Goal: Transaction & Acquisition: Purchase product/service

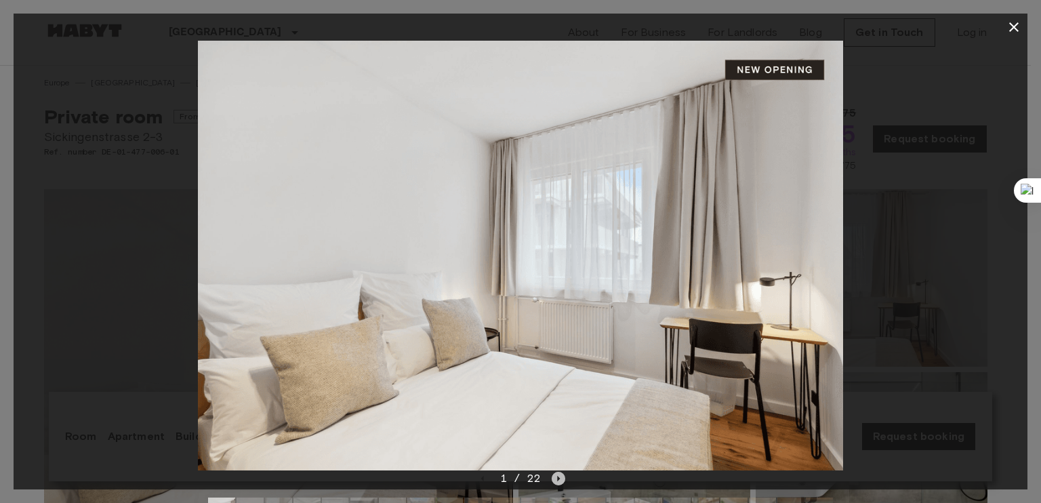
scroll to position [171, 0]
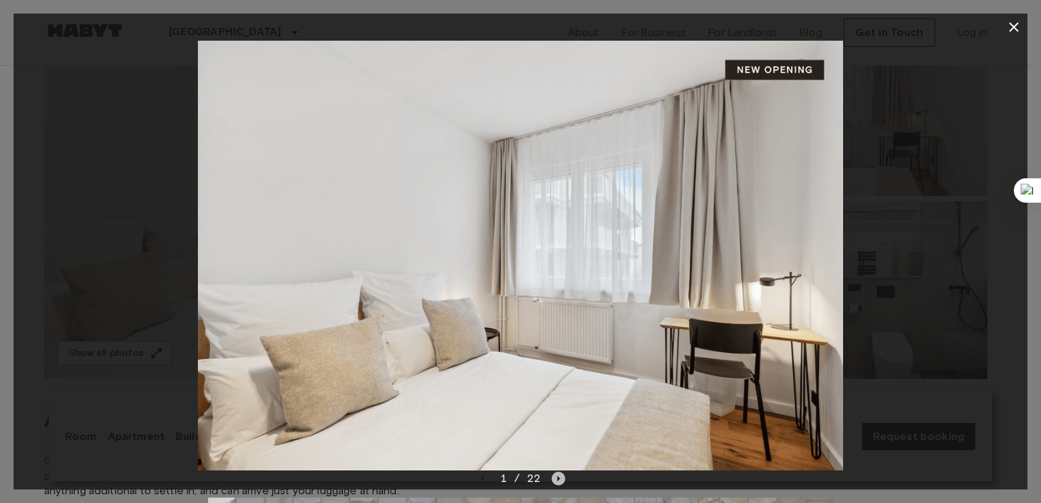
click at [564, 479] on icon "Next image" at bounding box center [559, 479] width 14 height 14
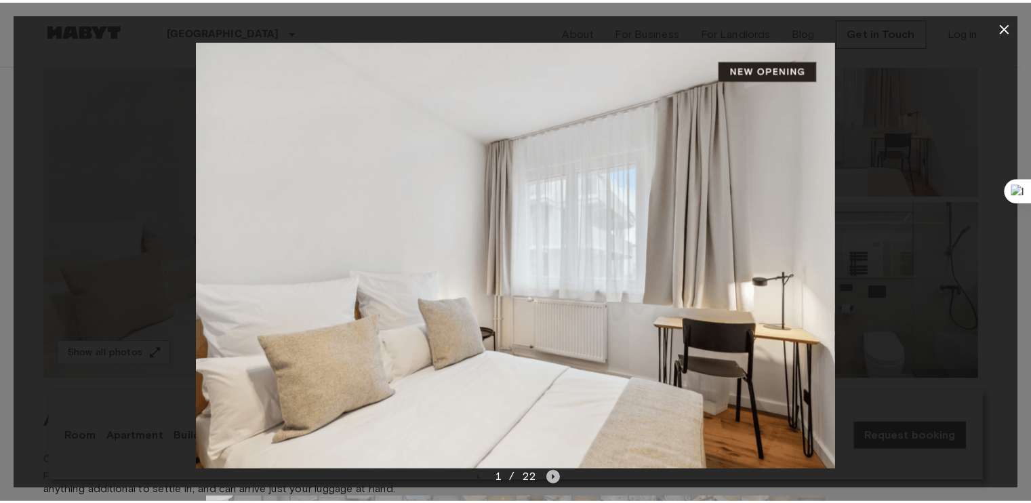
scroll to position [0, 0]
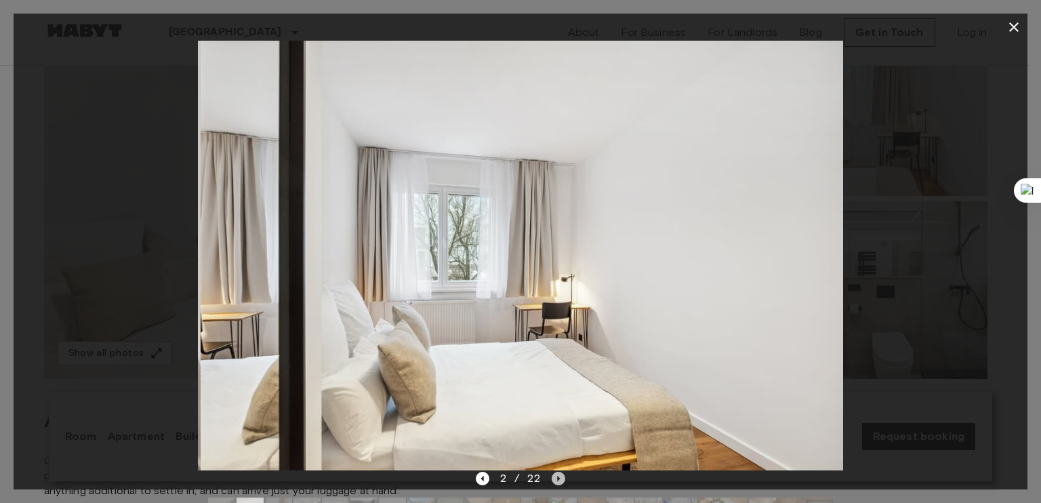
click at [564, 479] on icon "Next image" at bounding box center [559, 479] width 14 height 14
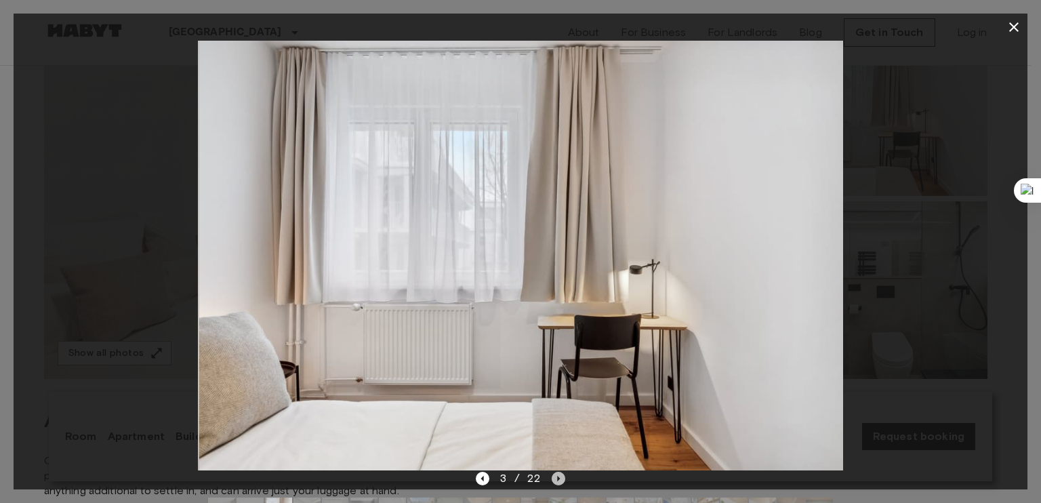
click at [564, 479] on icon "Next image" at bounding box center [559, 479] width 14 height 14
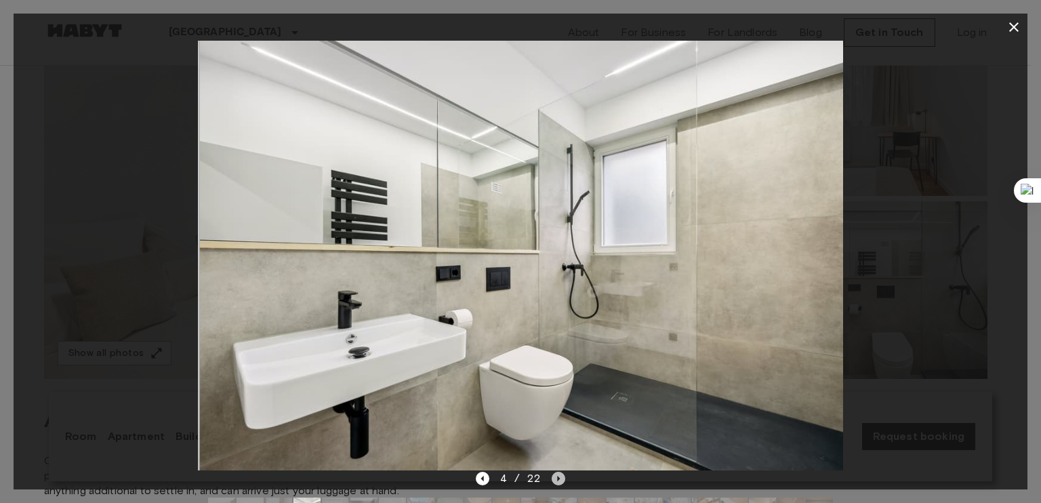
click at [564, 479] on icon "Next image" at bounding box center [559, 479] width 14 height 14
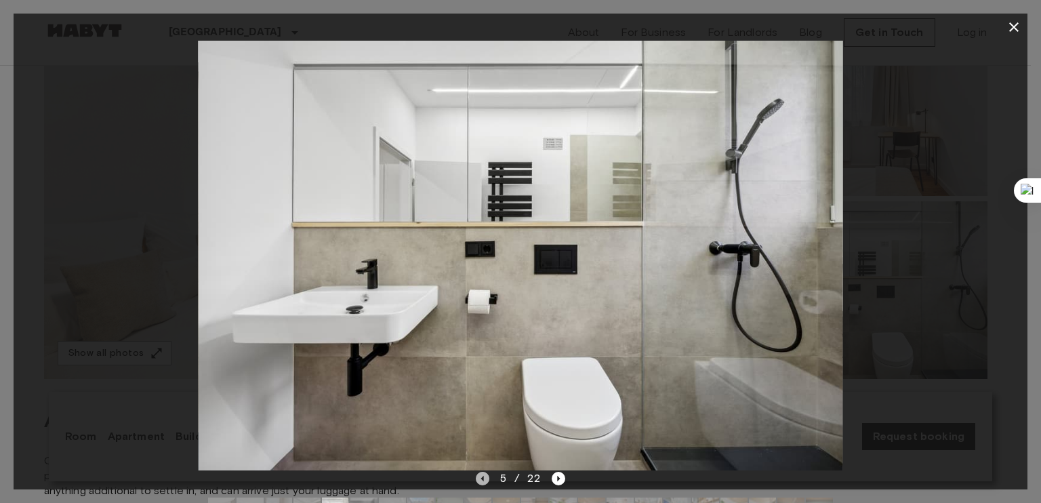
click at [483, 483] on icon "Previous image" at bounding box center [483, 479] width 14 height 14
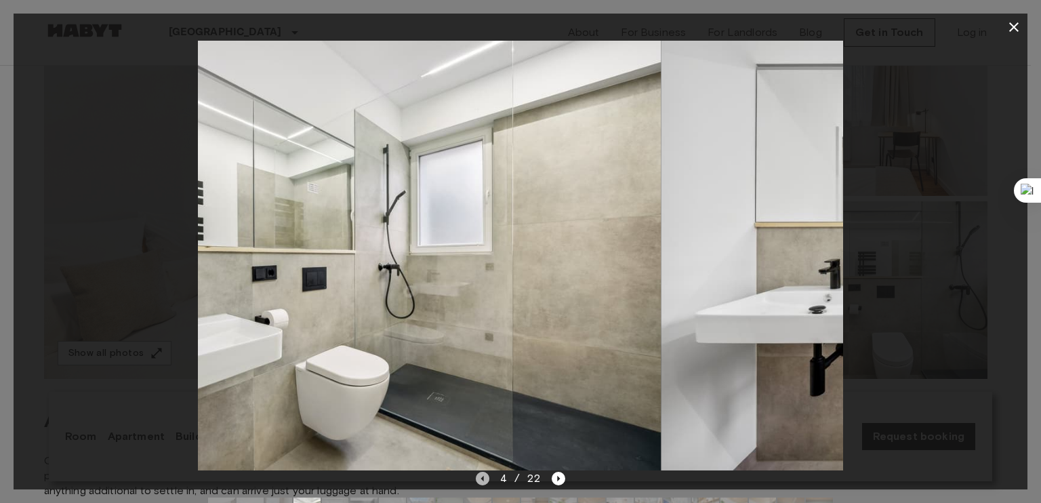
click at [483, 483] on icon "Previous image" at bounding box center [483, 479] width 14 height 14
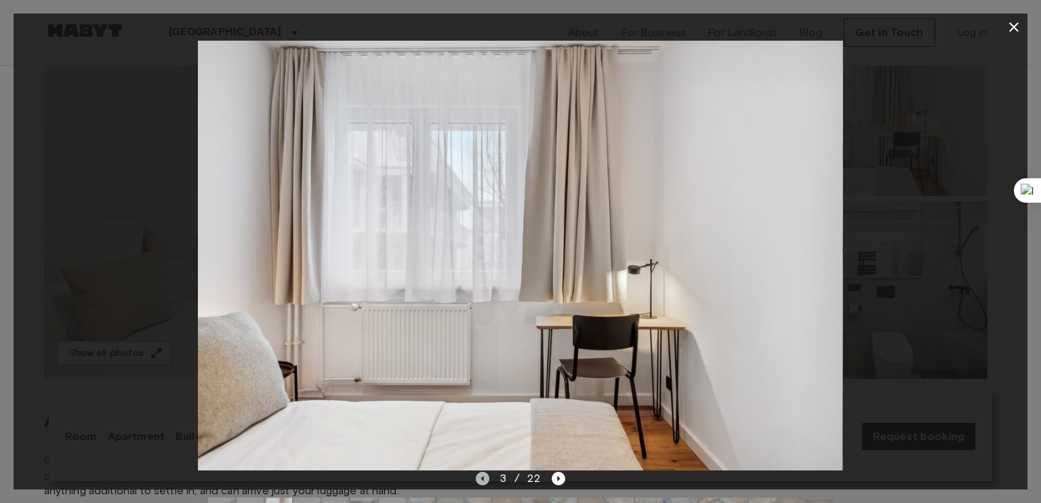
click at [483, 483] on icon "Previous image" at bounding box center [483, 479] width 14 height 14
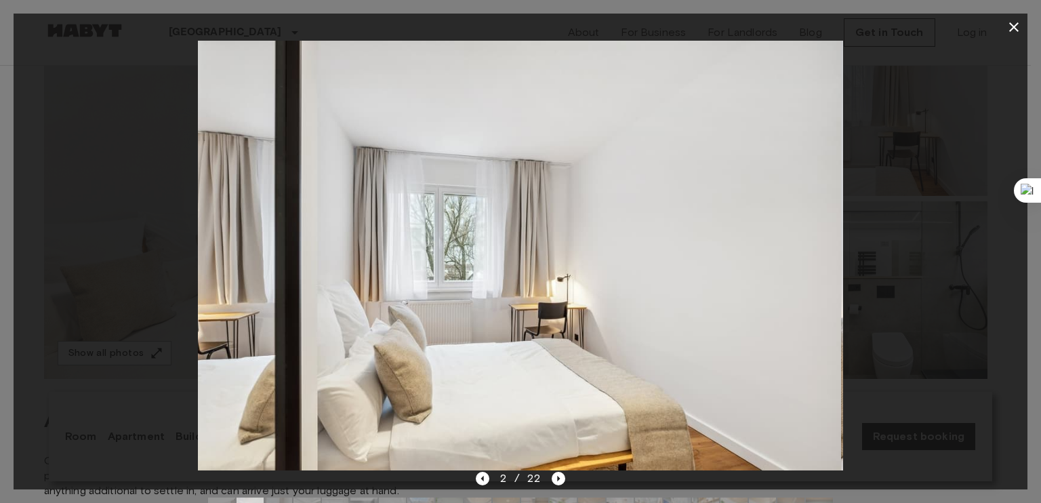
click at [951, 176] on div at bounding box center [521, 256] width 1014 height 430
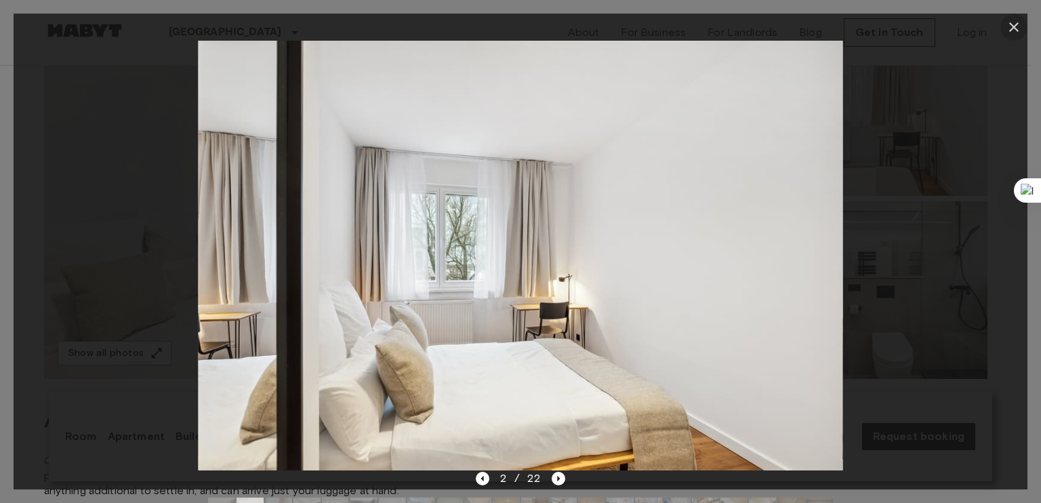
click at [1014, 21] on icon "button" at bounding box center [1014, 27] width 16 height 16
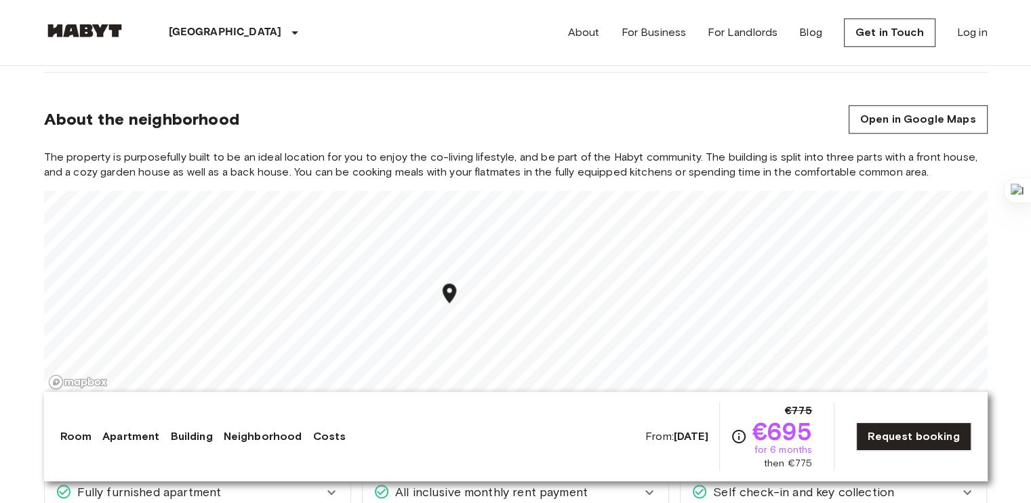
scroll to position [1461, 0]
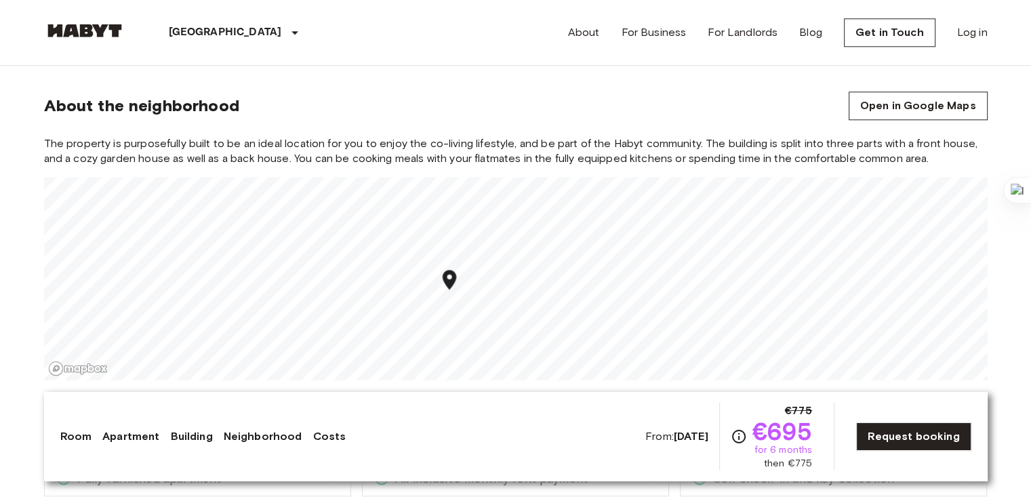
click at [100, 35] on img at bounding box center [84, 31] width 81 height 14
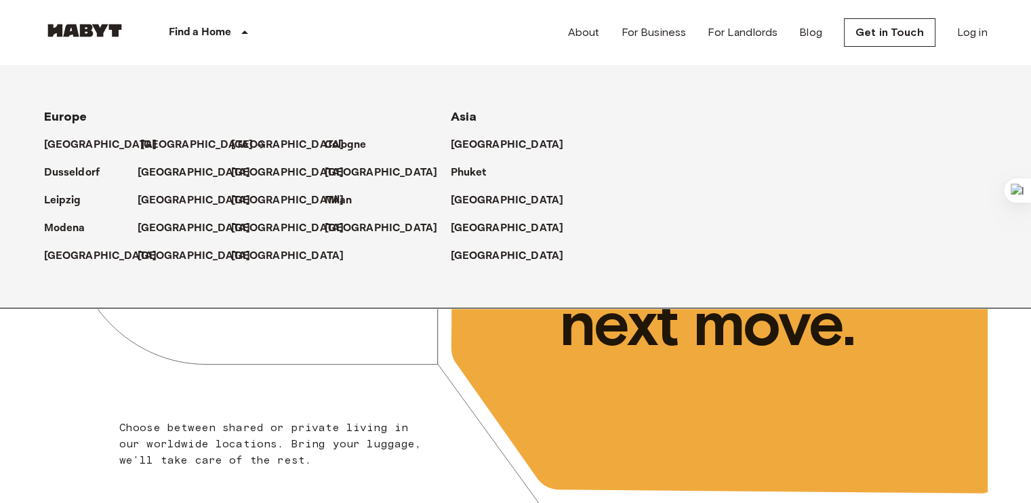
click at [156, 142] on p "[GEOGRAPHIC_DATA]" at bounding box center [196, 145] width 113 height 16
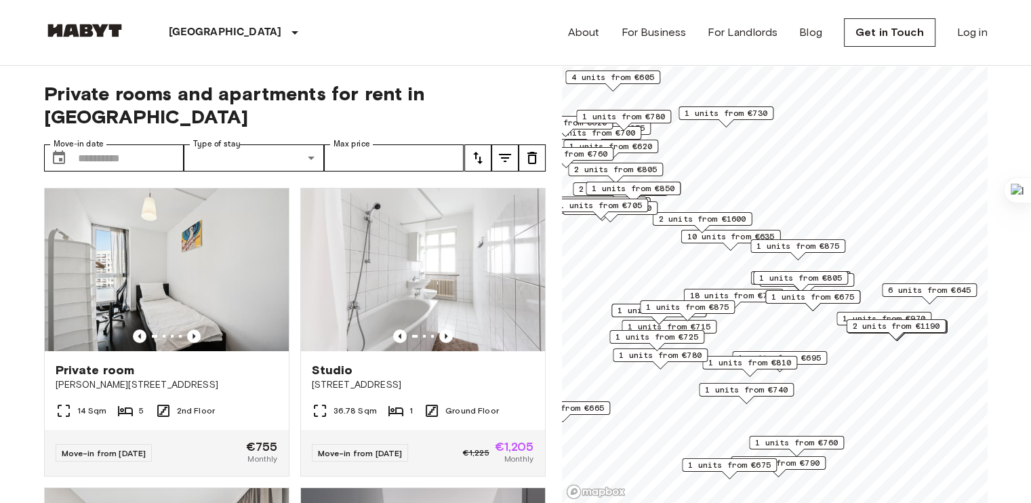
click at [938, 291] on span "6 units from €645" at bounding box center [929, 290] width 83 height 12
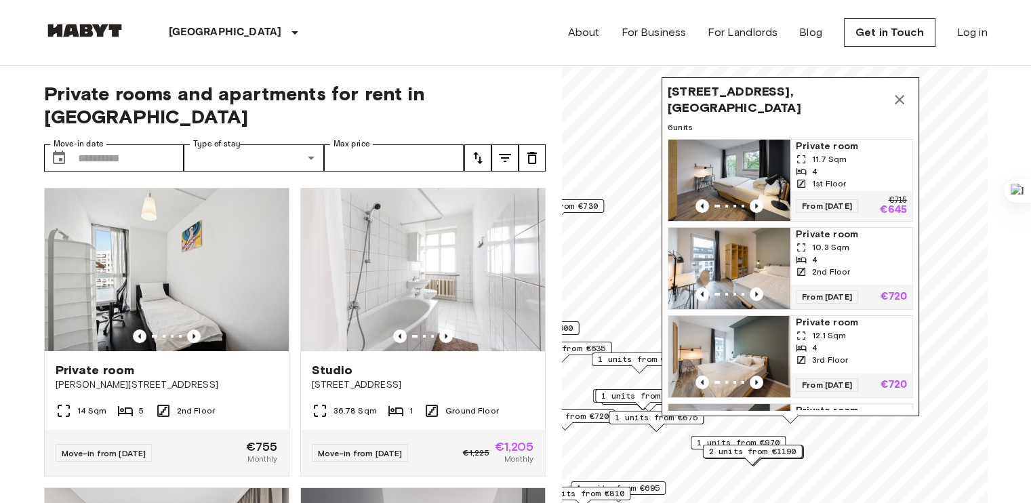
click at [824, 201] on span "From 19 Nov 25" at bounding box center [827, 206] width 62 height 14
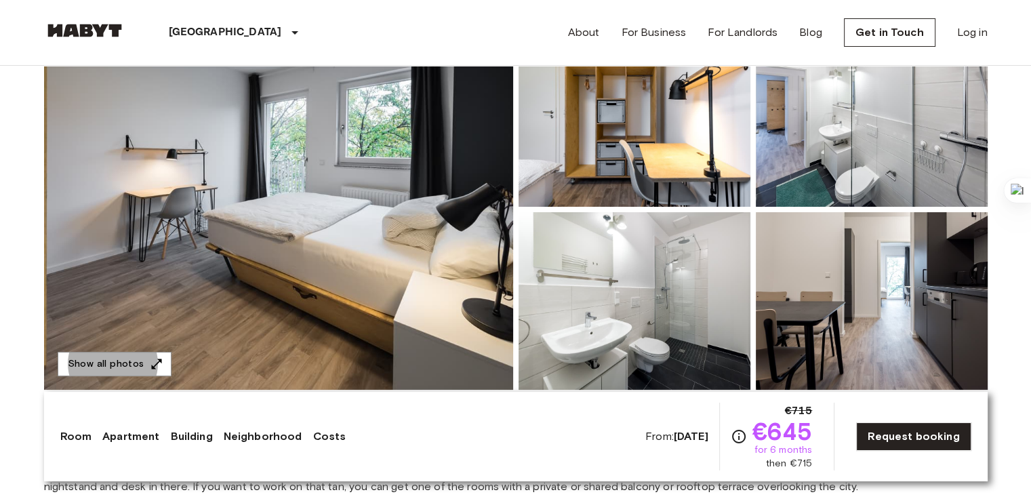
scroll to position [163, 0]
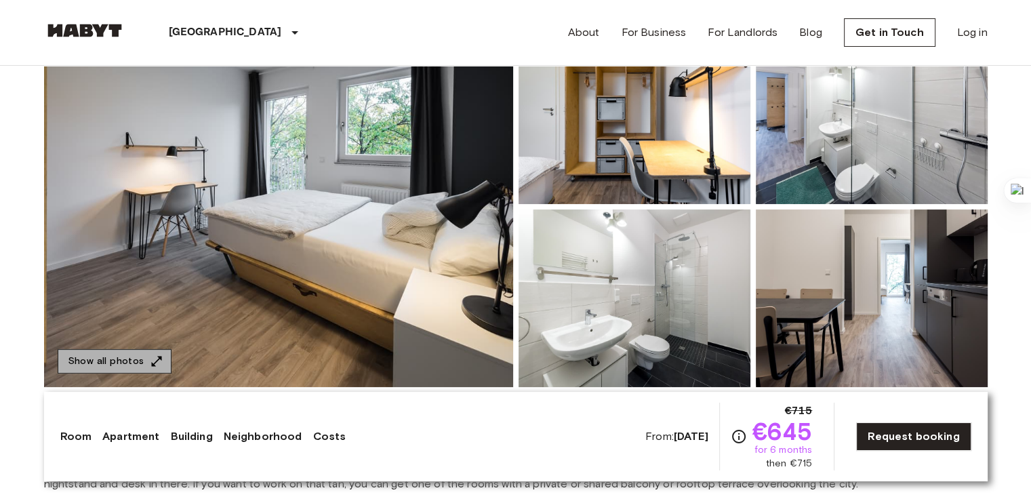
click at [144, 361] on button "Show all photos" at bounding box center [115, 361] width 114 height 25
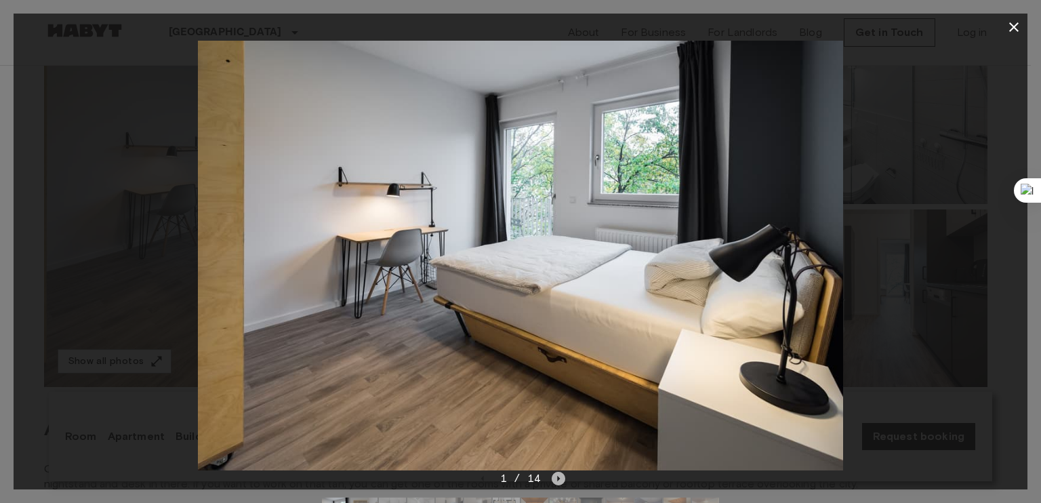
click at [554, 479] on icon "Next image" at bounding box center [559, 479] width 14 height 14
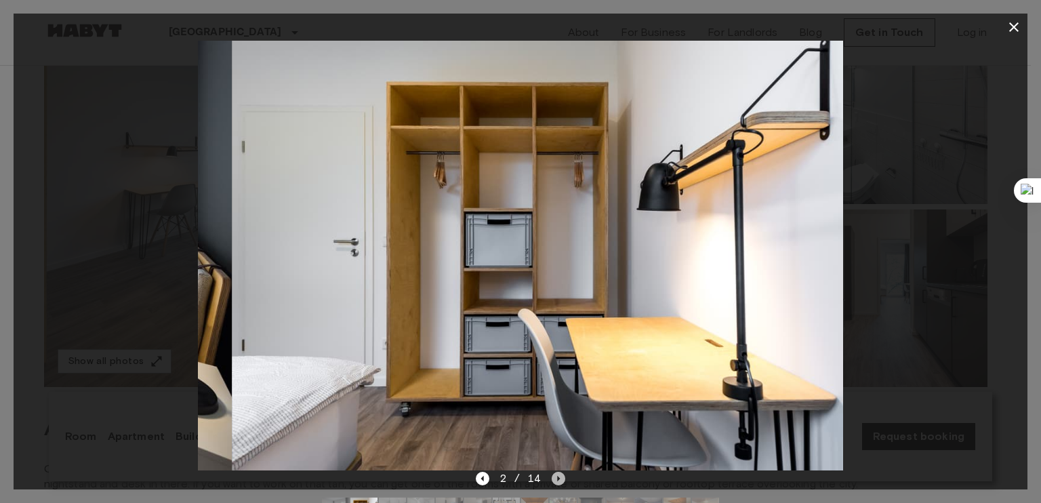
click at [554, 479] on icon "Next image" at bounding box center [559, 479] width 14 height 14
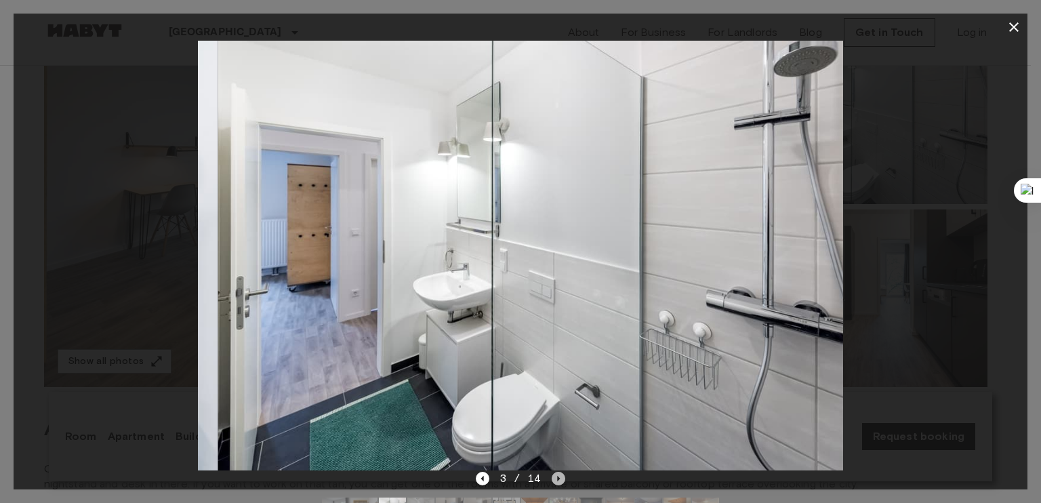
click at [554, 479] on icon "Next image" at bounding box center [559, 479] width 14 height 14
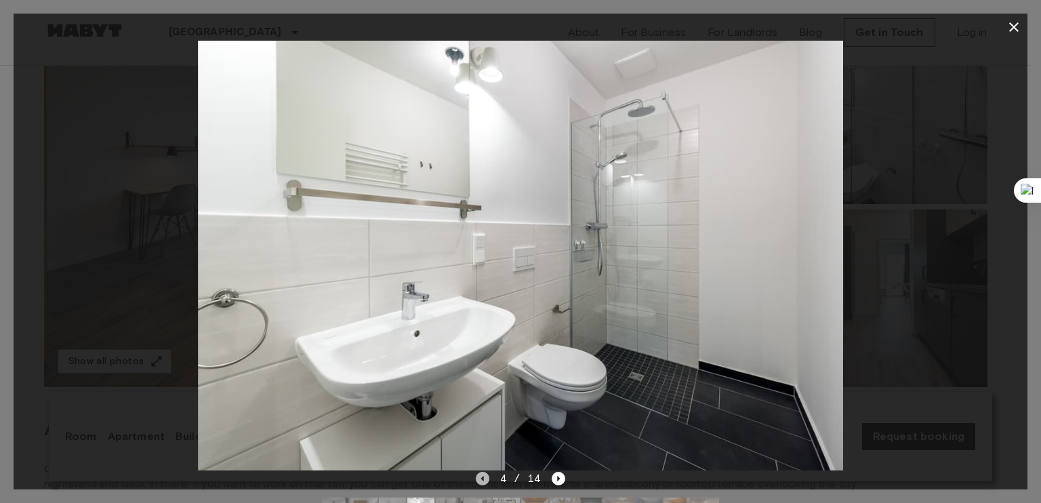
click at [481, 476] on icon "Previous image" at bounding box center [483, 479] width 14 height 14
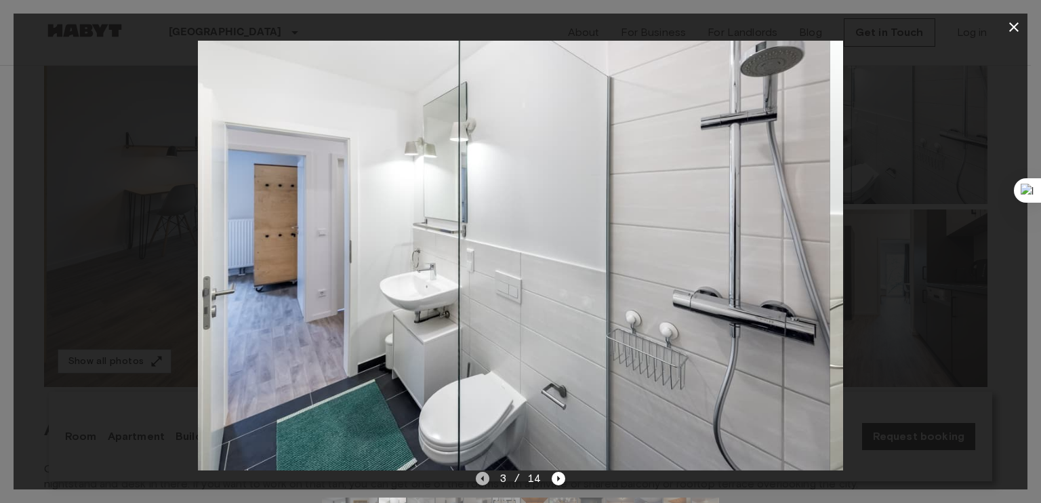
click at [481, 476] on icon "Previous image" at bounding box center [483, 479] width 14 height 14
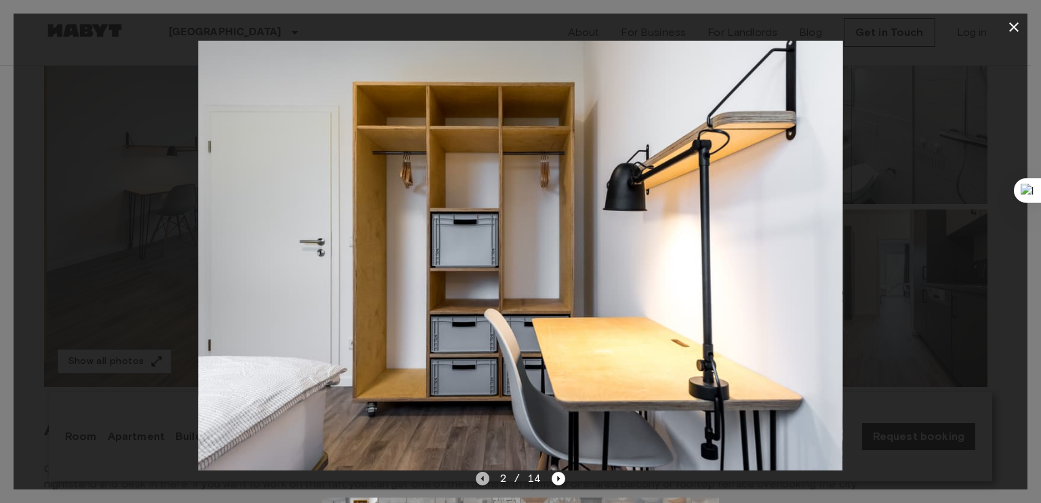
click at [481, 476] on icon "Previous image" at bounding box center [483, 479] width 14 height 14
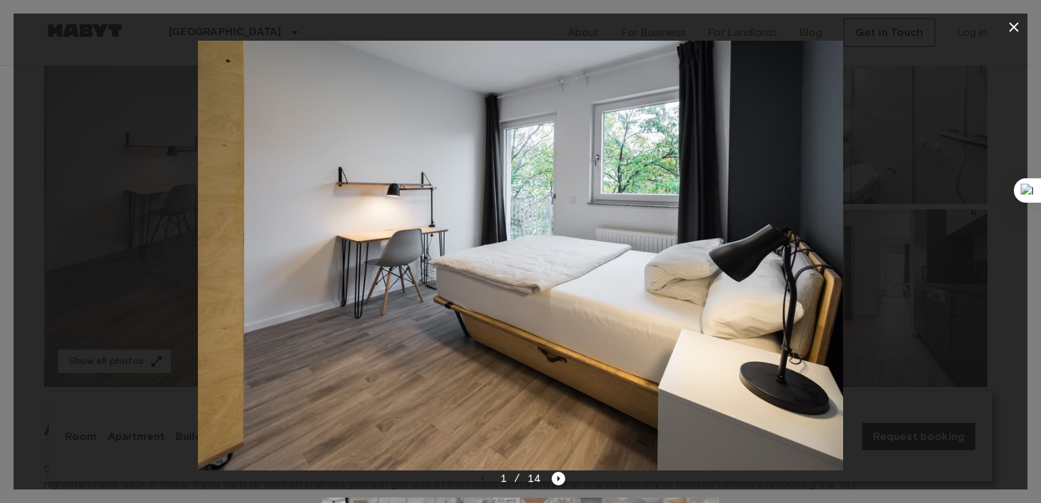
click at [990, 281] on div at bounding box center [521, 256] width 1014 height 430
click at [1014, 35] on icon "button" at bounding box center [1014, 27] width 16 height 16
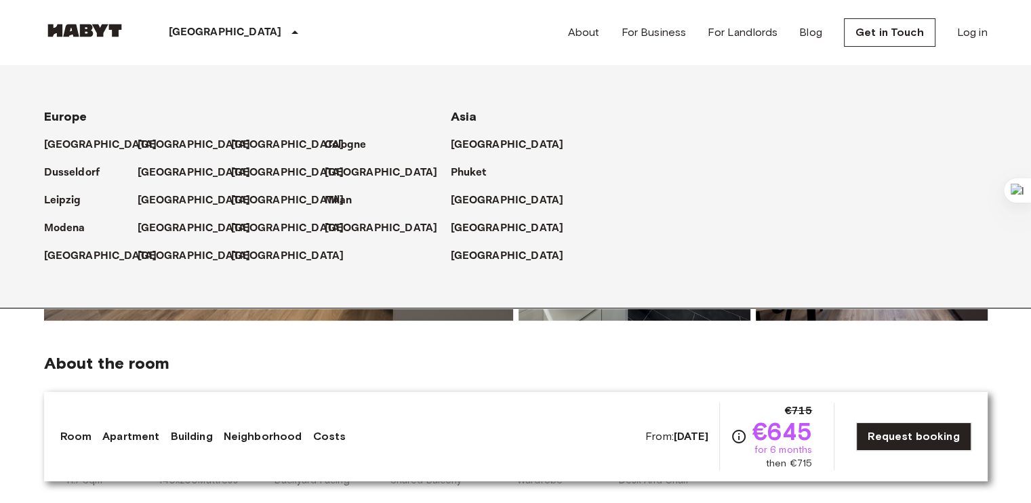
scroll to position [125, 0]
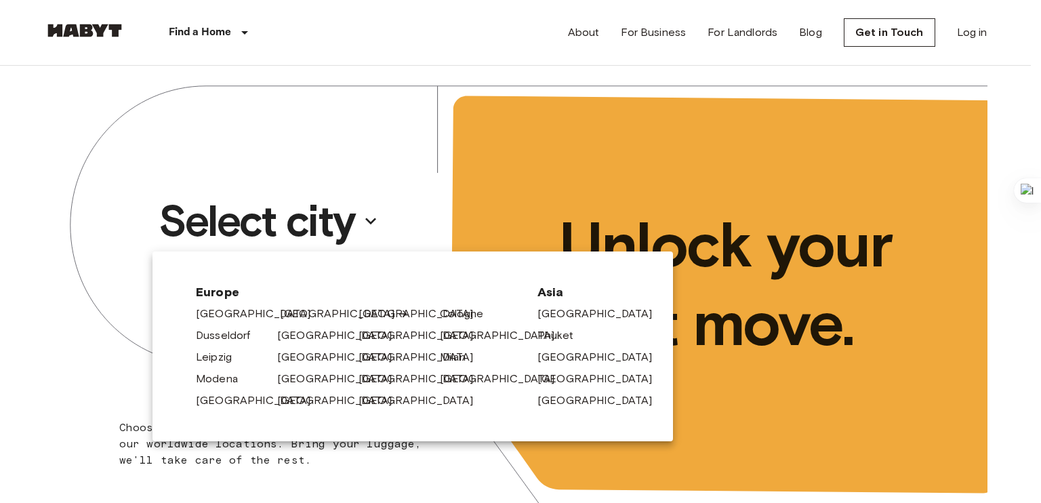
click at [306, 314] on link "[GEOGRAPHIC_DATA]" at bounding box center [344, 314] width 129 height 16
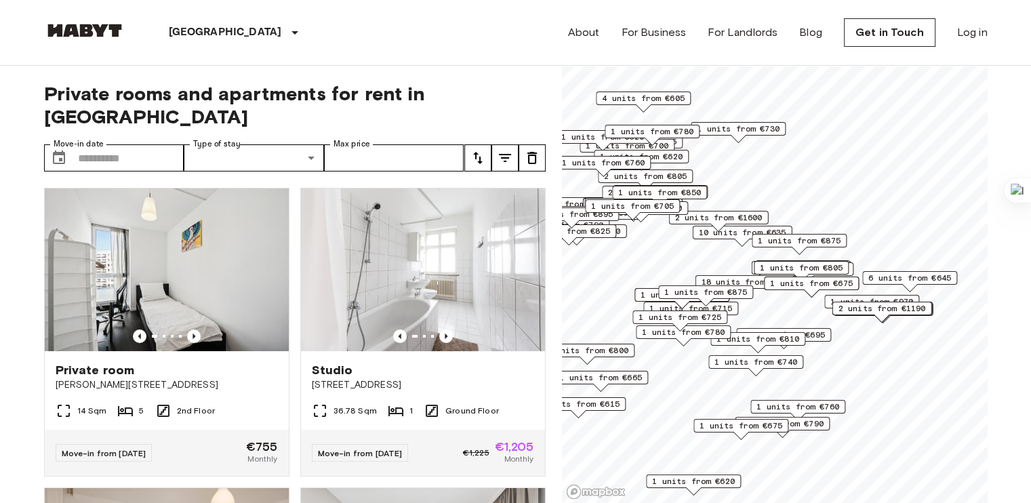
click at [802, 285] on span "1 units from €675" at bounding box center [811, 283] width 83 height 12
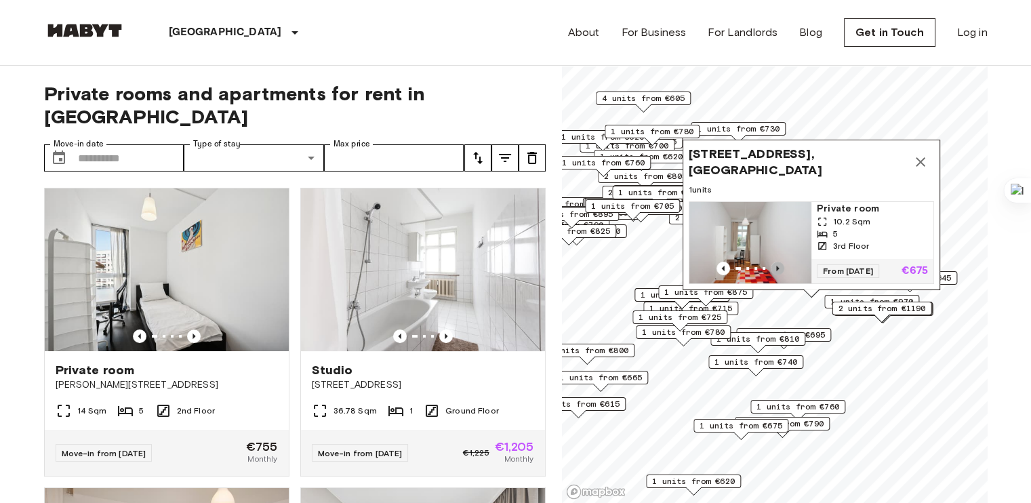
click at [779, 262] on icon "Previous image" at bounding box center [778, 269] width 14 height 14
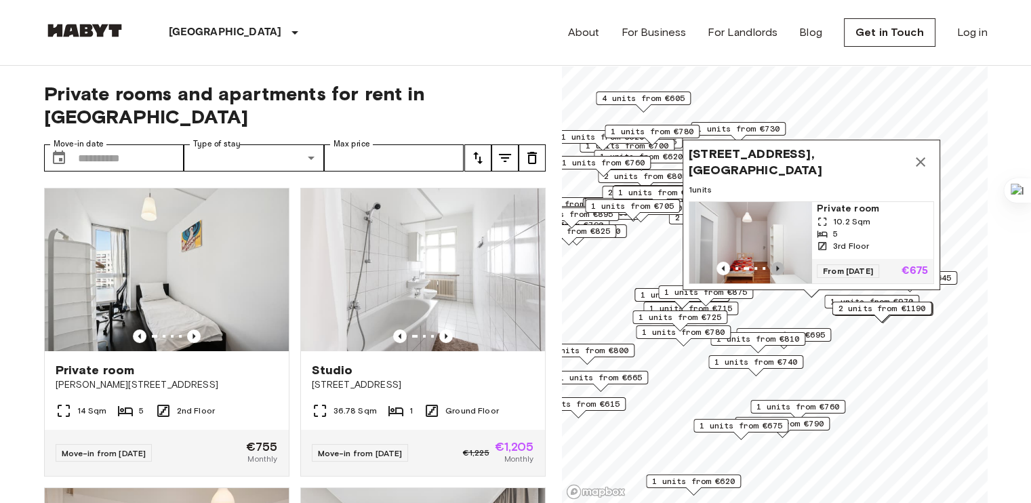
click at [779, 262] on icon "Previous image" at bounding box center [778, 269] width 14 height 14
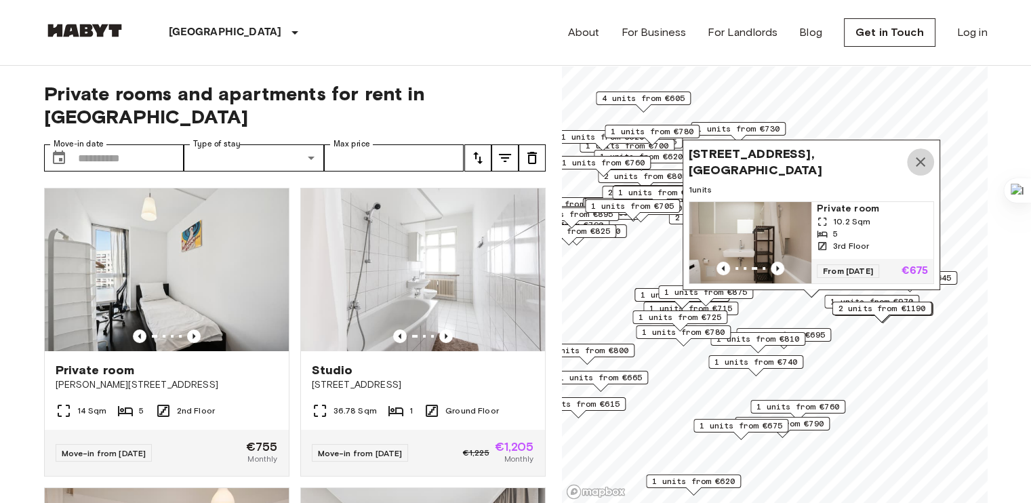
click at [920, 156] on icon "Map marker" at bounding box center [920, 162] width 16 height 16
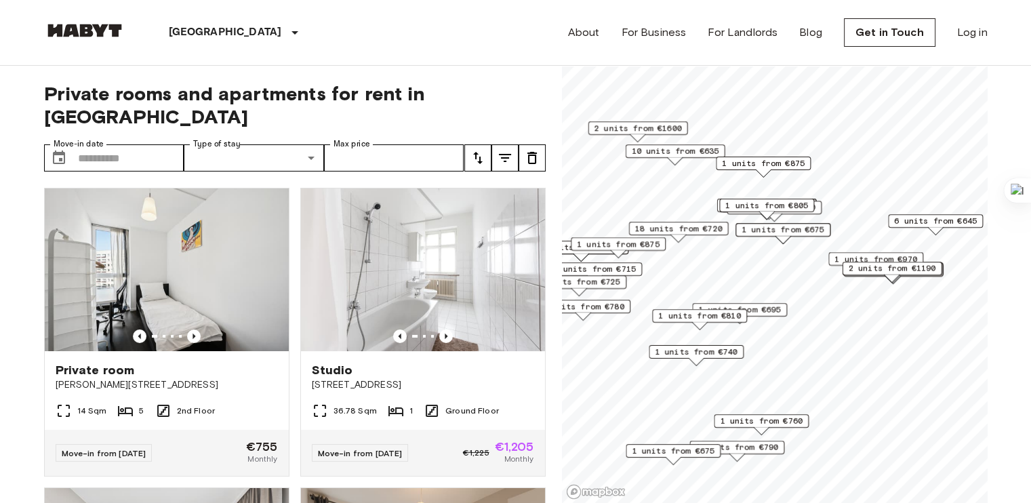
click at [770, 310] on span "1 units from €695" at bounding box center [739, 310] width 83 height 12
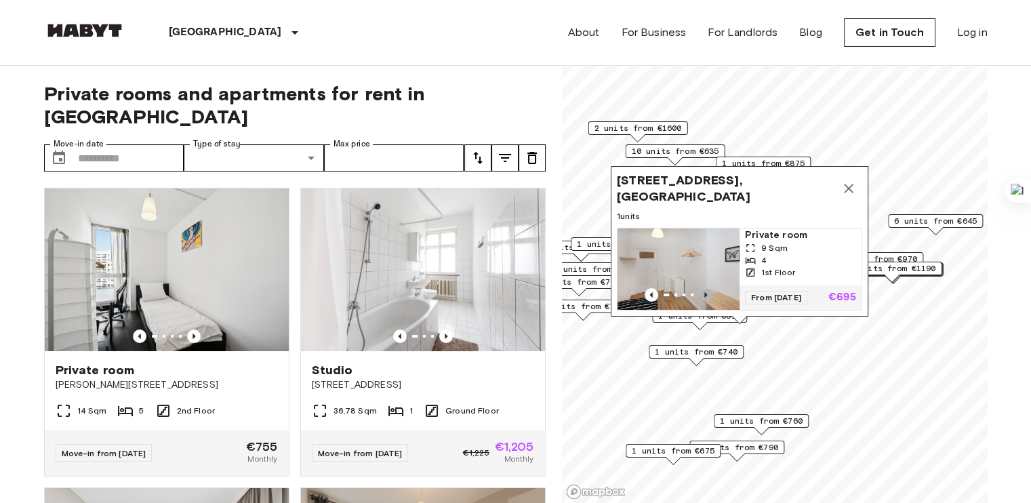
click at [705, 288] on icon "Previous image" at bounding box center [706, 295] width 14 height 14
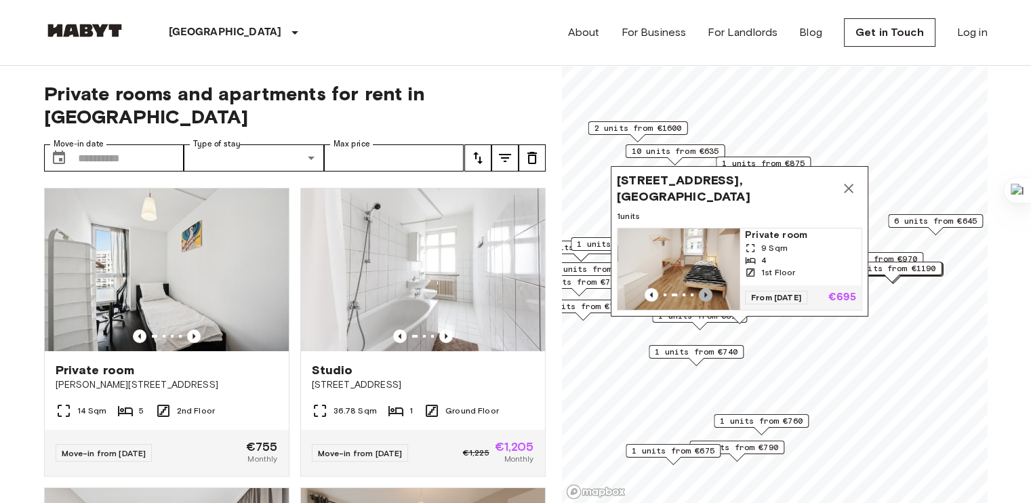
click at [705, 288] on icon "Previous image" at bounding box center [706, 295] width 14 height 14
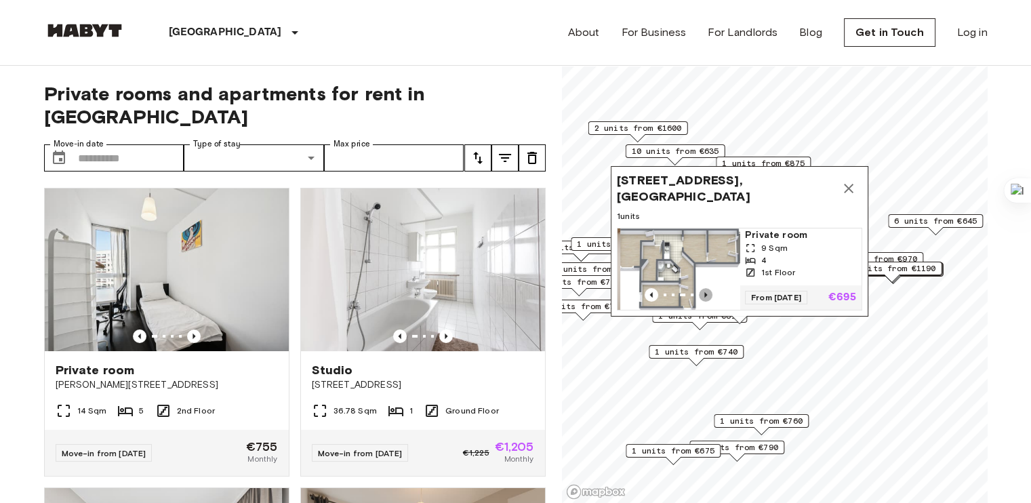
click at [705, 288] on icon "Previous image" at bounding box center [706, 295] width 14 height 14
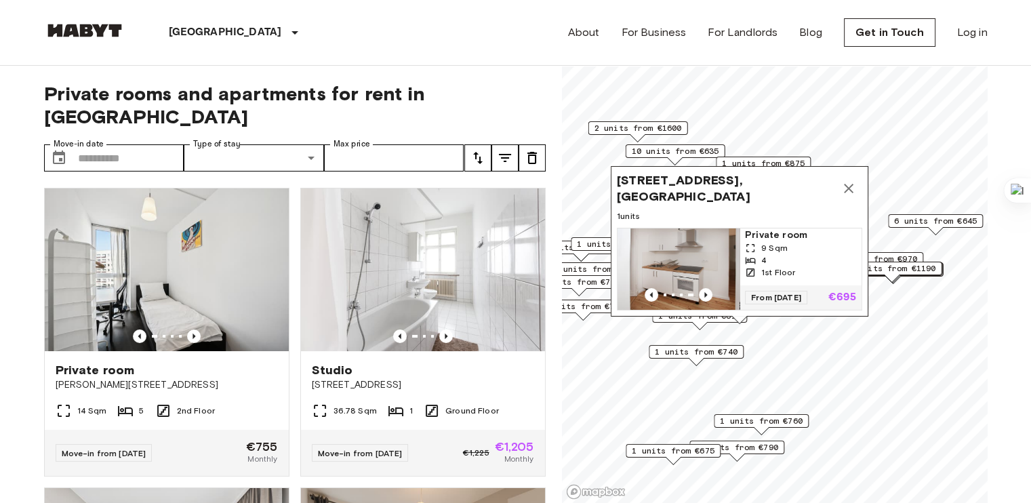
click at [851, 175] on button "Map marker" at bounding box center [848, 188] width 27 height 27
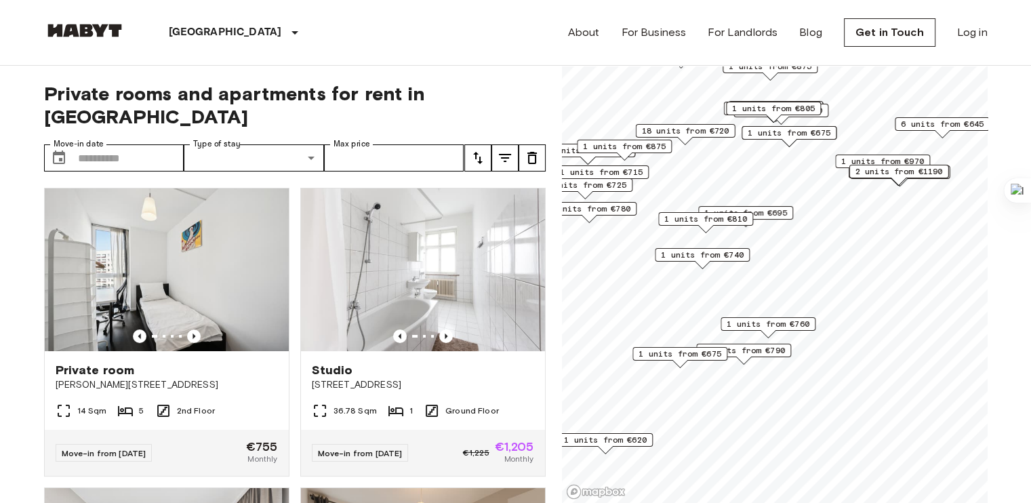
click at [780, 323] on span "1 units from €760" at bounding box center [768, 324] width 83 height 12
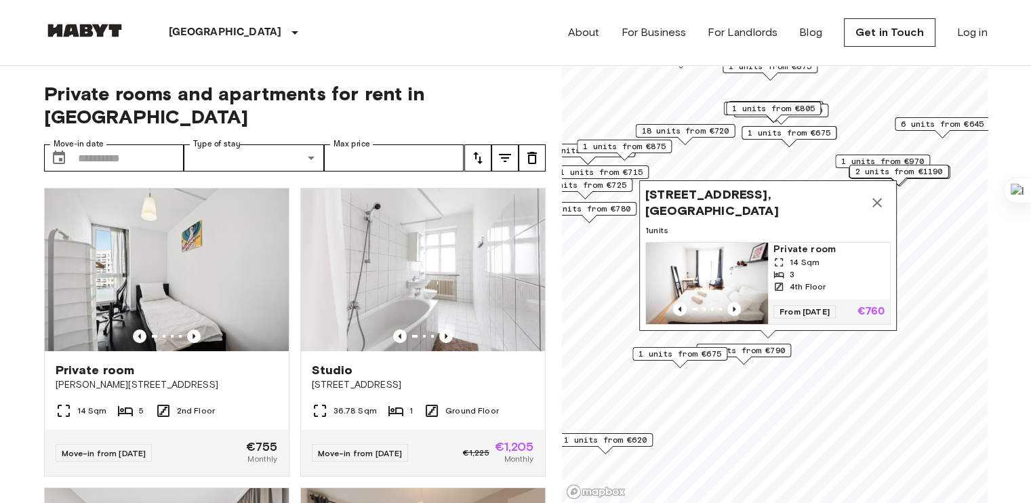
click at [880, 198] on icon "Map marker" at bounding box center [876, 202] width 9 height 9
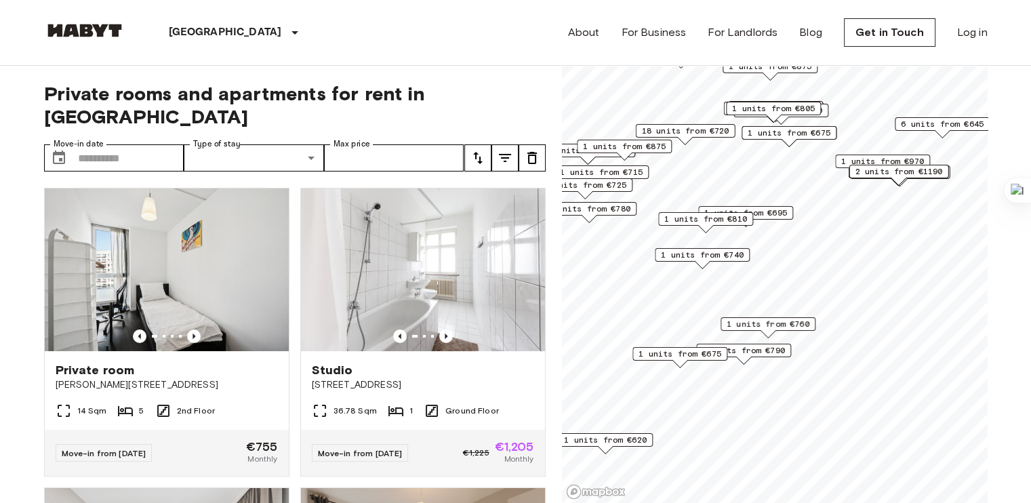
click at [707, 350] on span "1 units from €675" at bounding box center [679, 354] width 83 height 12
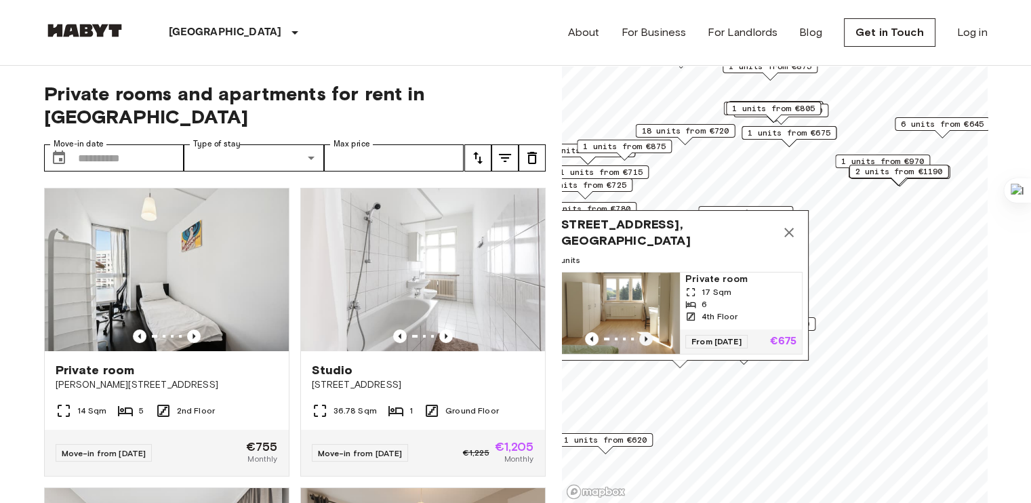
click at [645, 332] on icon "Previous image" at bounding box center [646, 339] width 14 height 14
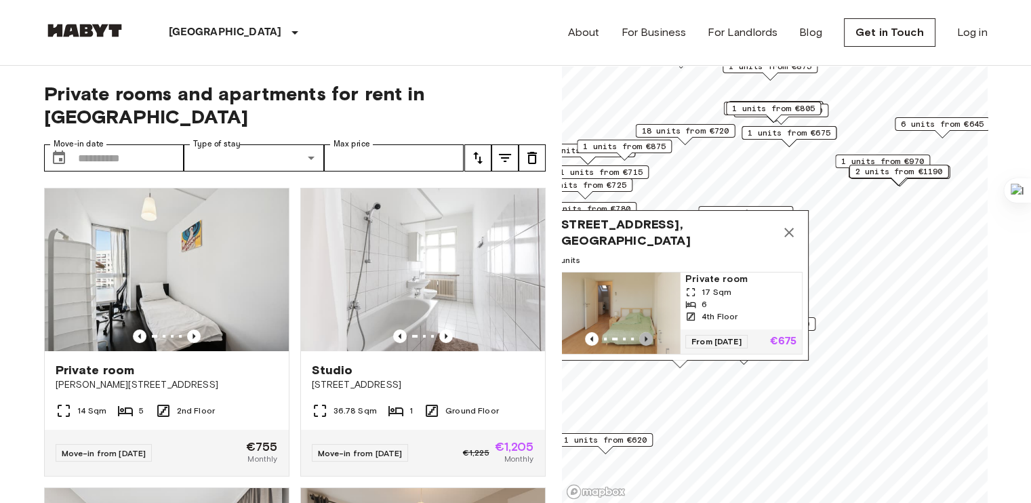
click at [645, 332] on icon "Previous image" at bounding box center [646, 339] width 14 height 14
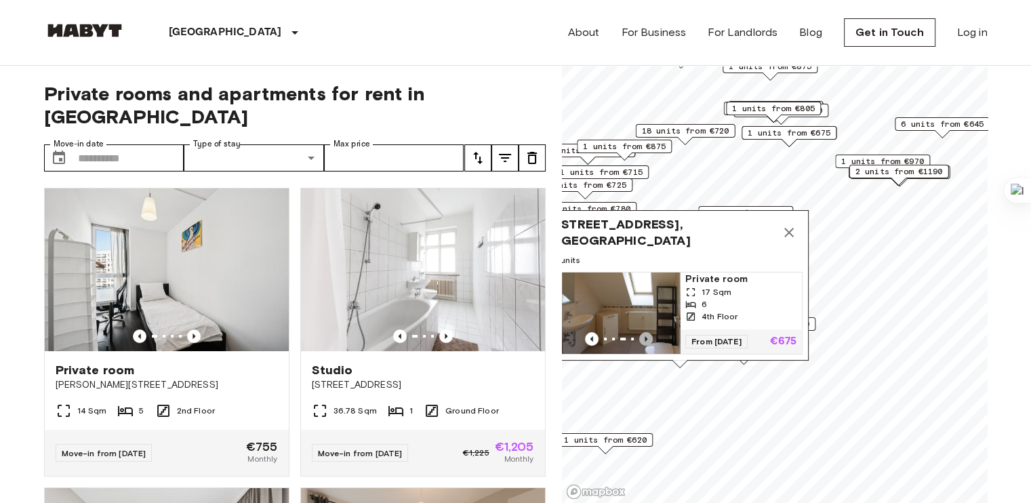
click at [645, 332] on icon "Previous image" at bounding box center [646, 339] width 14 height 14
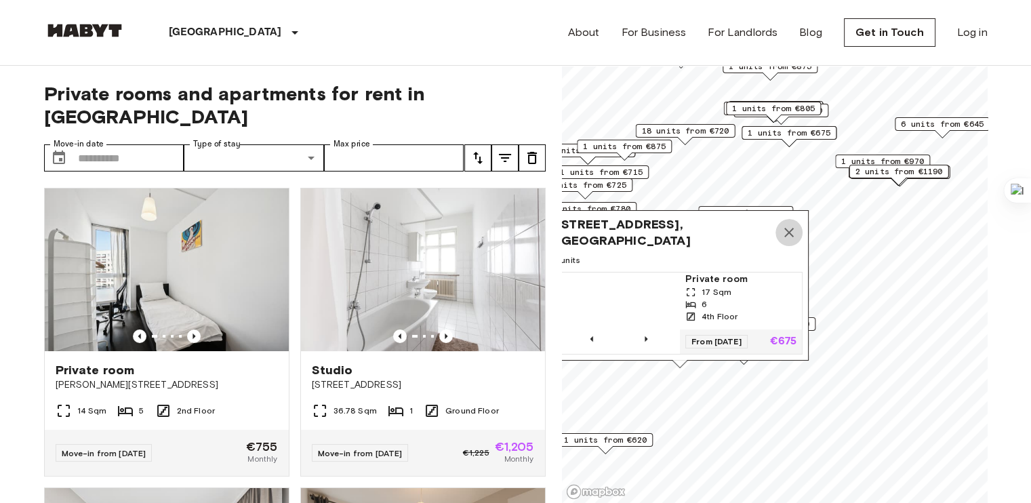
click at [789, 224] on icon "Map marker" at bounding box center [789, 232] width 16 height 16
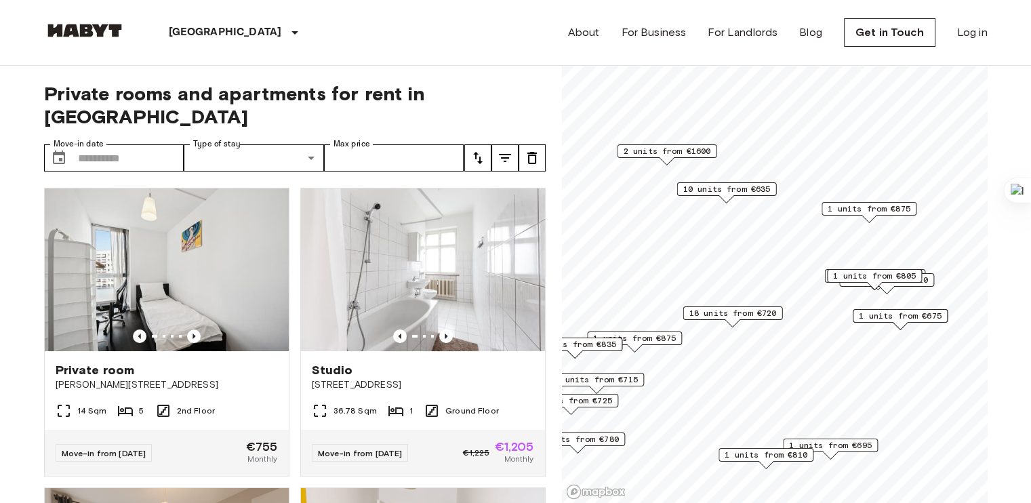
click at [729, 188] on span "10 units from €635" at bounding box center [726, 189] width 87 height 12
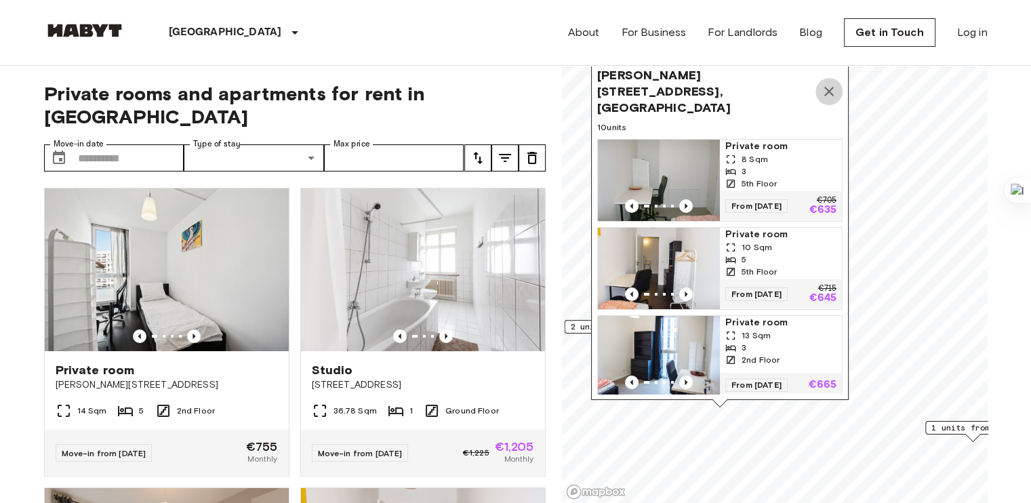
click at [834, 89] on icon "Map marker" at bounding box center [829, 91] width 16 height 16
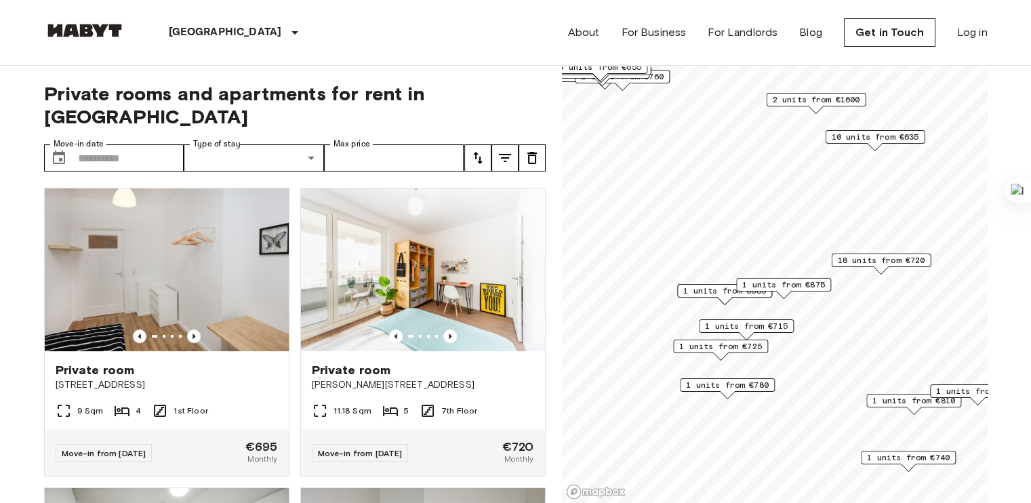
scroll to position [599, 0]
click at [432, 363] on div "Private room" at bounding box center [423, 370] width 222 height 16
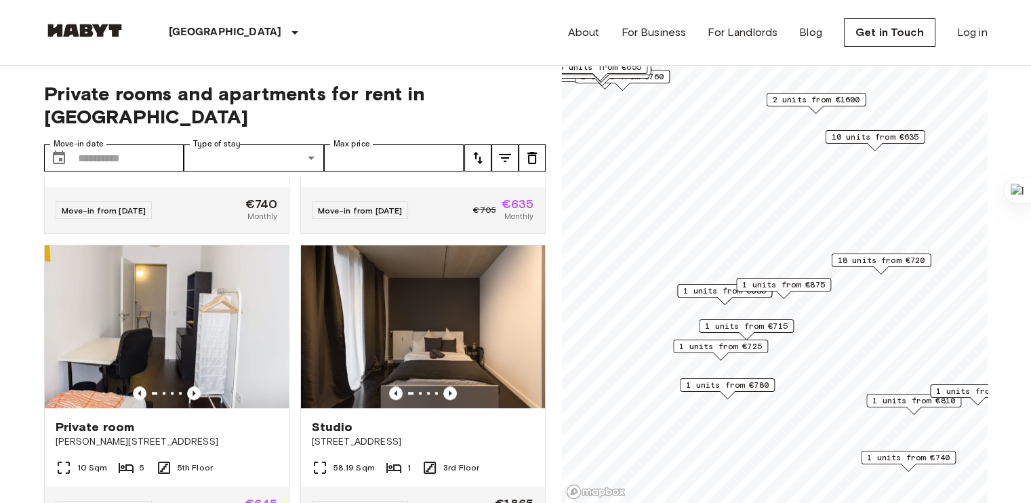
scroll to position [1157, 0]
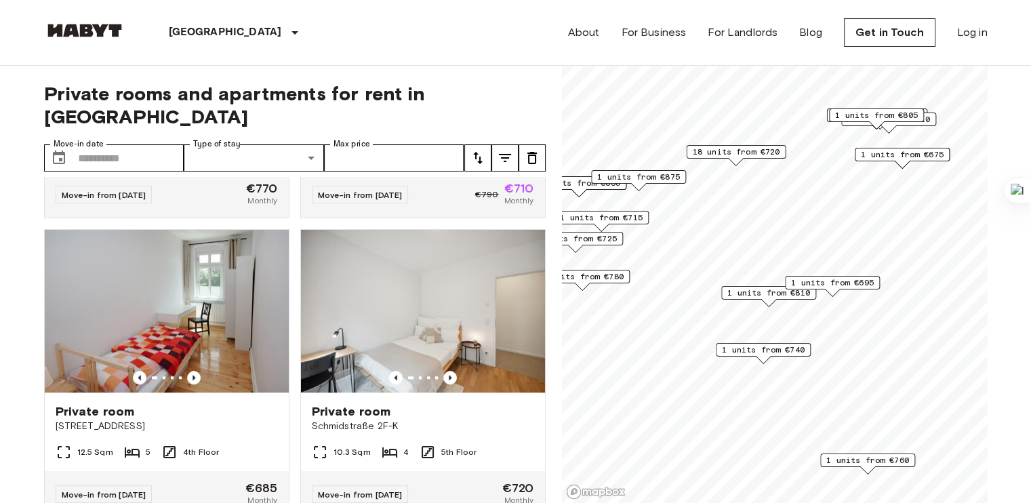
scroll to position [544, 0]
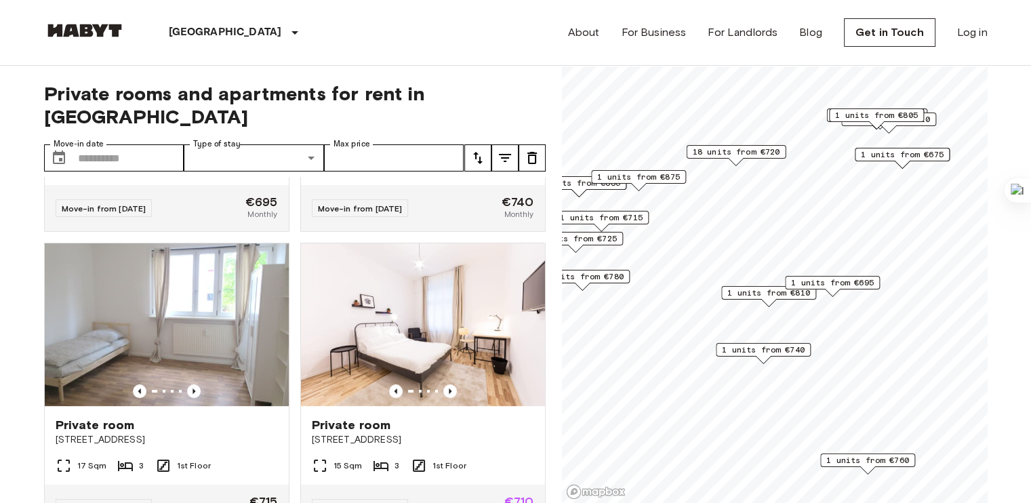
click at [767, 350] on span "1 units from €740" at bounding box center [763, 350] width 83 height 12
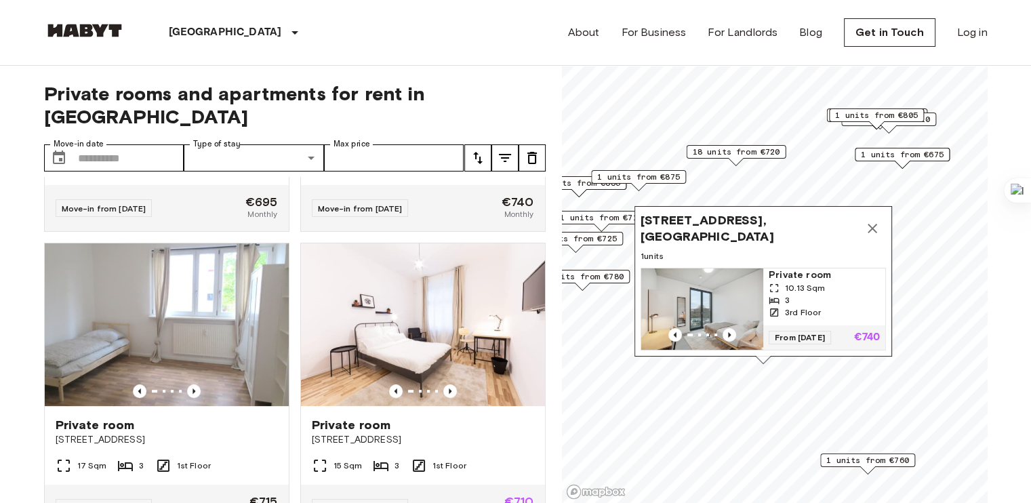
click at [708, 212] on span "Hermannstraße 14, 12049 Berlin, GER" at bounding box center [750, 228] width 218 height 33
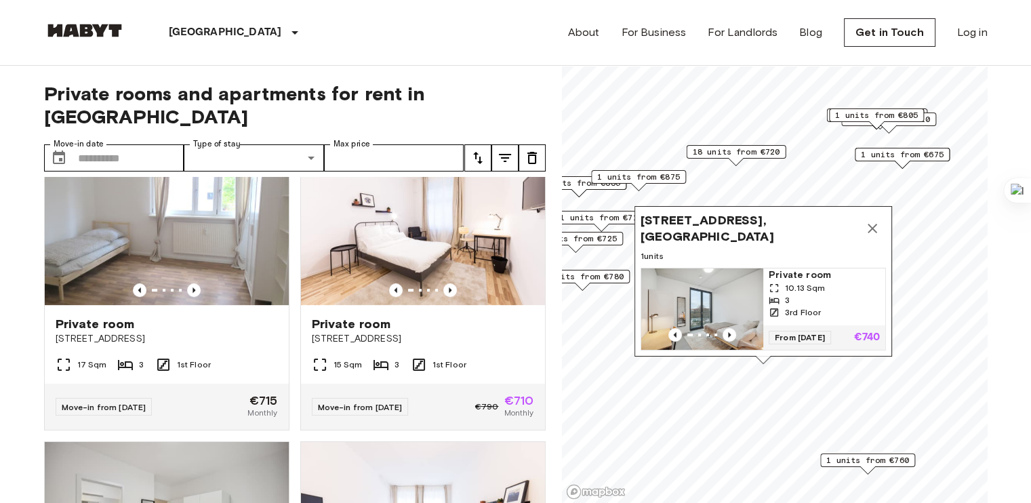
click at [703, 212] on span "Hermannstraße 14, 12049 Berlin, GER" at bounding box center [750, 228] width 218 height 33
click at [872, 220] on icon "Map marker" at bounding box center [872, 228] width 16 height 16
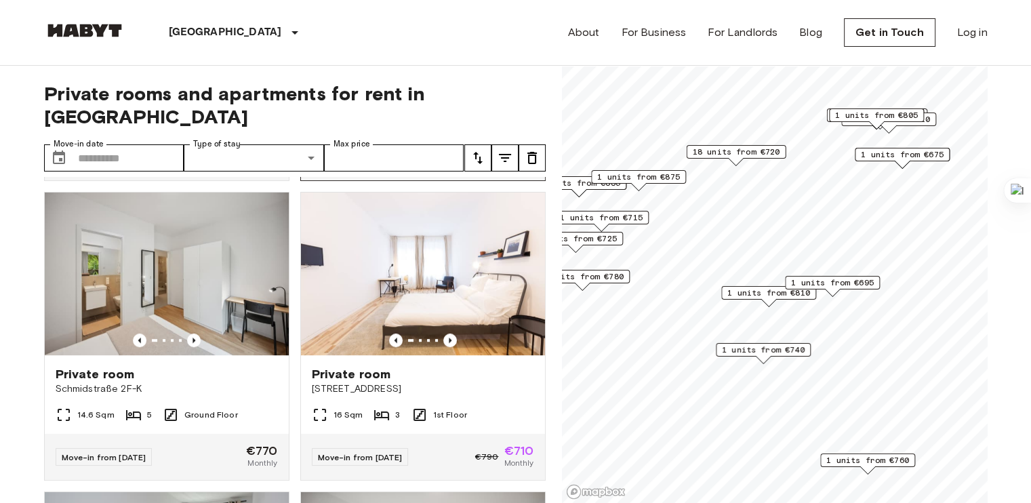
scroll to position [930, 0]
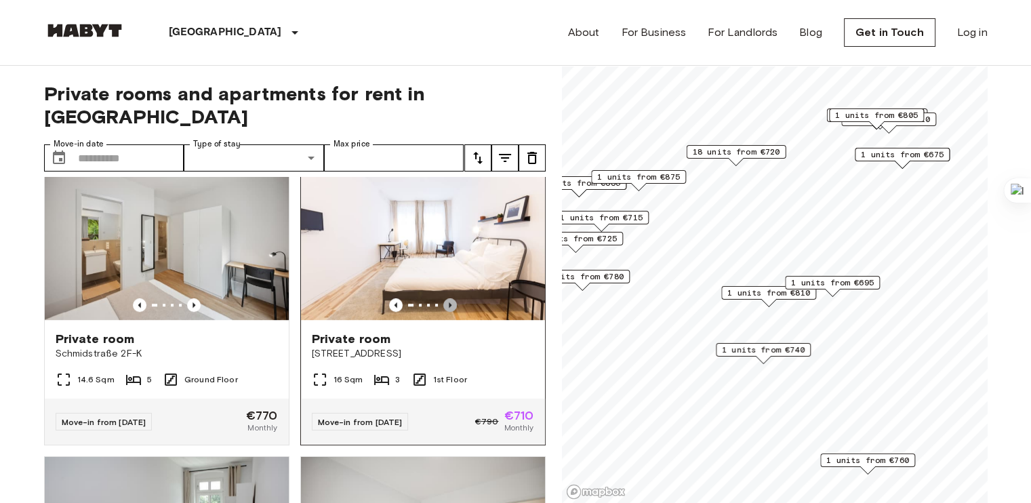
click at [446, 298] on icon "Previous image" at bounding box center [450, 305] width 14 height 14
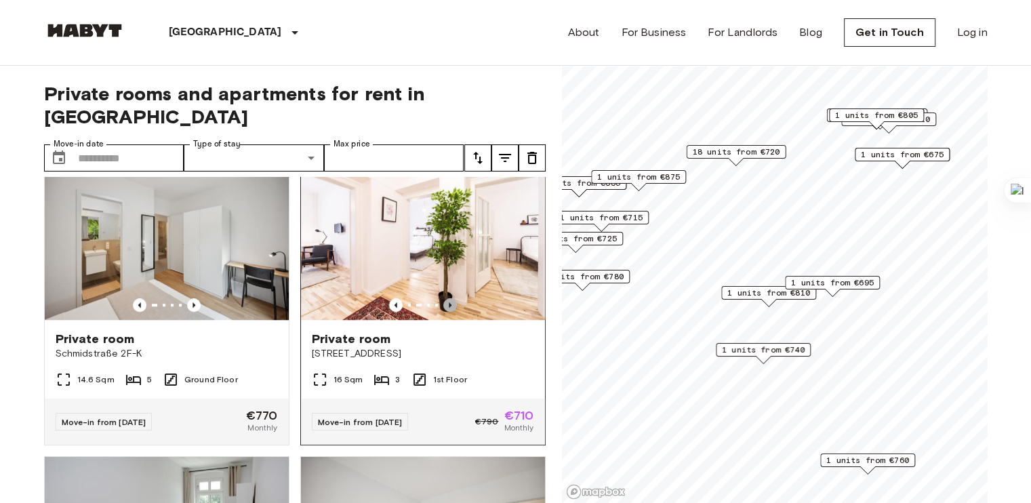
click at [446, 298] on icon "Previous image" at bounding box center [450, 305] width 14 height 14
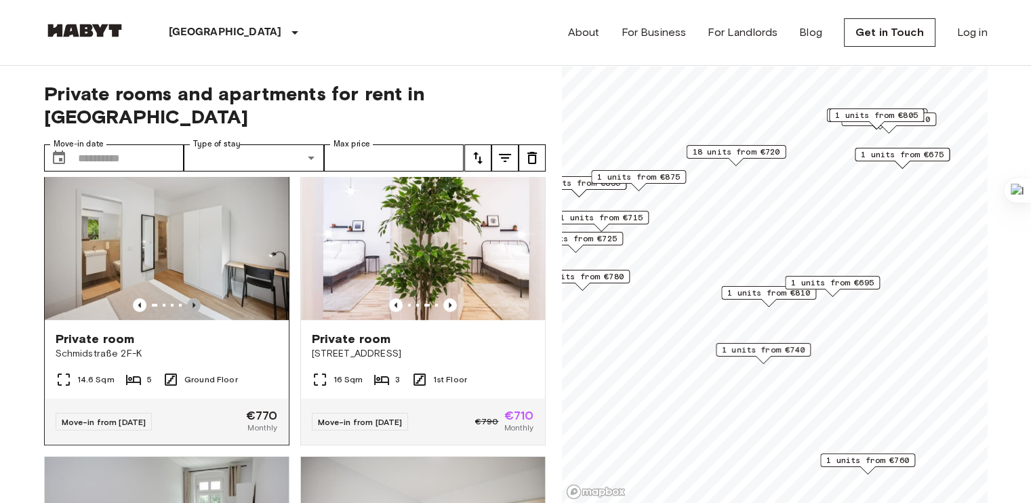
click at [195, 298] on icon "Previous image" at bounding box center [194, 305] width 14 height 14
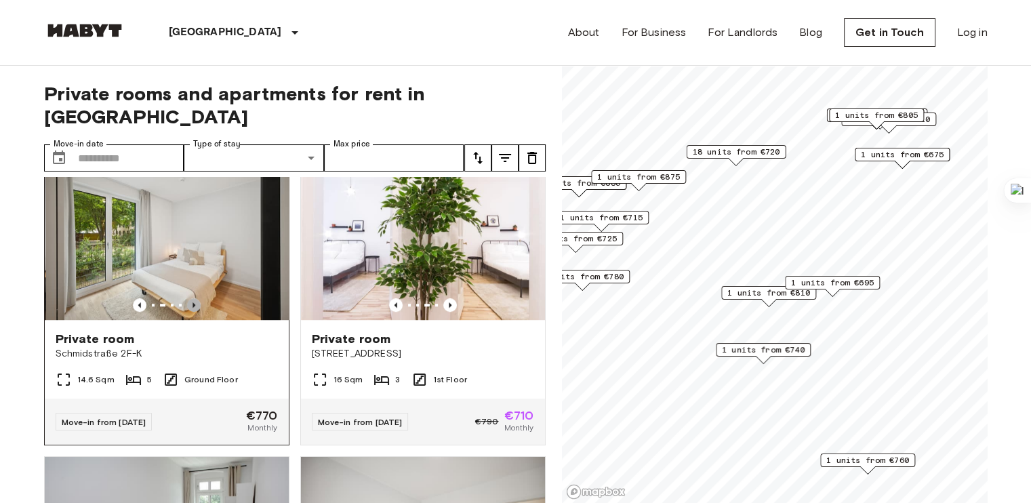
click at [195, 298] on icon "Previous image" at bounding box center [194, 305] width 14 height 14
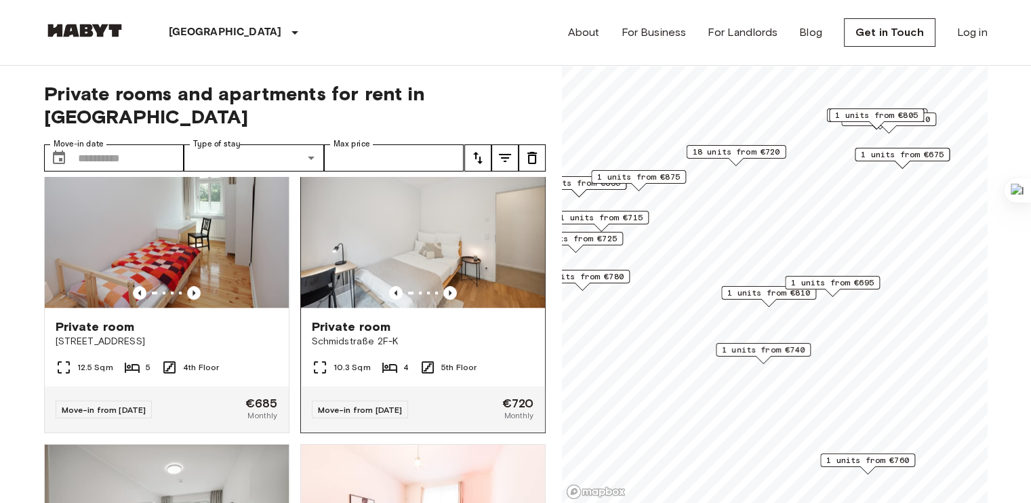
scroll to position [1238, 0]
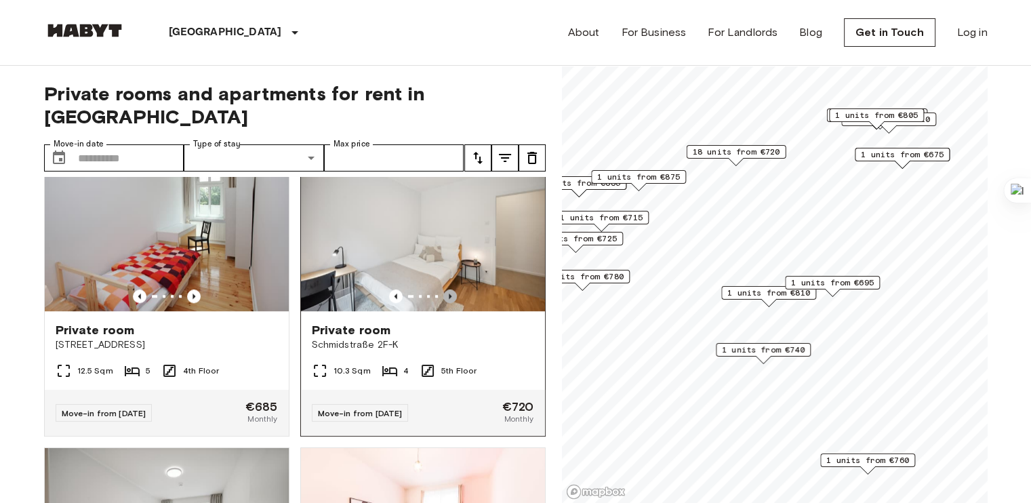
click at [449, 298] on icon "Previous image" at bounding box center [450, 295] width 3 height 5
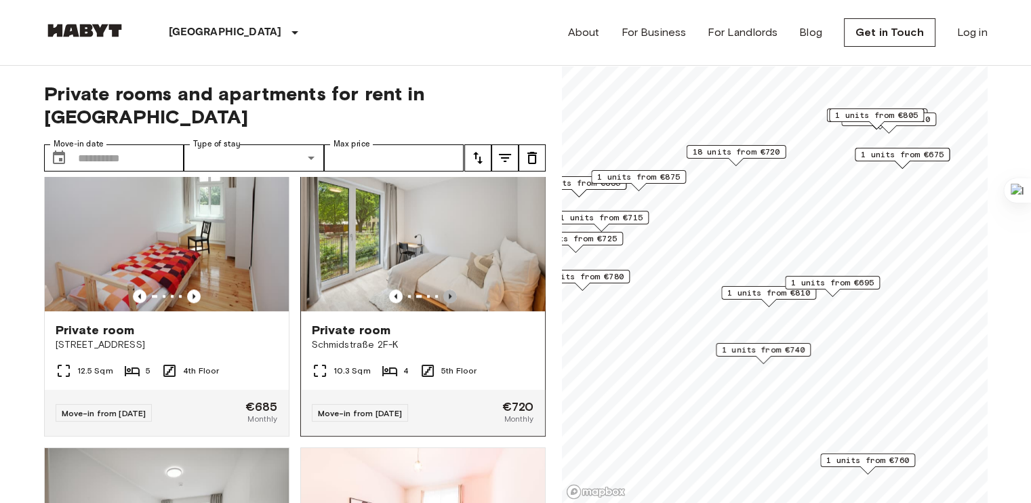
click at [449, 298] on icon "Previous image" at bounding box center [450, 295] width 3 height 5
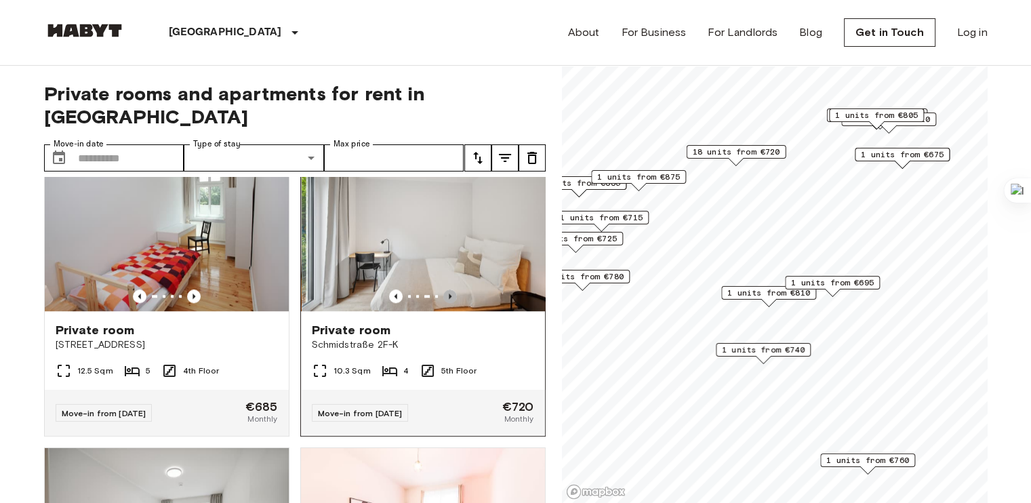
click at [449, 298] on icon "Previous image" at bounding box center [450, 295] width 3 height 5
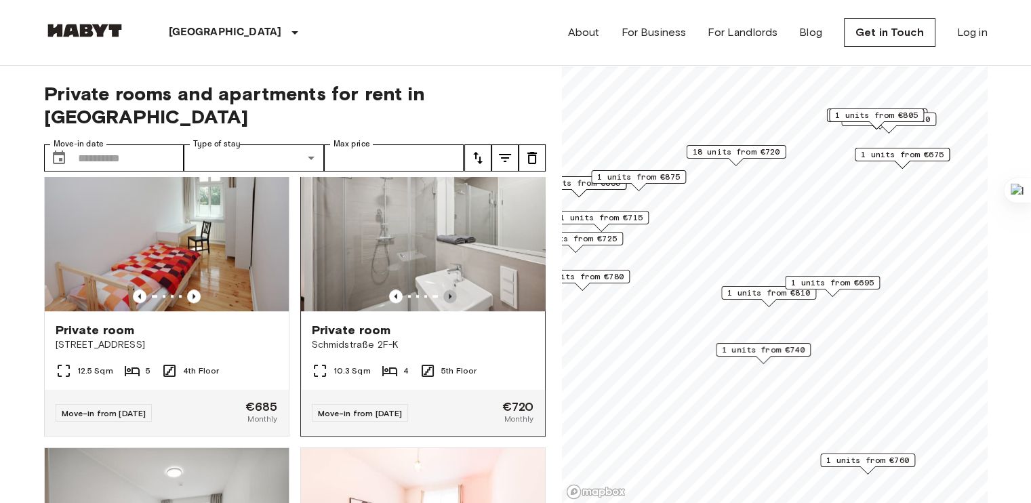
click at [449, 298] on icon "Previous image" at bounding box center [450, 295] width 3 height 5
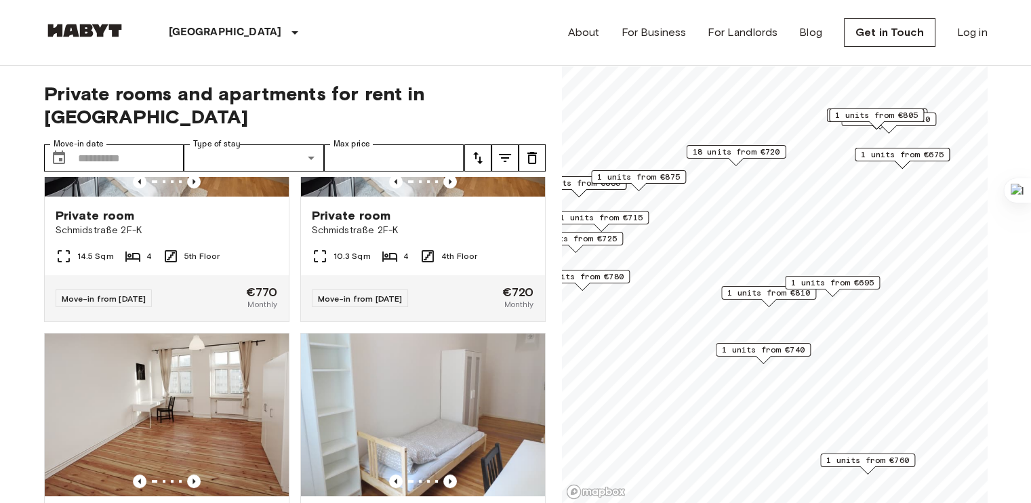
scroll to position [5508, 0]
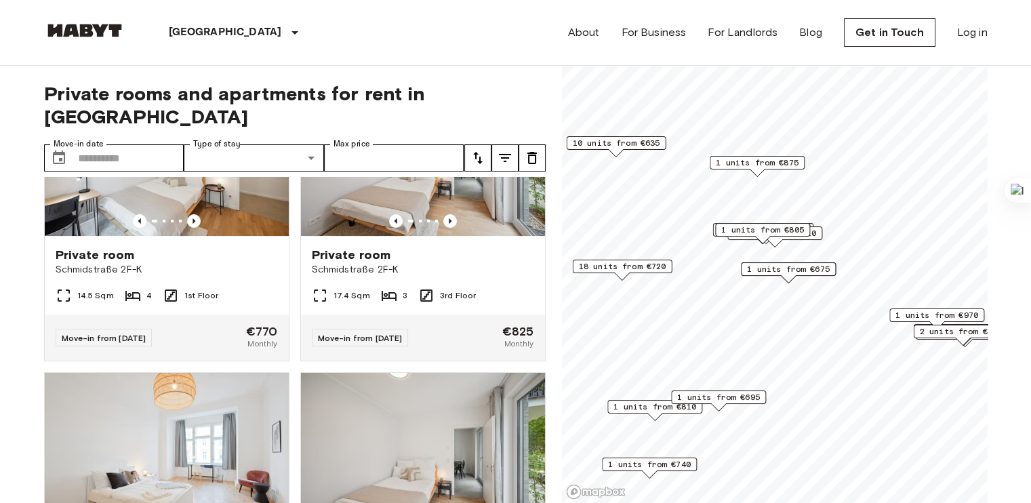
scroll to position [8571, 0]
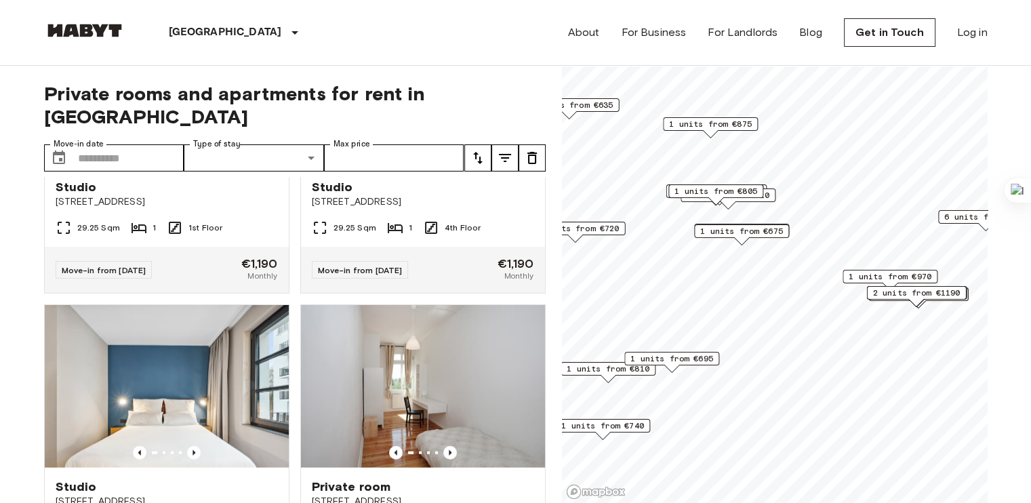
scroll to position [9491, 0]
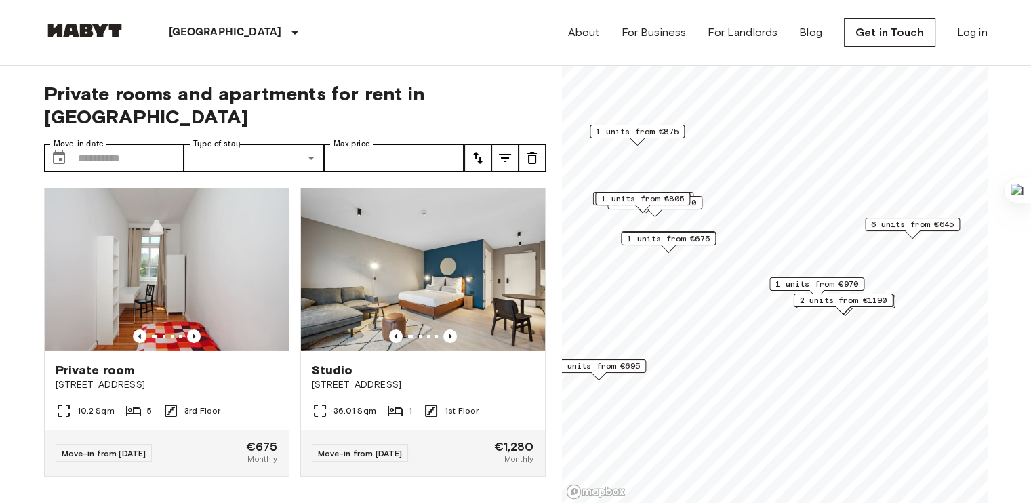
scroll to position [4895, 0]
click at [912, 224] on span "6 units from €645" at bounding box center [912, 224] width 83 height 12
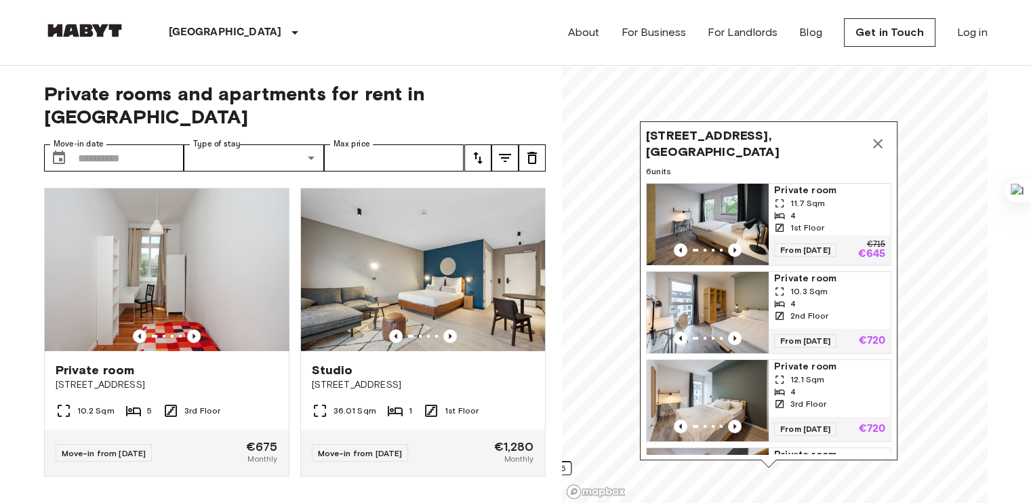
click at [794, 194] on span "Private room" at bounding box center [829, 191] width 111 height 14
click at [881, 146] on icon "Map marker" at bounding box center [878, 144] width 16 height 16
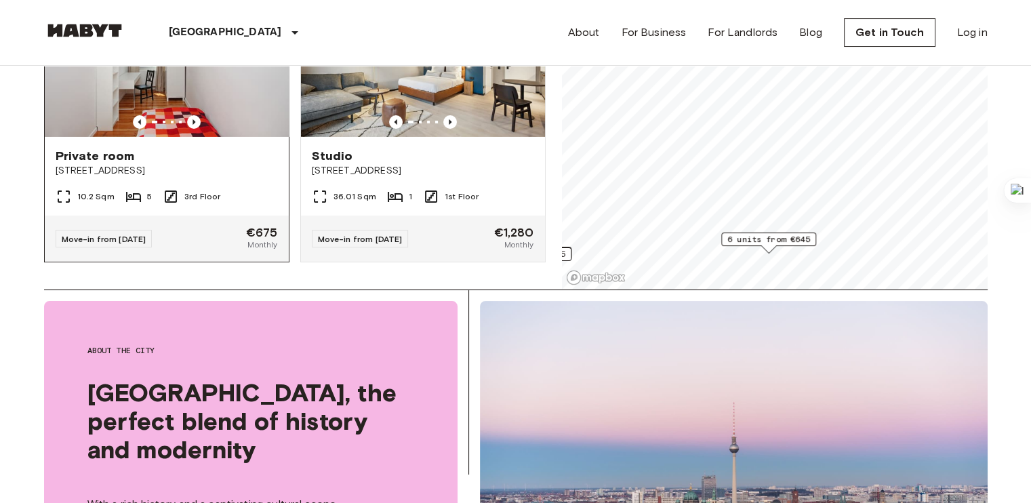
scroll to position [4772, 0]
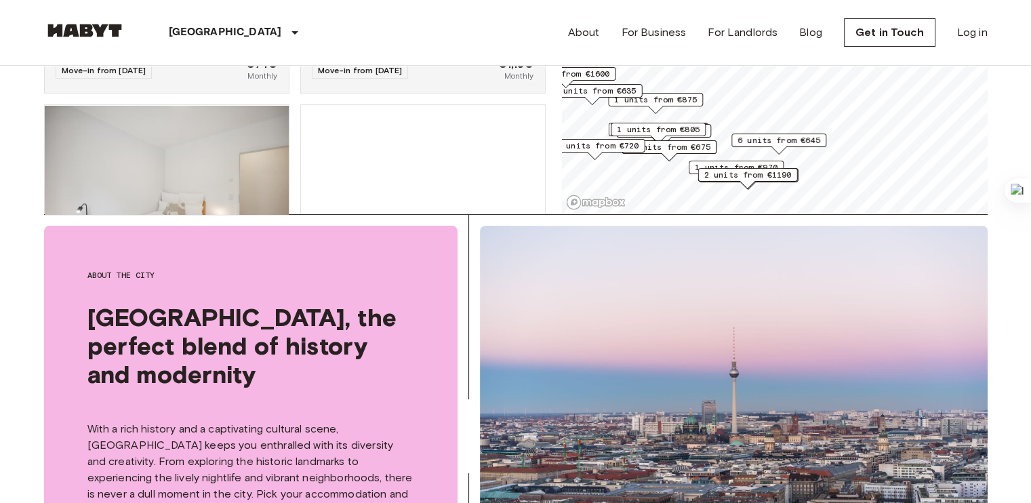
scroll to position [7879, 0]
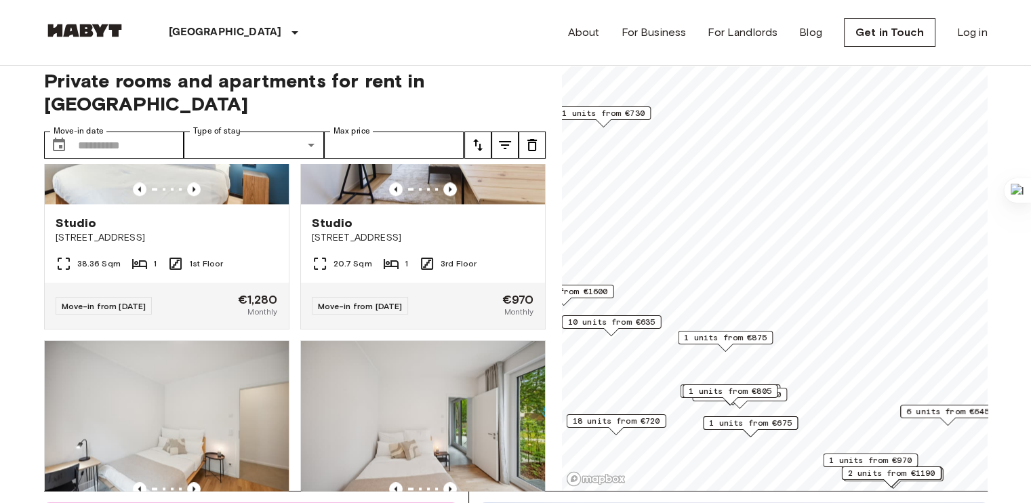
scroll to position [7027, 0]
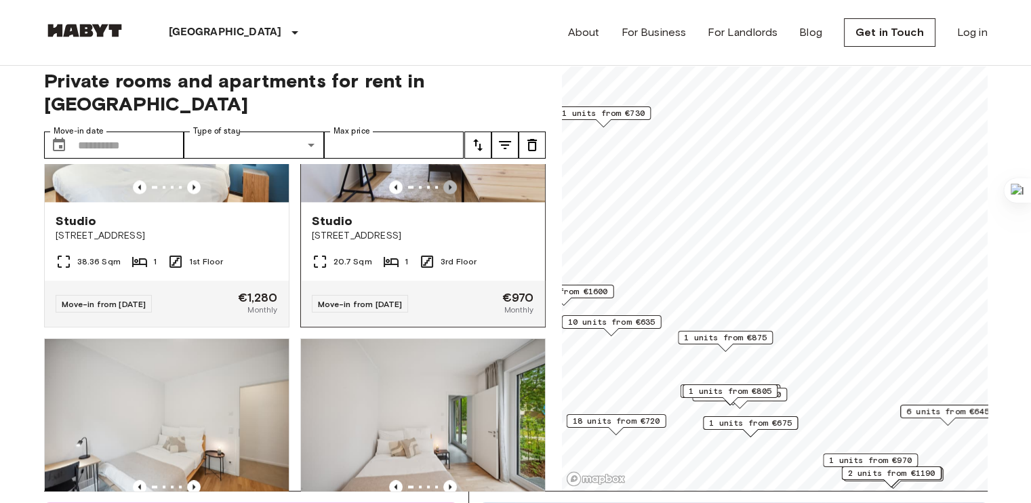
click at [449, 190] on icon "Previous image" at bounding box center [450, 186] width 3 height 5
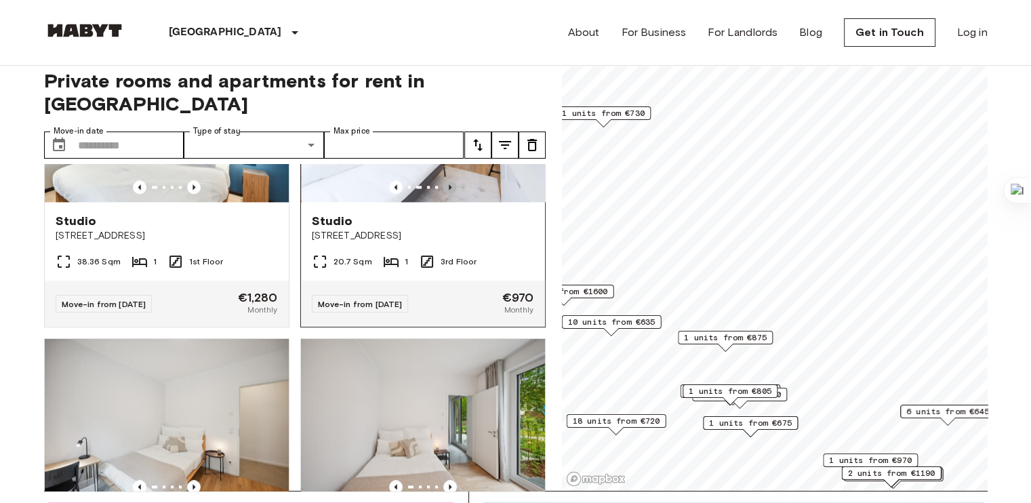
click at [449, 190] on icon "Previous image" at bounding box center [450, 186] width 3 height 5
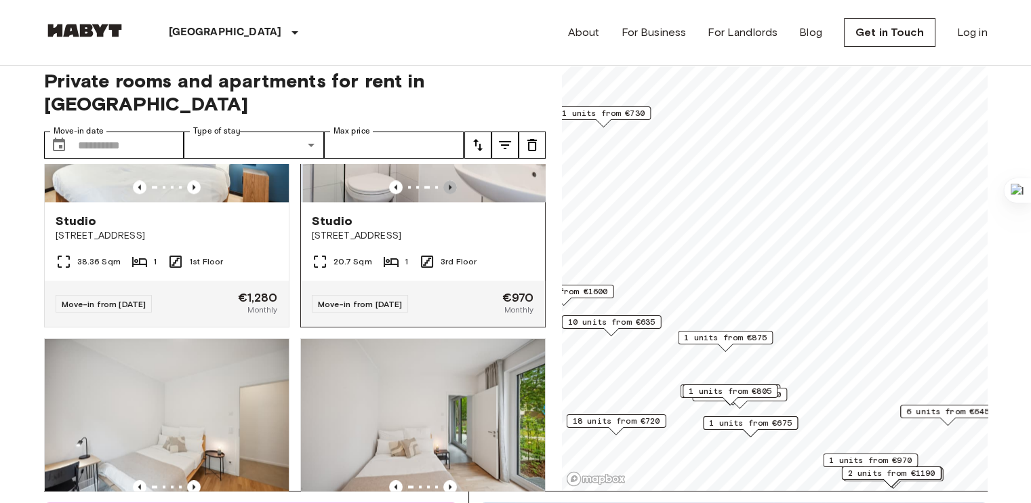
click at [449, 190] on icon "Previous image" at bounding box center [450, 186] width 3 height 5
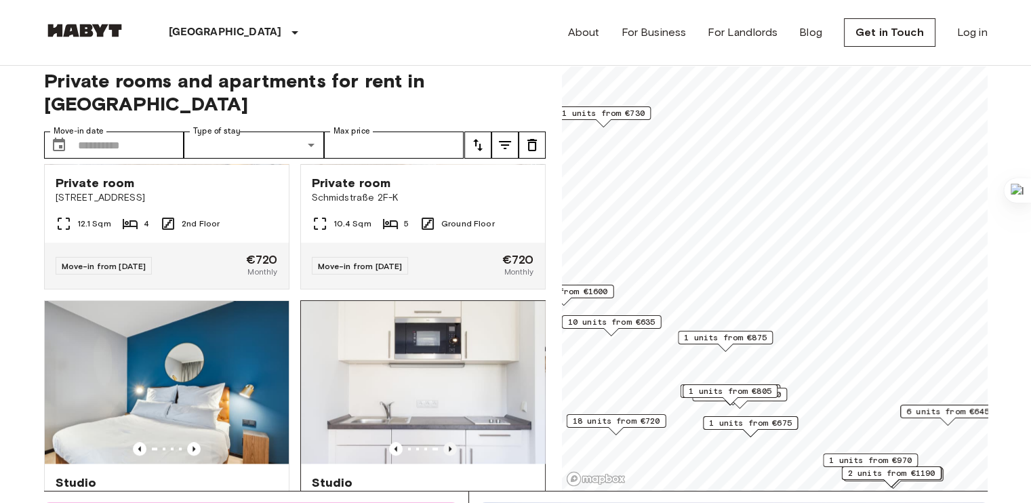
scroll to position [6683, 0]
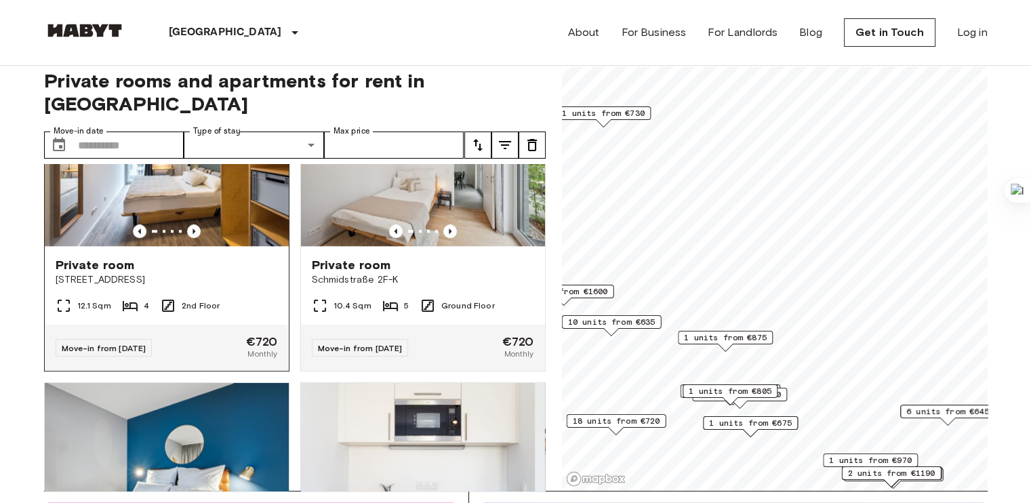
click at [196, 246] on img at bounding box center [167, 164] width 244 height 163
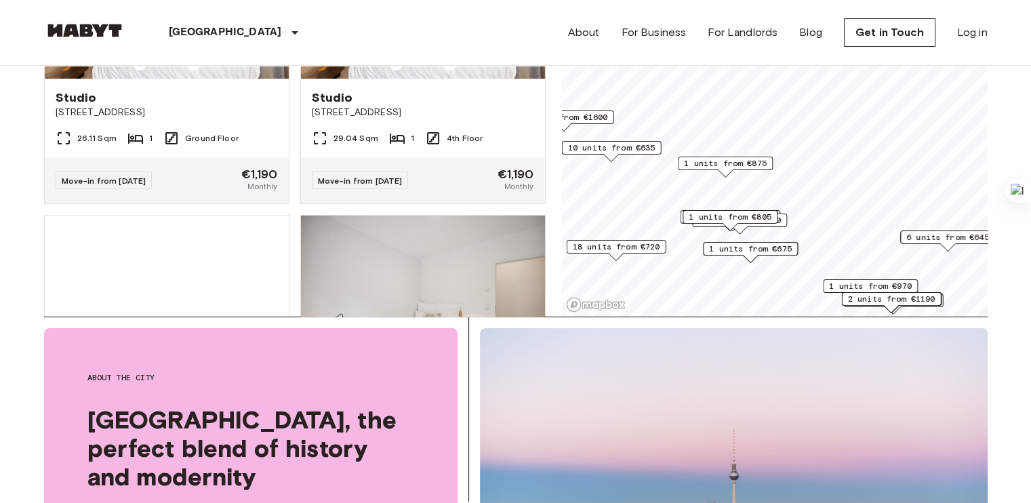
scroll to position [5769, 0]
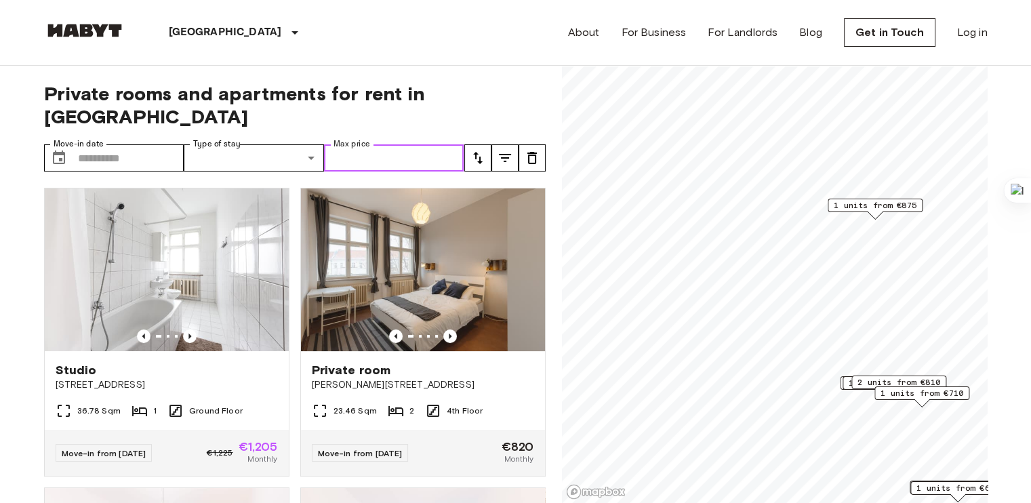
click at [437, 144] on input "Max price" at bounding box center [394, 157] width 140 height 27
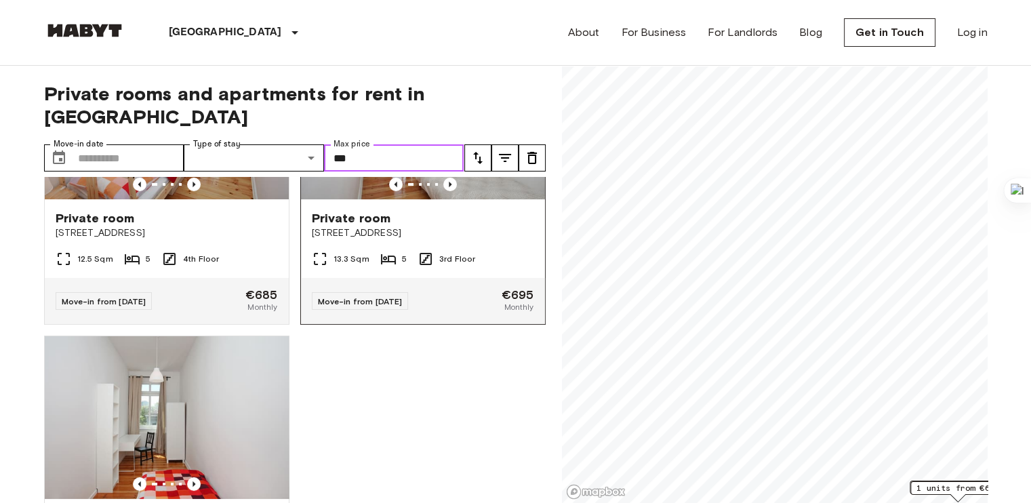
scroll to position [144, 0]
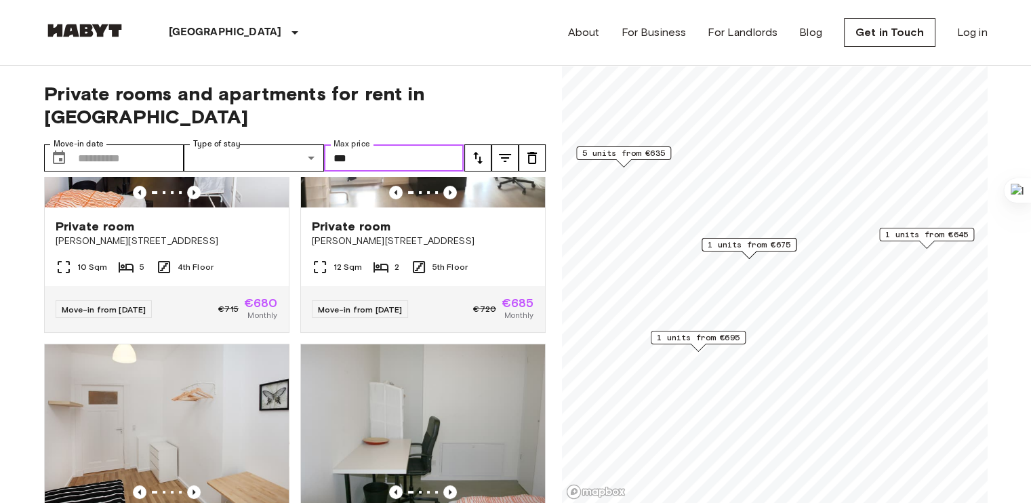
type input "***"
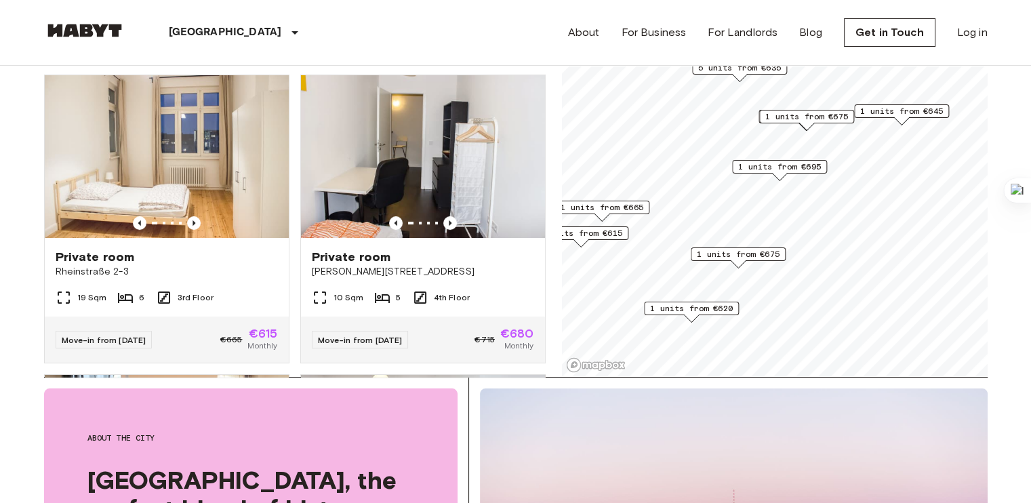
scroll to position [287, 0]
click at [461, 289] on div "10 Sqm 5 4th Floor" at bounding box center [423, 302] width 244 height 27
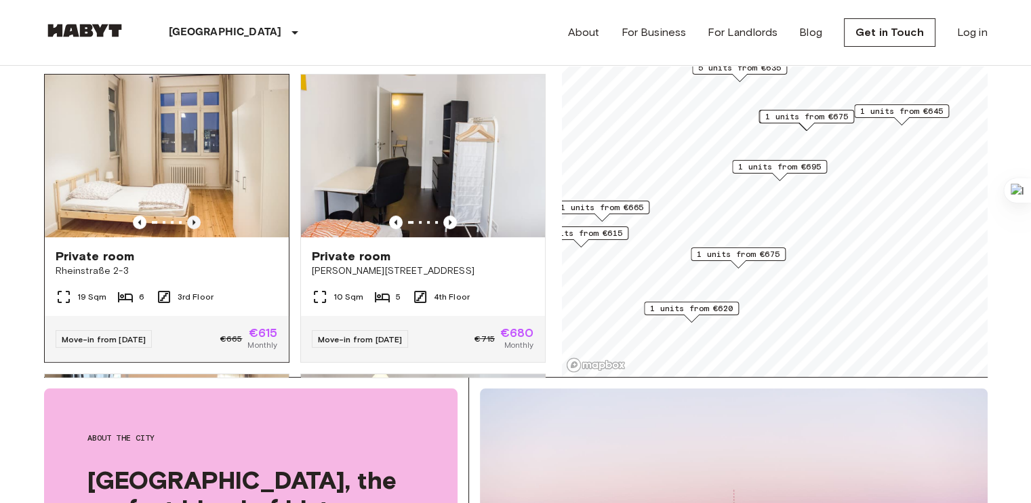
click at [189, 216] on icon "Previous image" at bounding box center [194, 223] width 14 height 14
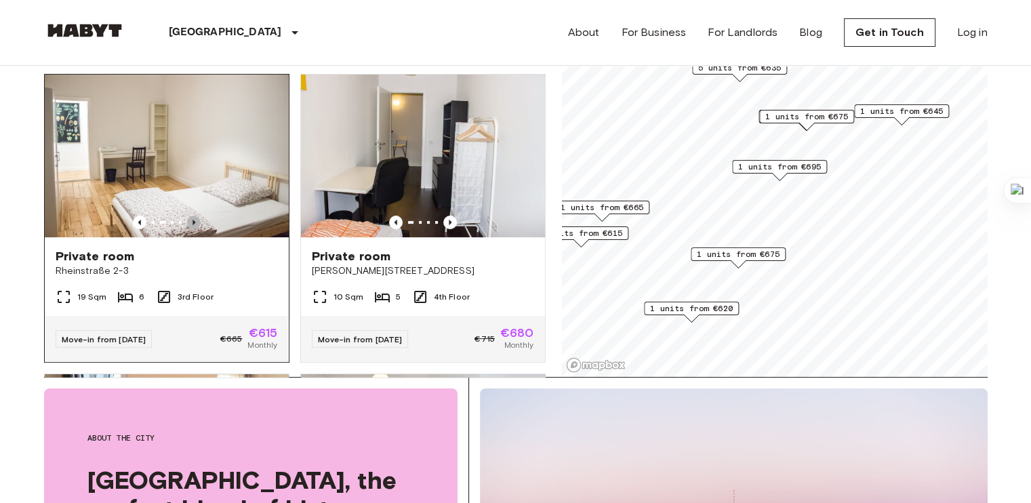
click at [189, 216] on icon "Previous image" at bounding box center [194, 223] width 14 height 14
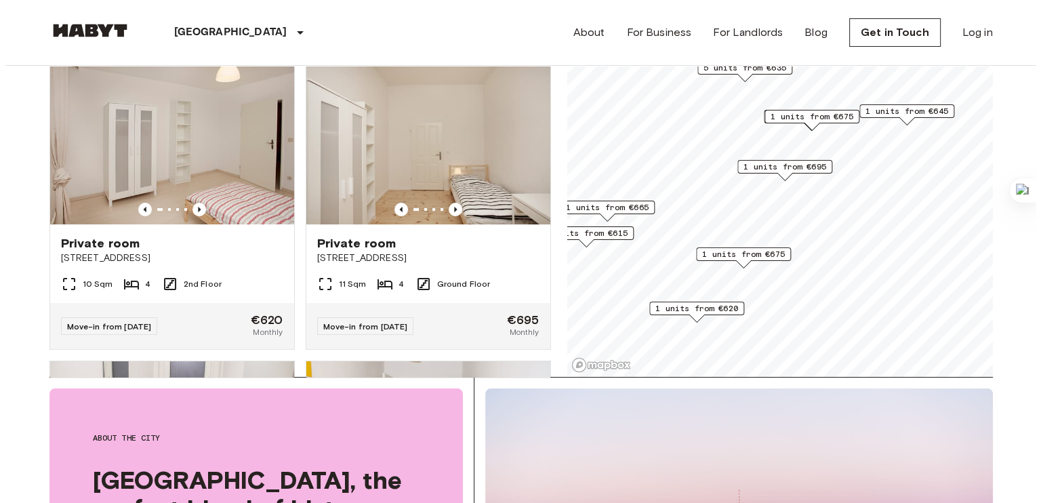
scroll to position [0, 0]
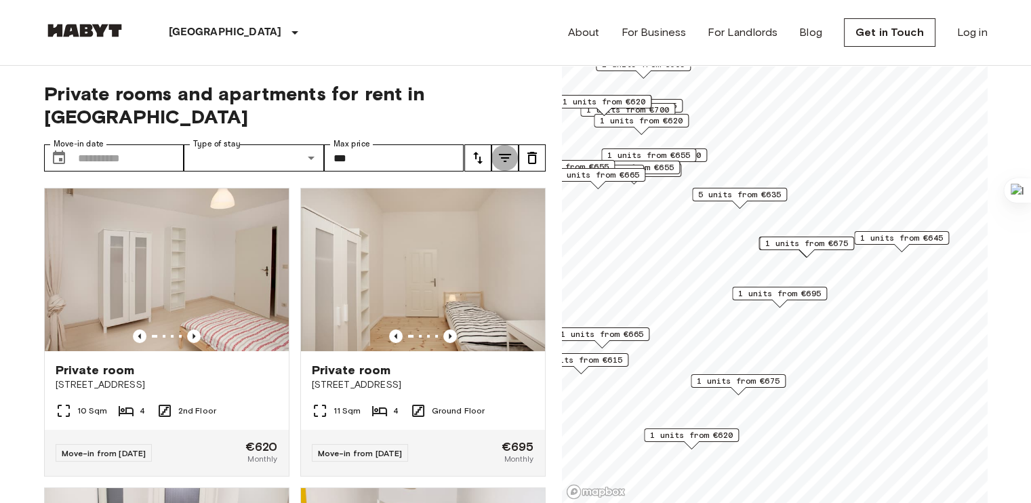
click at [493, 144] on button "tune" at bounding box center [504, 157] width 27 height 27
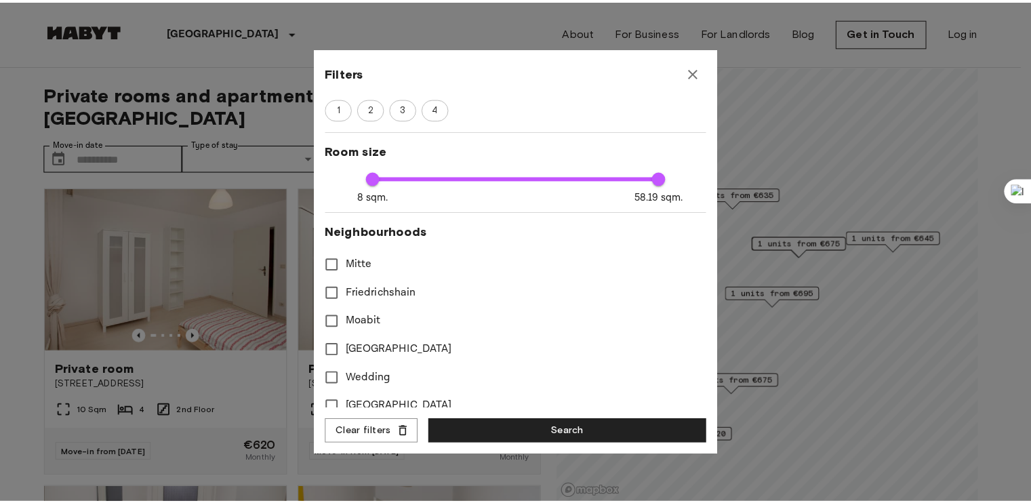
scroll to position [260, 0]
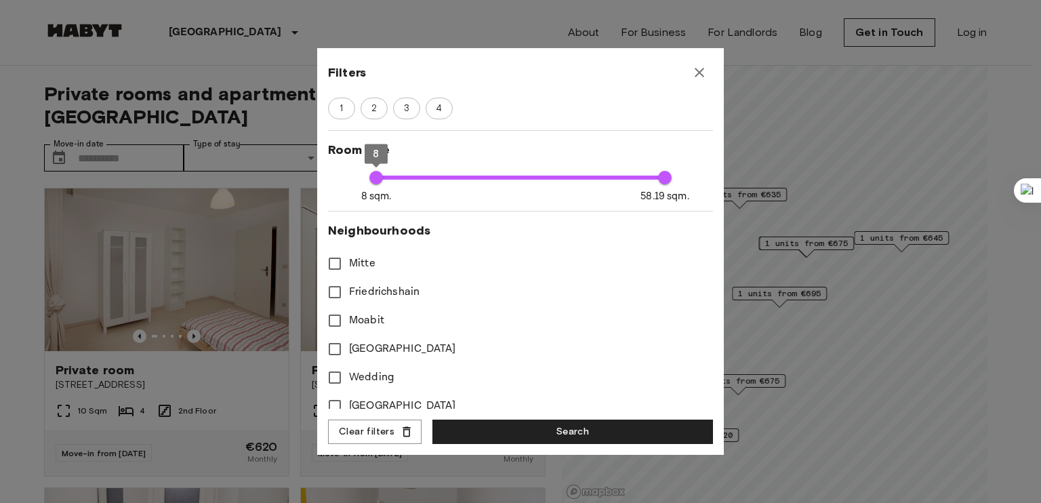
type input "**"
type input "***"
type input "**"
type input "***"
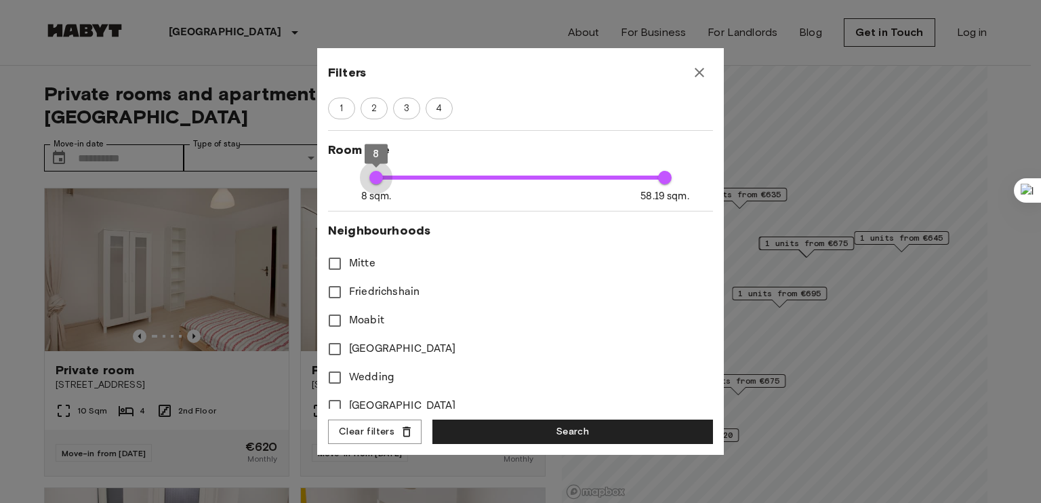
type input "**"
type input "***"
type input "**"
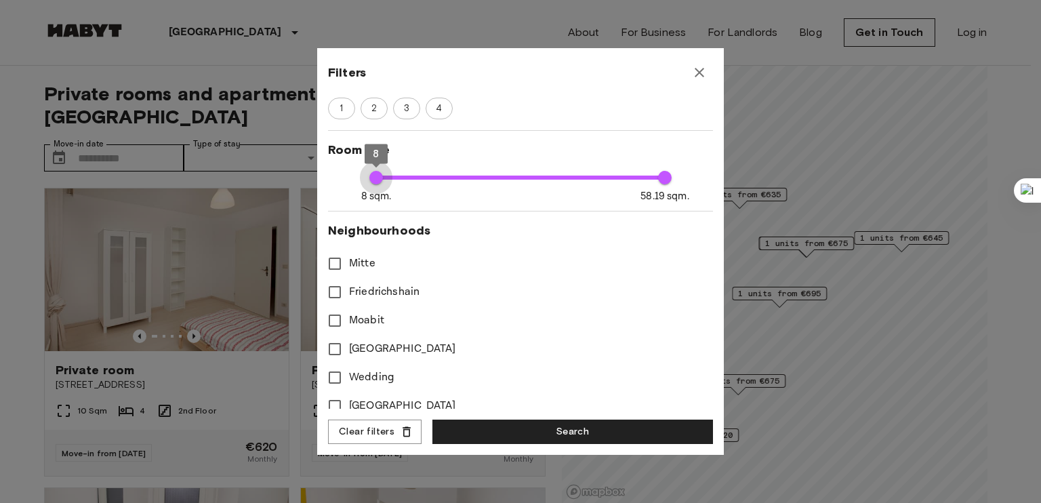
type input "***"
type input "**"
type input "***"
type input "**"
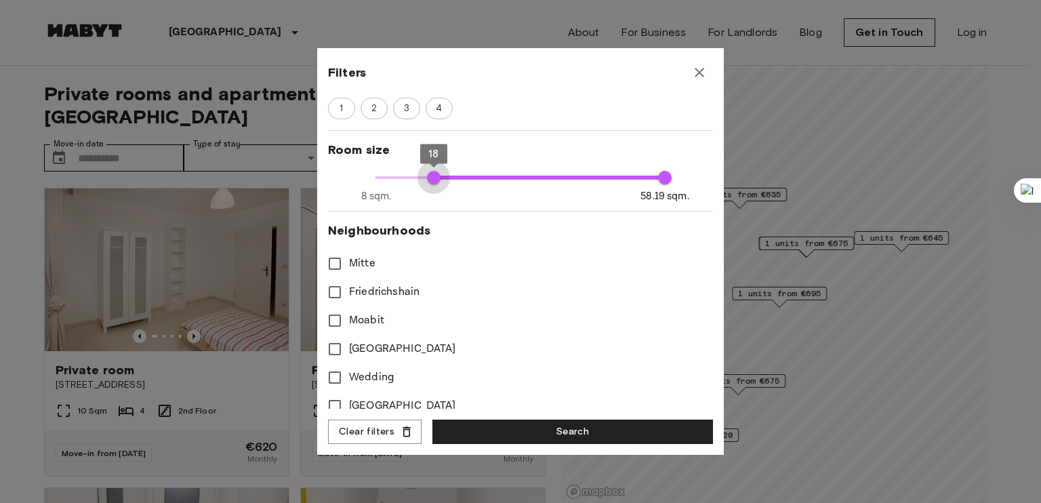
type input "**"
type input "***"
type input "**"
drag, startPoint x: 375, startPoint y: 182, endPoint x: 441, endPoint y: 170, distance: 66.7
click at [441, 171] on span "19" at bounding box center [439, 178] width 14 height 14
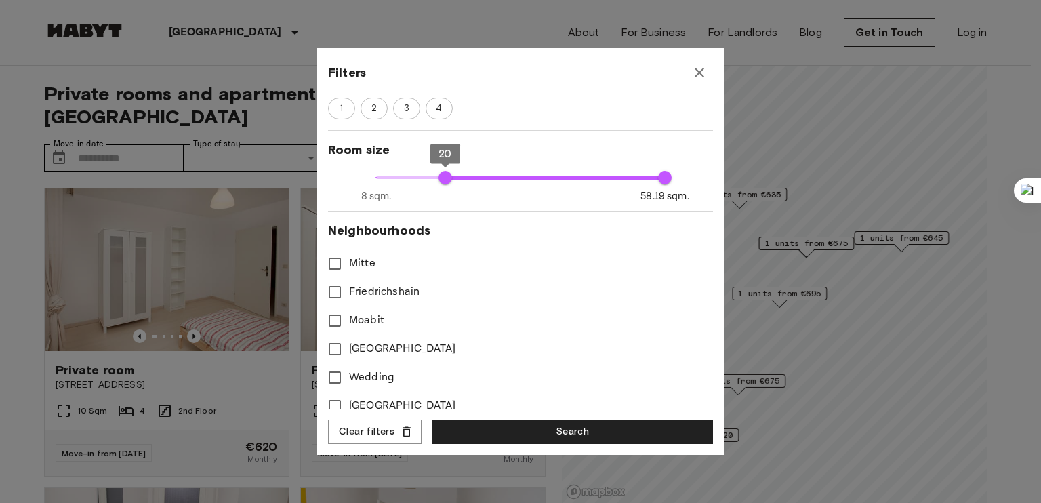
type input "**"
type input "***"
type input "**"
type input "***"
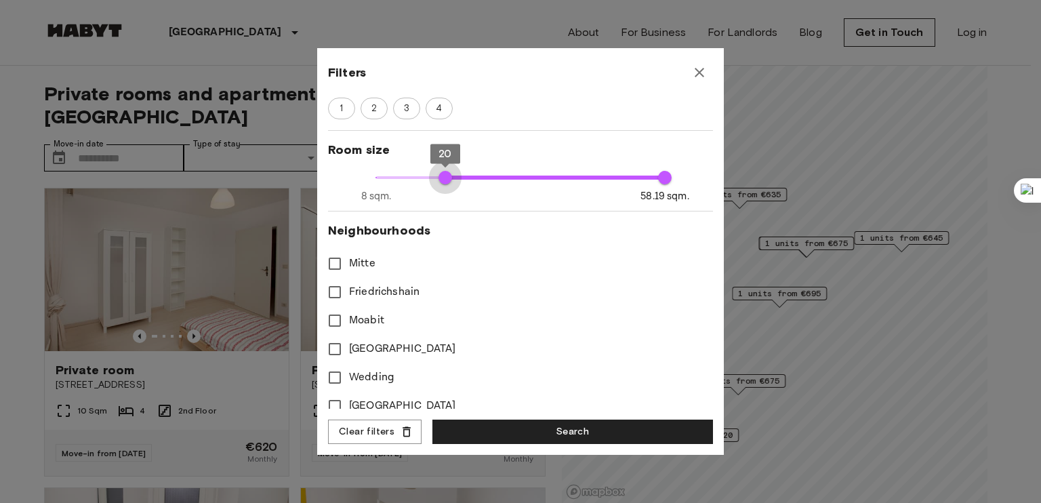
type input "**"
type input "***"
type input "**"
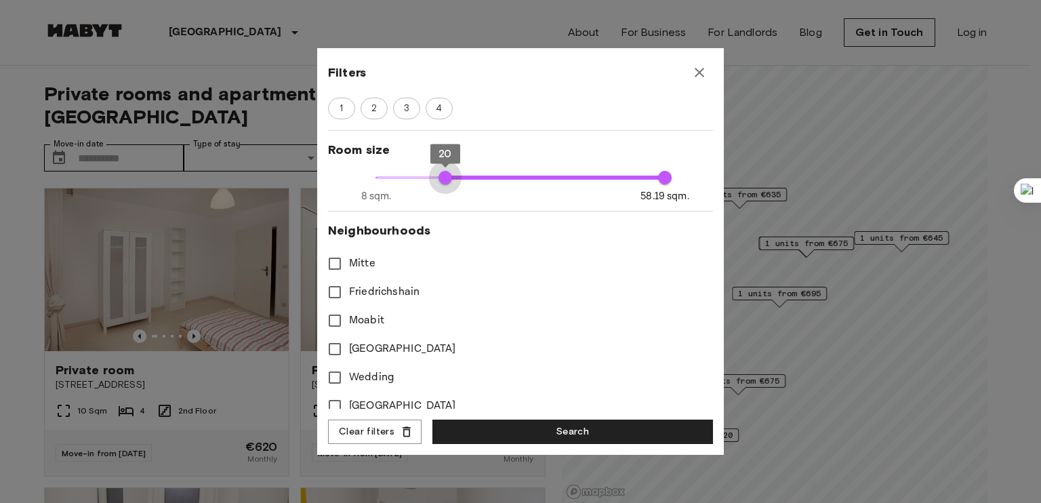
type input "***"
type input "**"
type input "***"
type input "**"
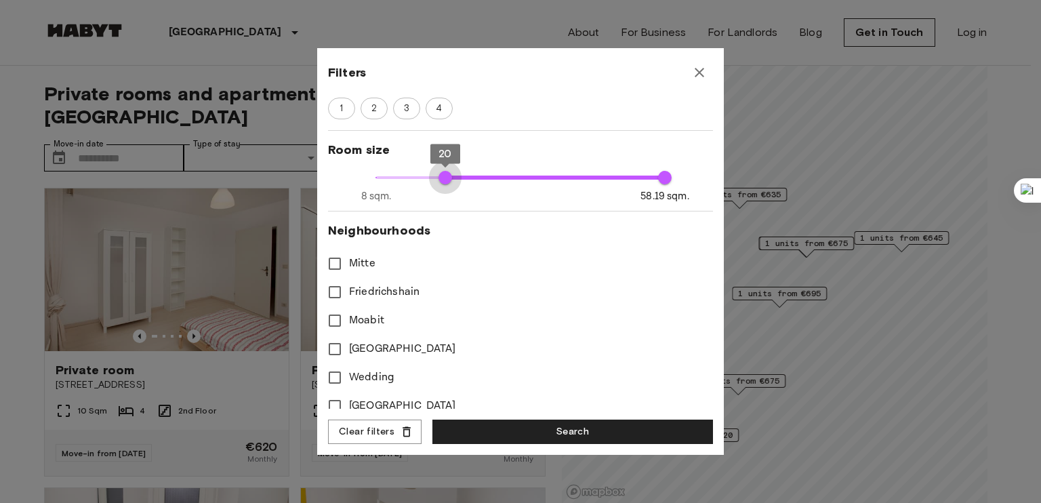
drag, startPoint x: 441, startPoint y: 170, endPoint x: 407, endPoint y: 174, distance: 33.4
click at [439, 174] on span "20" at bounding box center [446, 178] width 14 height 14
type input "**"
type input "***"
type input "**"
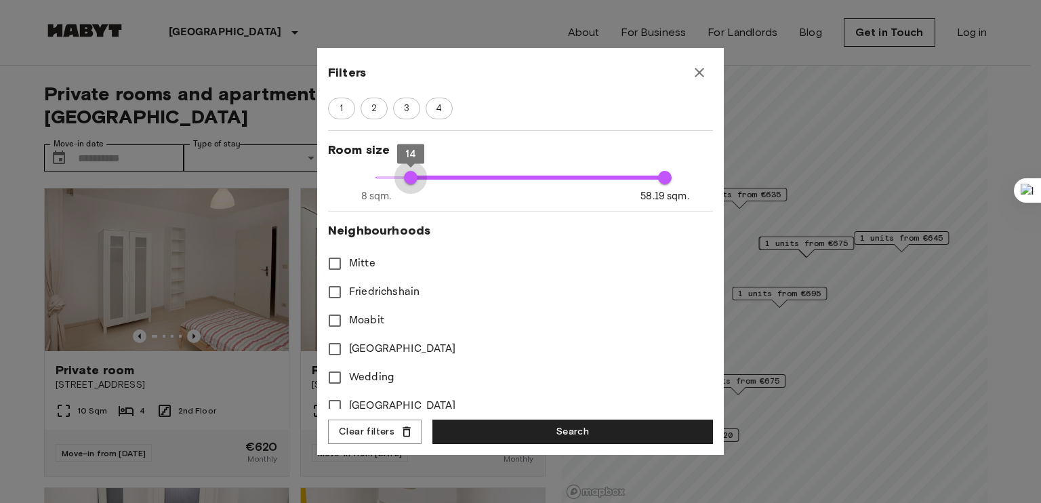
type input "**"
type input "***"
type input "**"
drag, startPoint x: 407, startPoint y: 174, endPoint x: 397, endPoint y: 176, distance: 11.0
click at [397, 176] on span "12" at bounding box center [399, 178] width 14 height 14
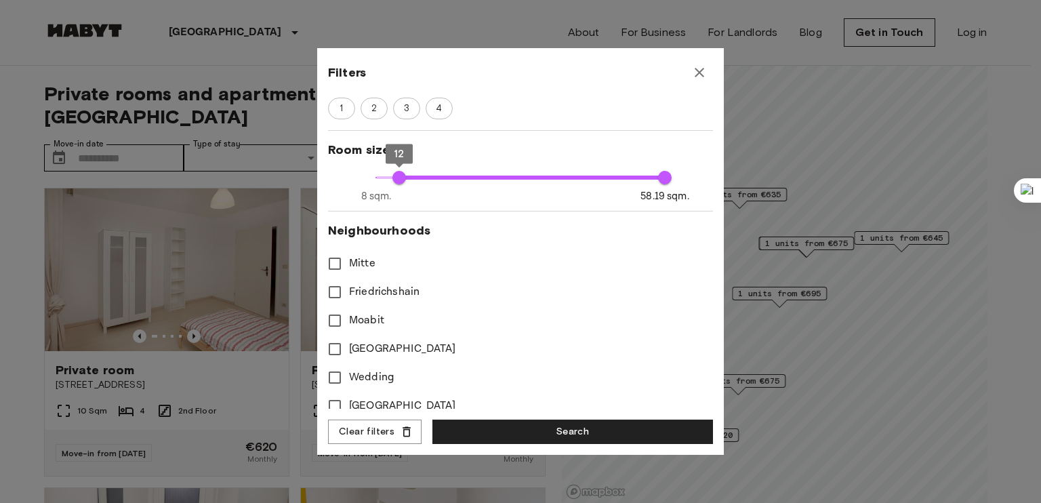
type input "**"
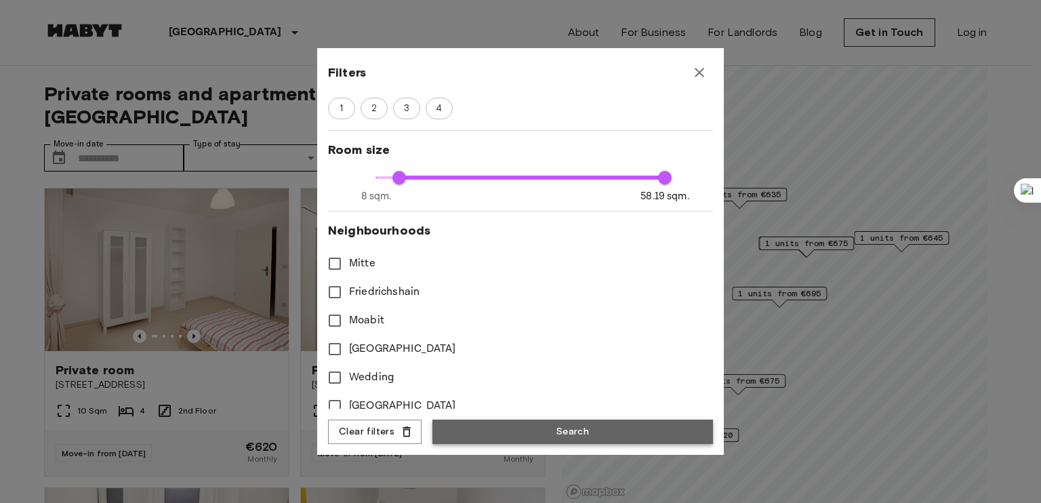
click at [592, 426] on button "Search" at bounding box center [572, 432] width 281 height 25
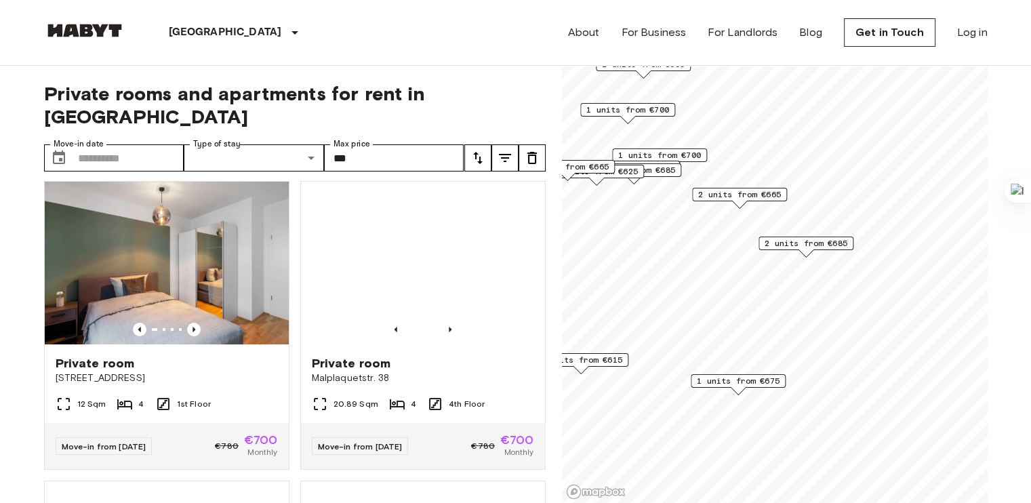
scroll to position [309, 0]
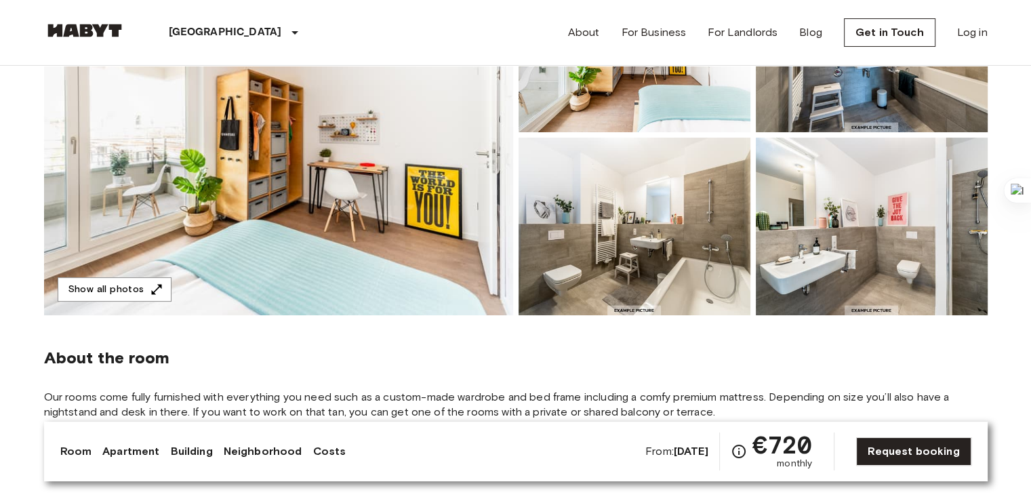
scroll to position [216, 0]
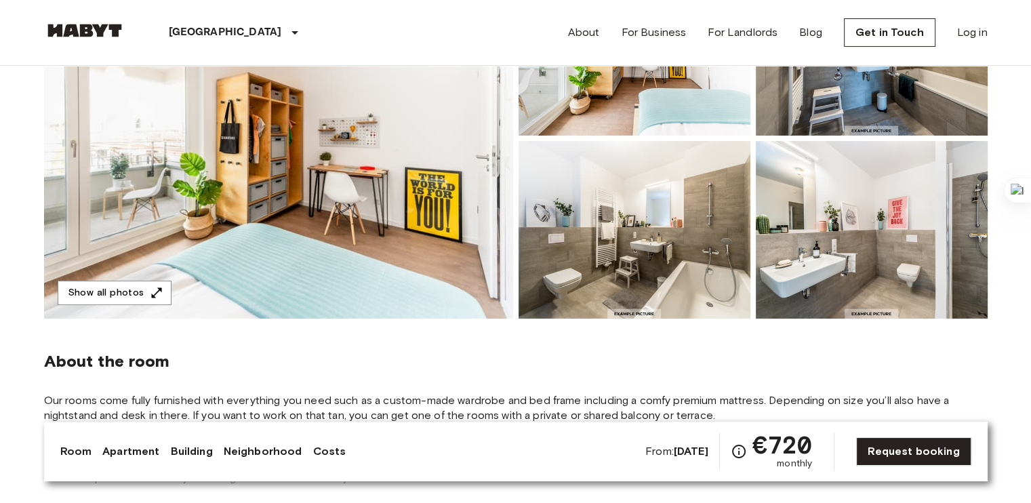
click at [465, 224] on img at bounding box center [278, 138] width 469 height 361
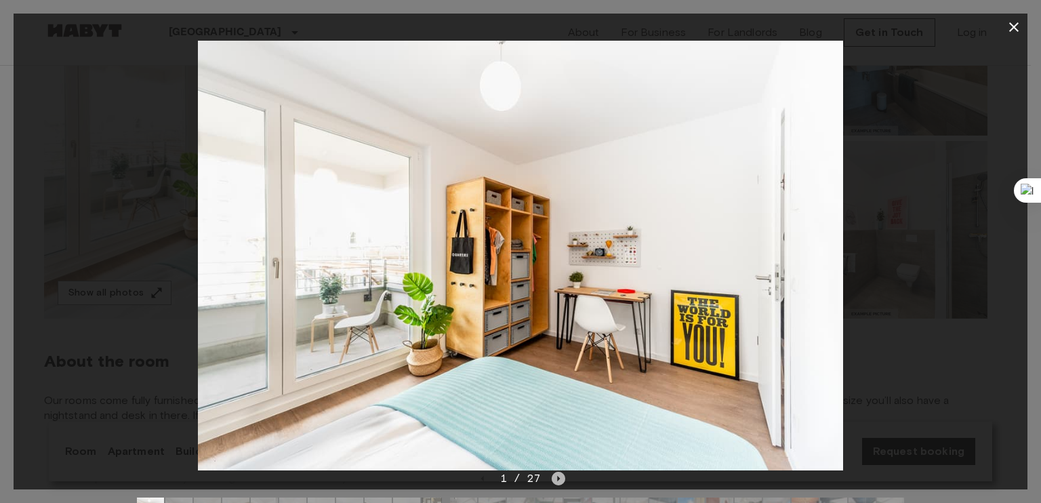
click at [558, 472] on icon "Next image" at bounding box center [559, 479] width 14 height 14
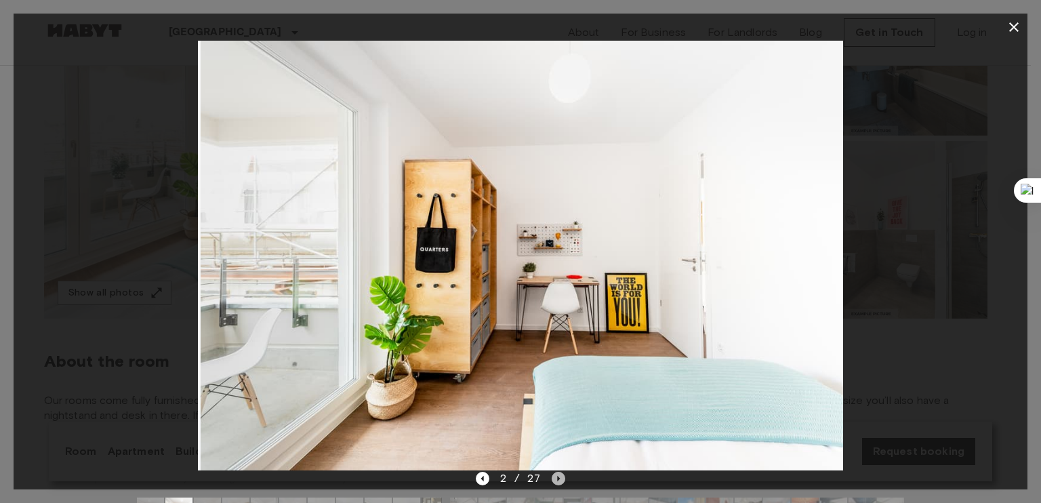
click at [558, 472] on icon "Next image" at bounding box center [559, 479] width 14 height 14
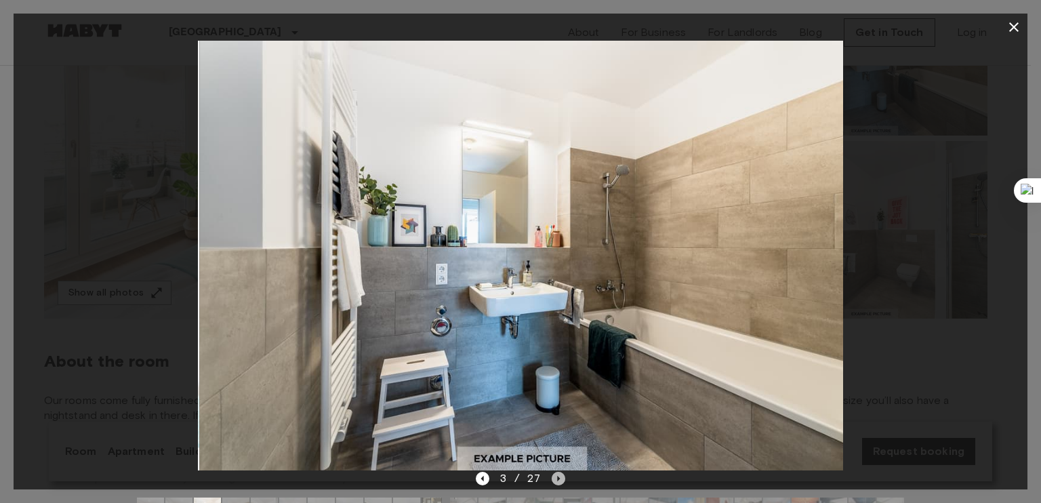
click at [558, 472] on icon "Next image" at bounding box center [559, 479] width 14 height 14
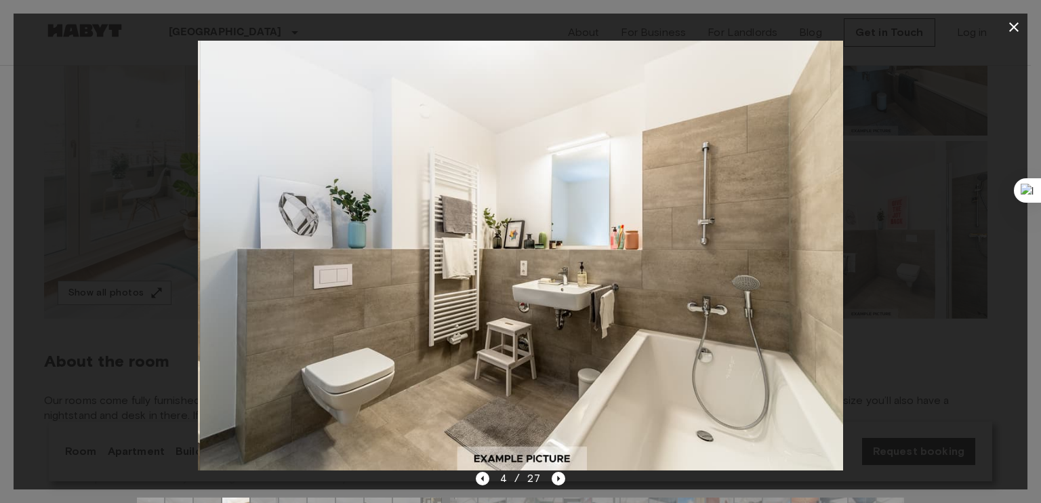
click at [883, 271] on div at bounding box center [521, 256] width 1014 height 430
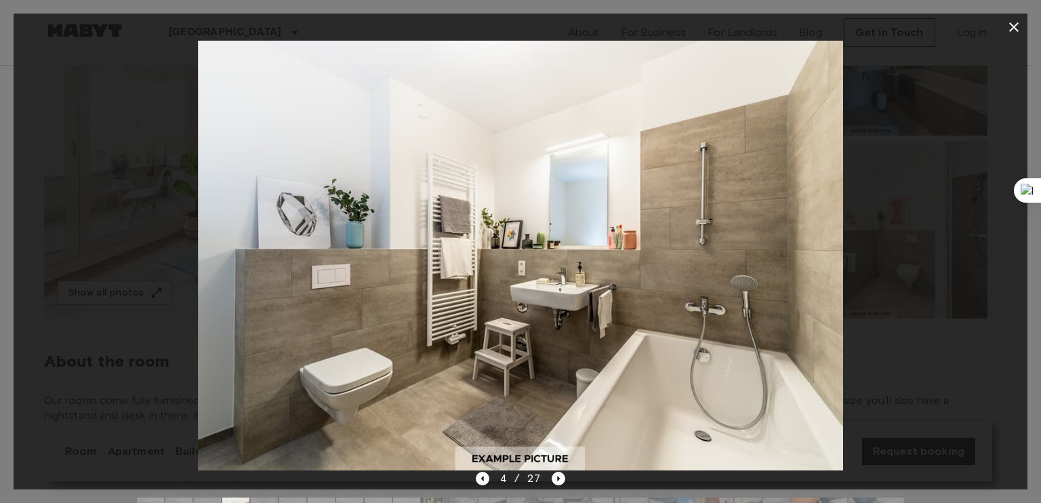
click at [1013, 25] on icon "button" at bounding box center [1014, 27] width 16 height 16
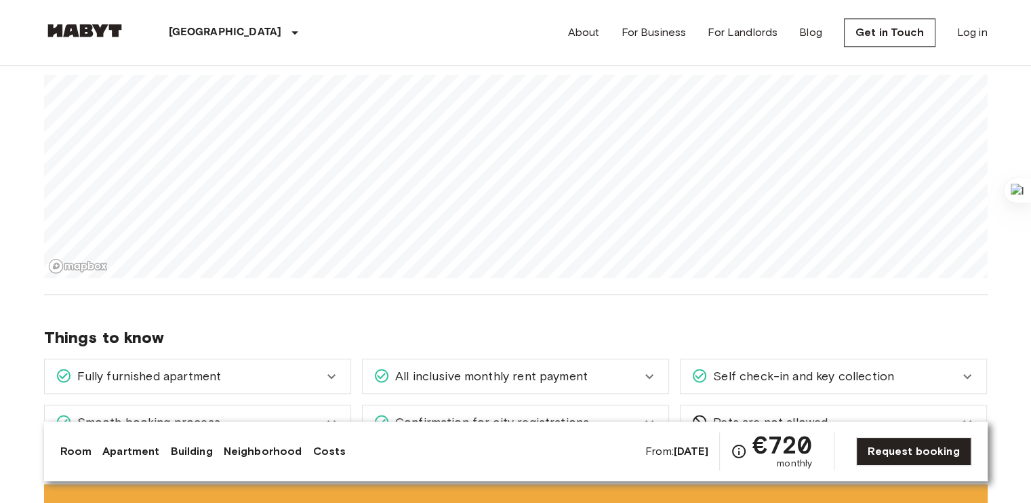
scroll to position [1574, 0]
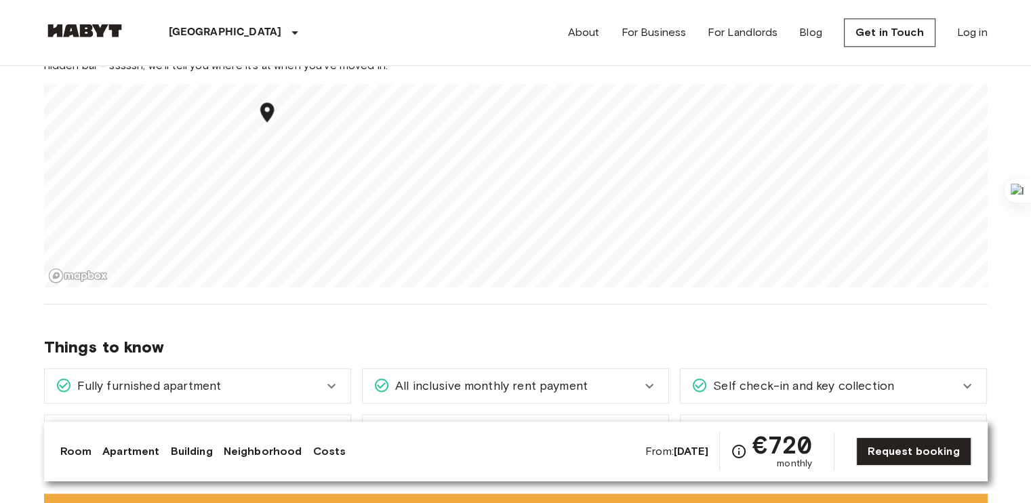
drag, startPoint x: 363, startPoint y: 173, endPoint x: 262, endPoint y: 119, distance: 114.9
click at [262, 119] on icon "Map marker" at bounding box center [267, 112] width 24 height 24
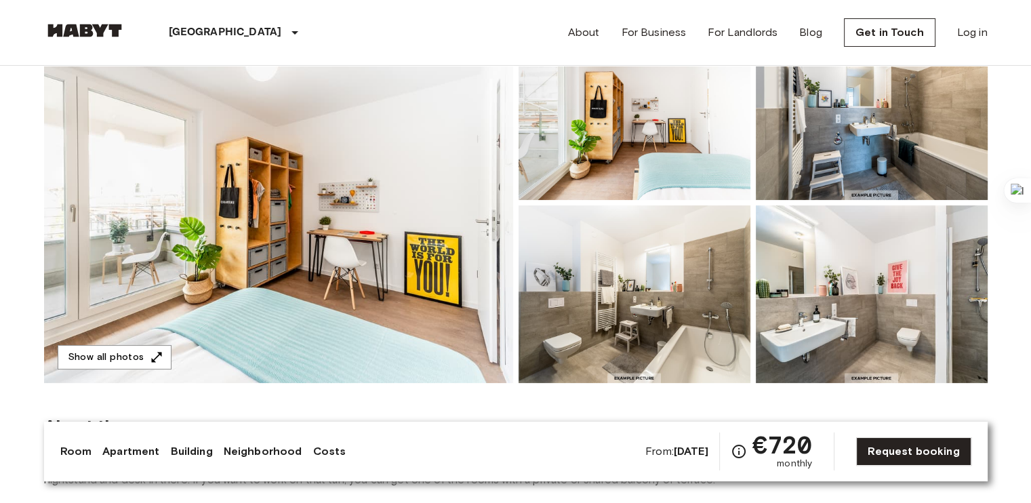
scroll to position [149, 0]
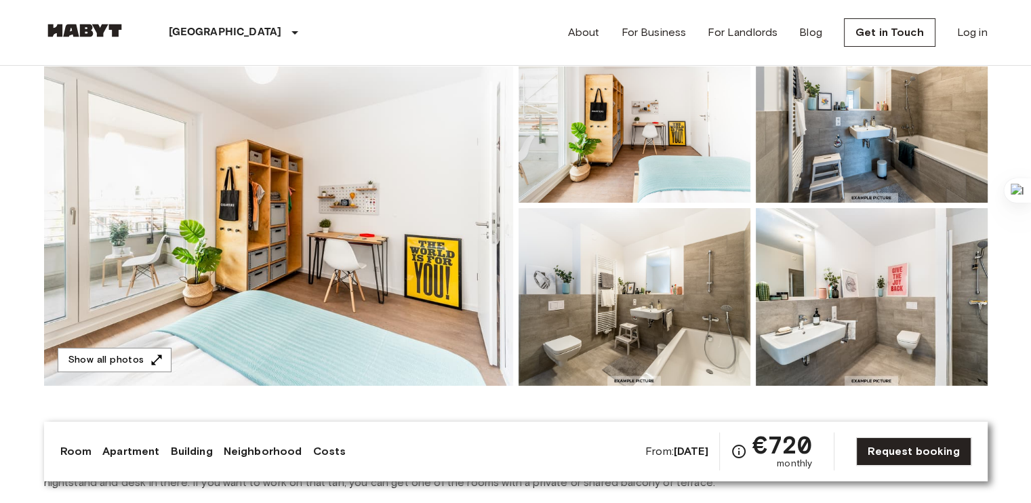
click at [347, 240] on img at bounding box center [278, 205] width 469 height 361
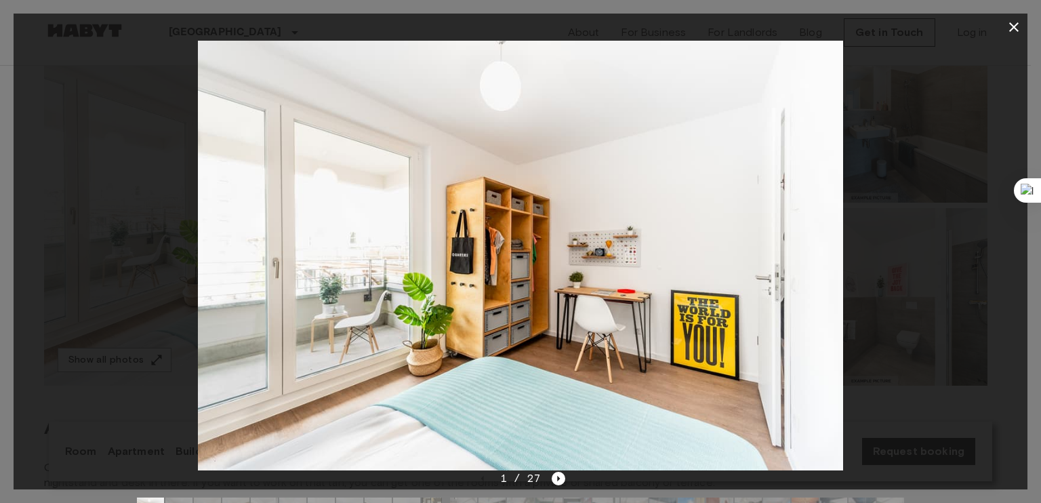
click at [886, 176] on div at bounding box center [521, 256] width 1014 height 430
click at [1014, 24] on icon "button" at bounding box center [1014, 27] width 16 height 16
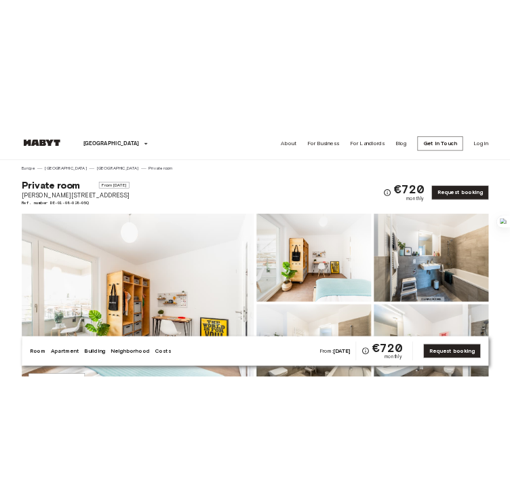
scroll to position [125, 0]
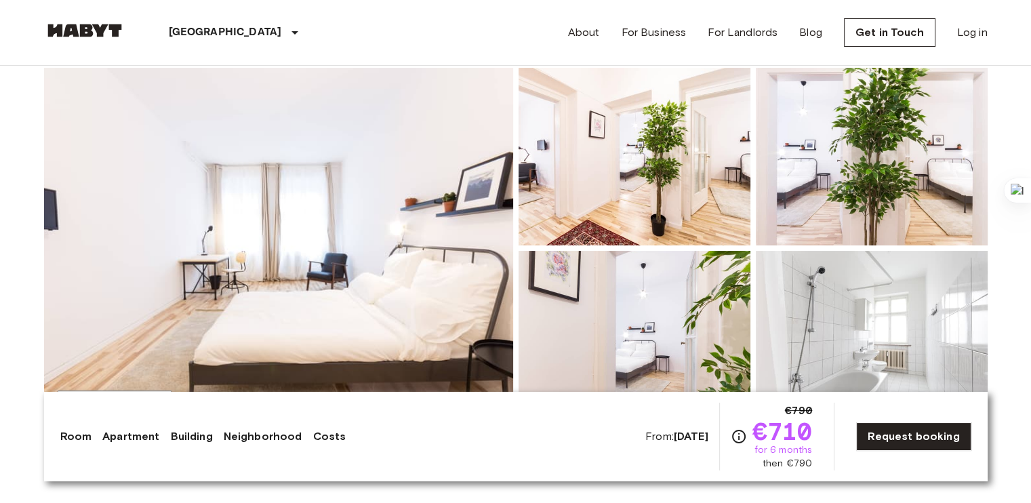
scroll to position [113, 0]
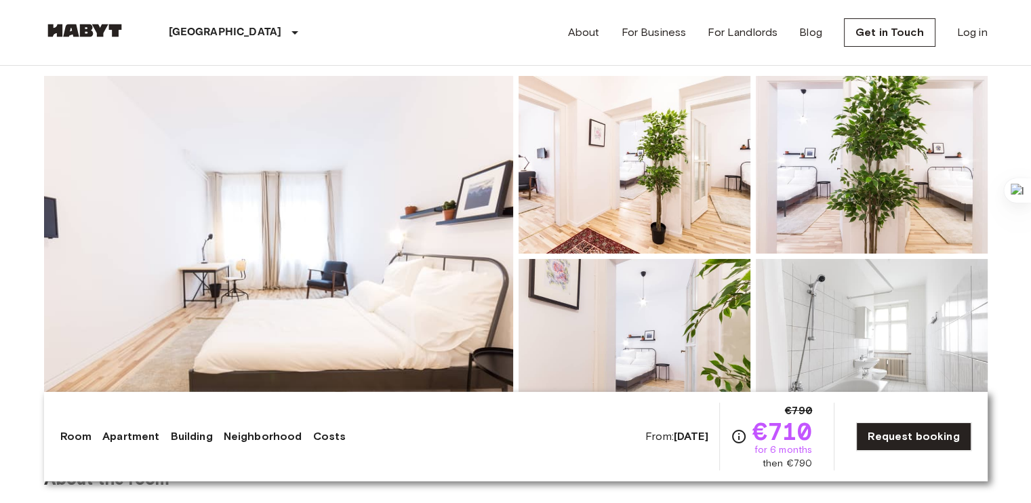
click at [435, 211] on img at bounding box center [278, 256] width 469 height 361
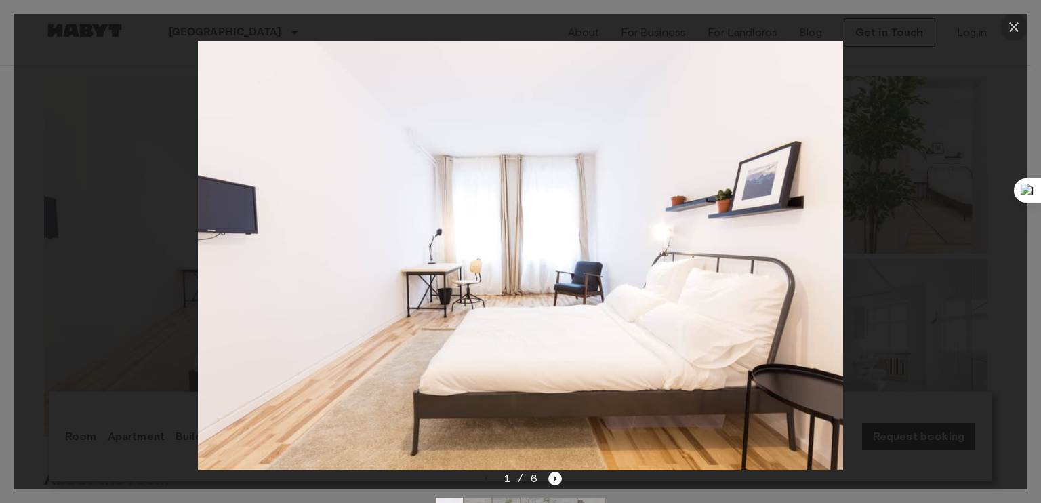
click at [1012, 31] on icon "button" at bounding box center [1014, 27] width 16 height 16
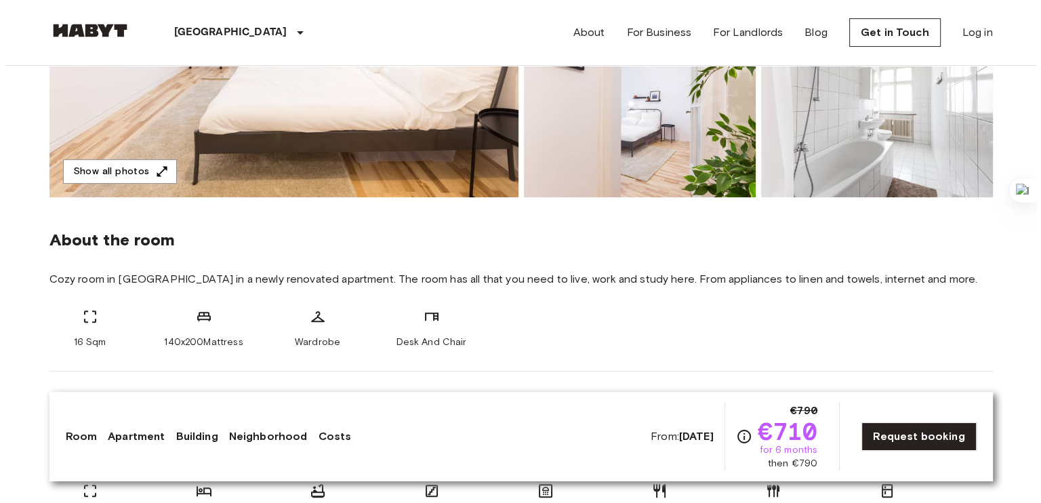
scroll to position [206, 0]
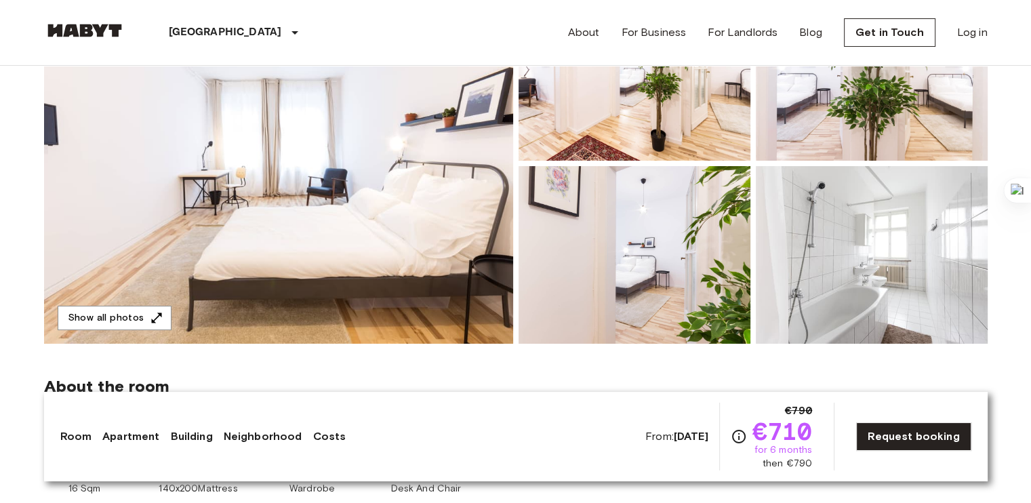
click at [454, 169] on img at bounding box center [278, 163] width 469 height 361
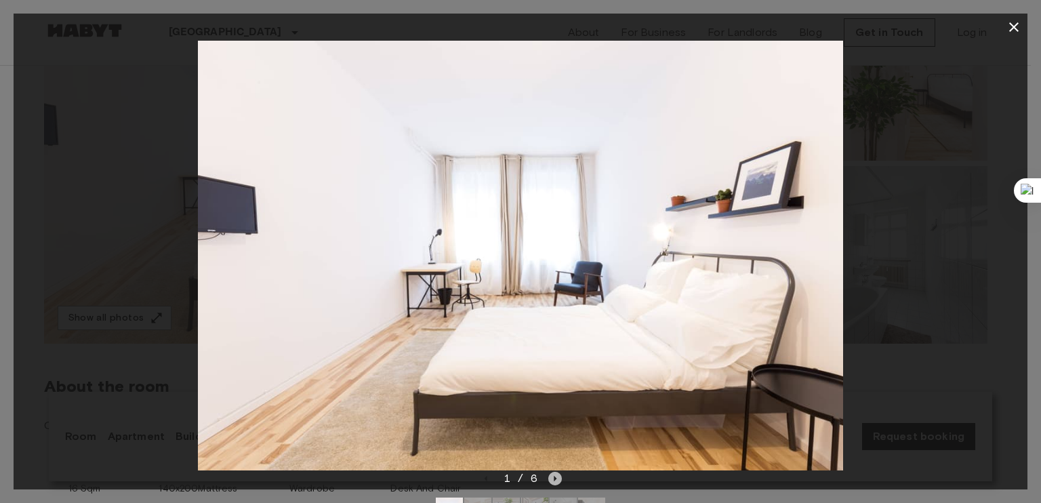
click at [553, 473] on icon "Next image" at bounding box center [555, 479] width 14 height 14
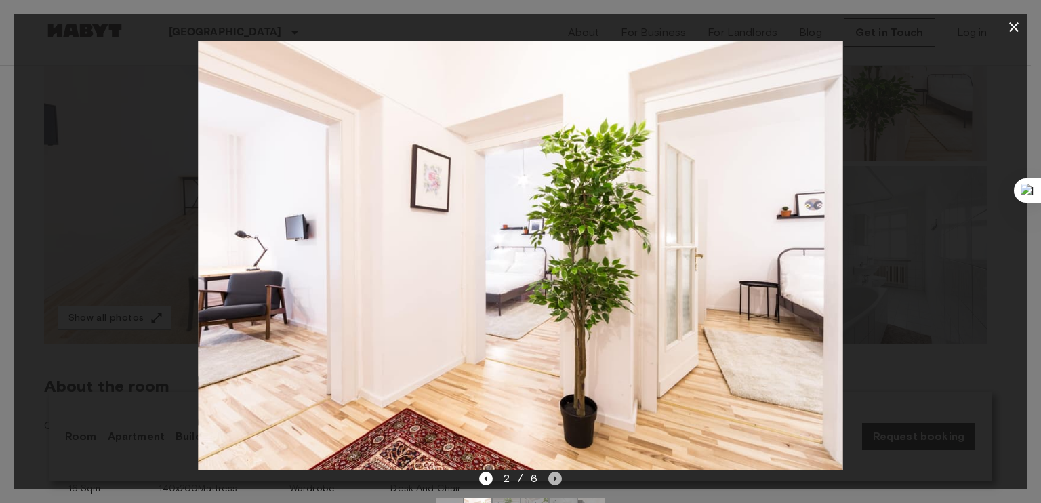
click at [553, 473] on icon "Next image" at bounding box center [555, 479] width 14 height 14
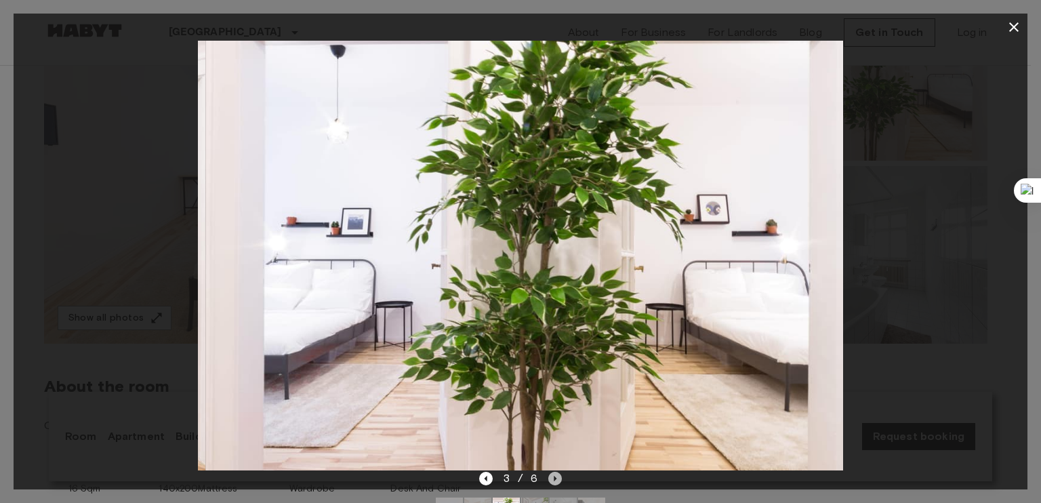
click at [553, 473] on icon "Next image" at bounding box center [555, 479] width 14 height 14
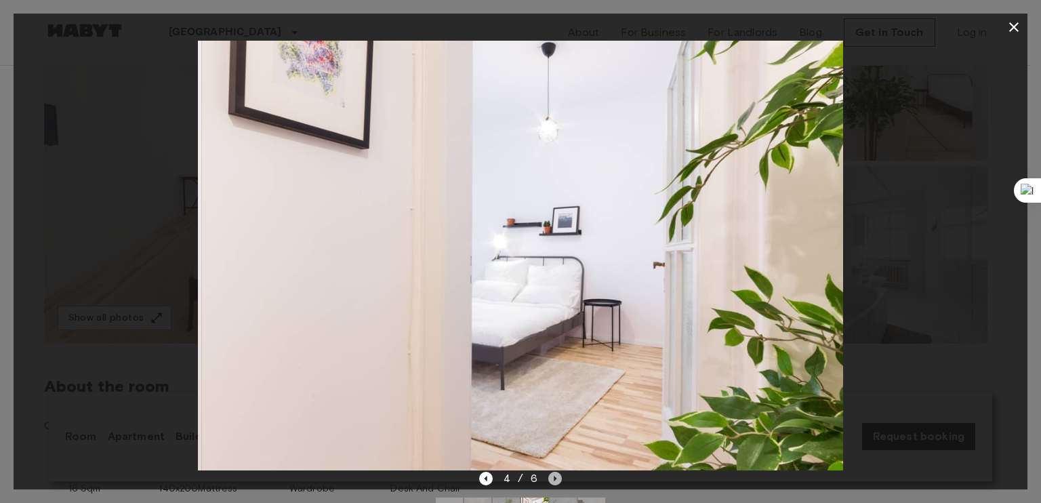
click at [553, 473] on icon "Next image" at bounding box center [555, 479] width 14 height 14
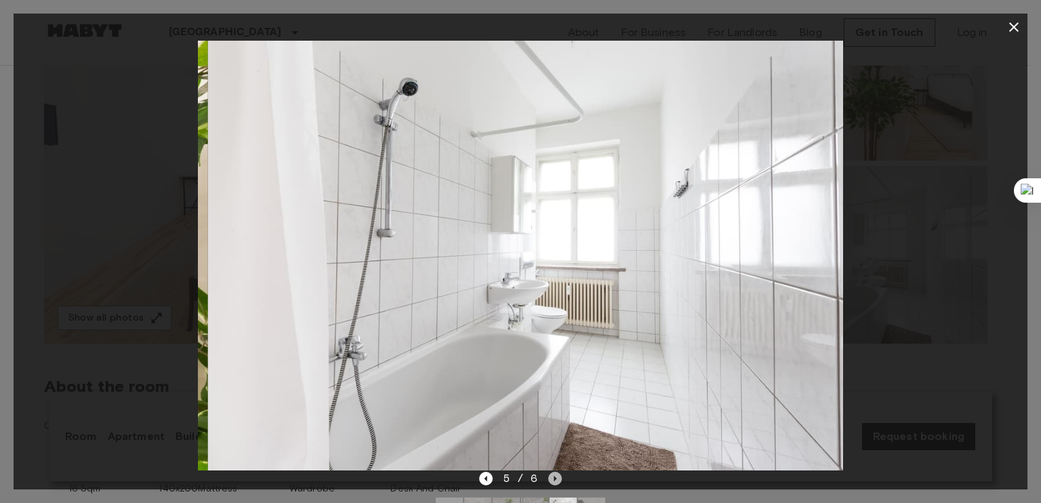
click at [553, 473] on icon "Next image" at bounding box center [555, 479] width 14 height 14
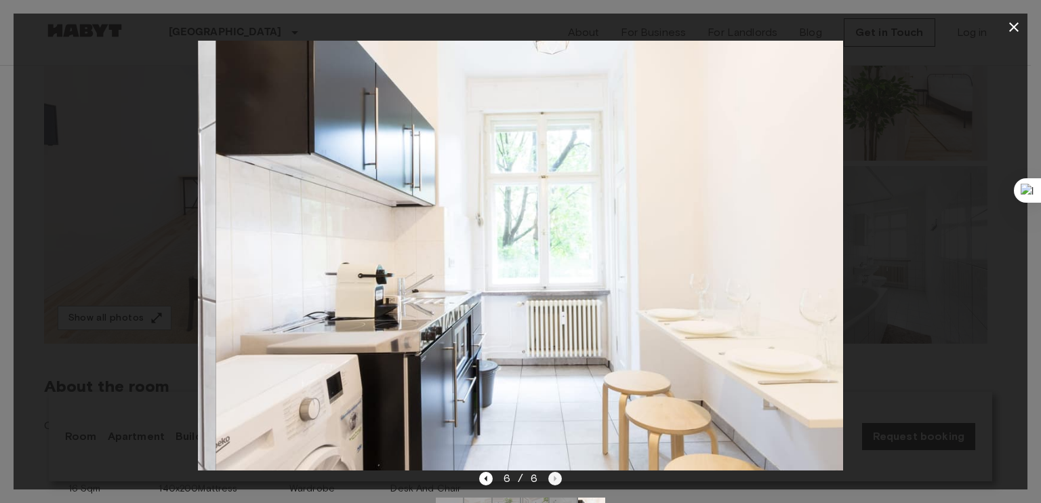
click at [553, 473] on div "6 / 6" at bounding box center [520, 478] width 83 height 16
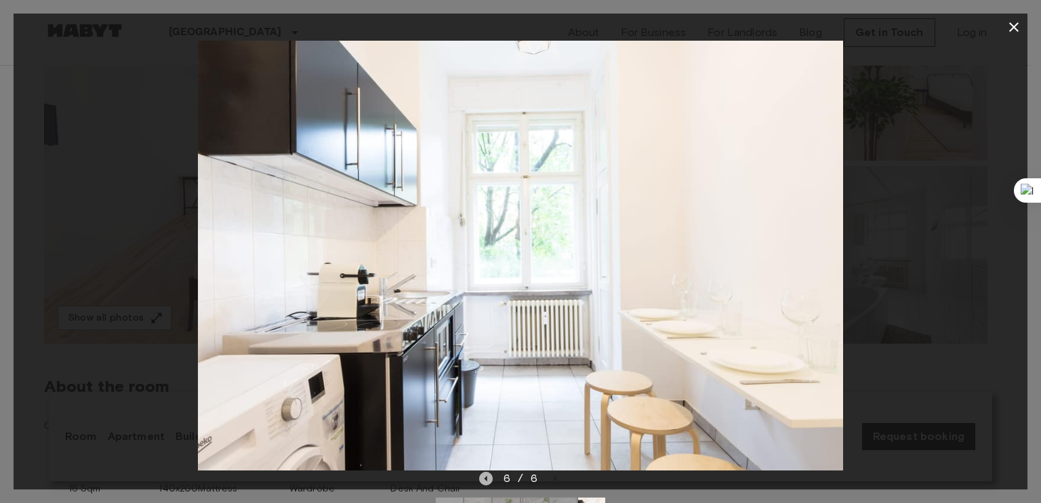
click at [484, 477] on icon "Previous image" at bounding box center [486, 479] width 14 height 14
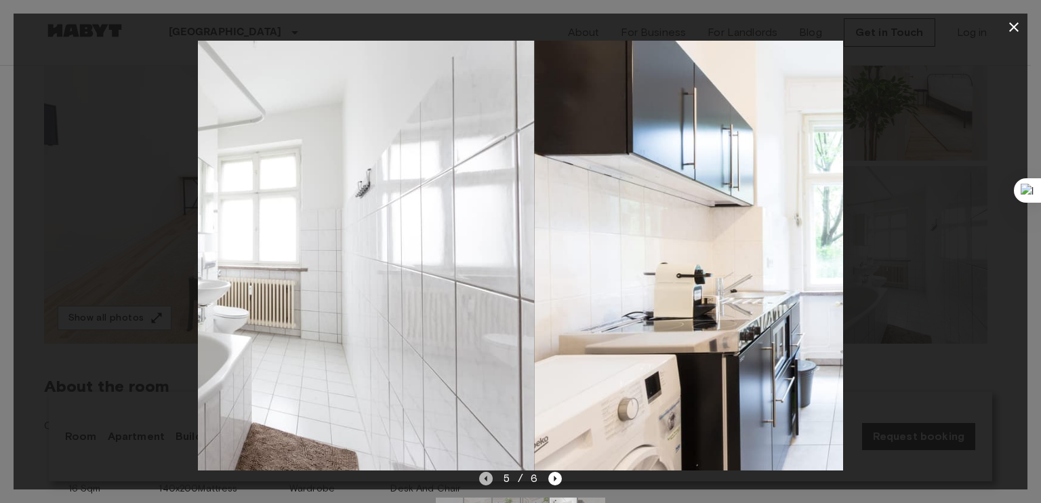
click at [484, 477] on icon "Previous image" at bounding box center [486, 479] width 14 height 14
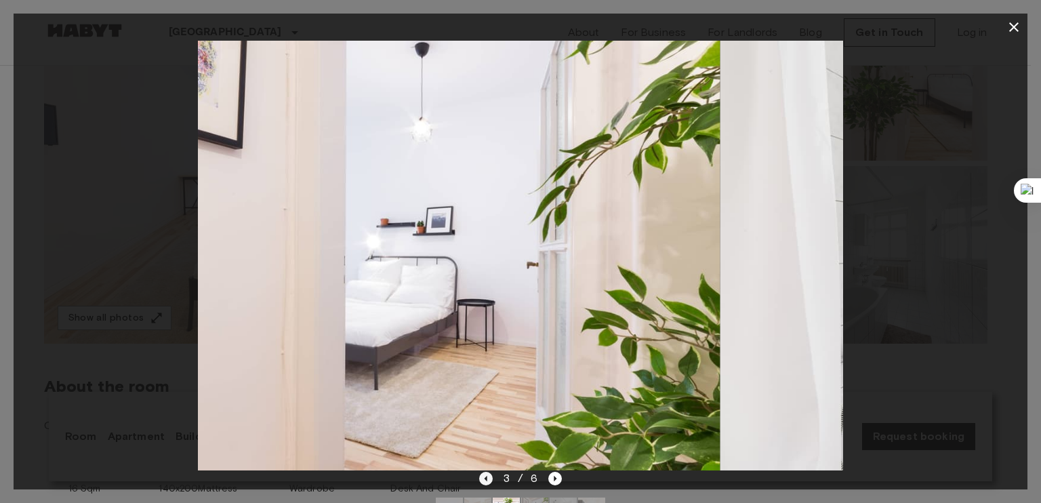
click at [484, 477] on icon "Previous image" at bounding box center [486, 479] width 14 height 14
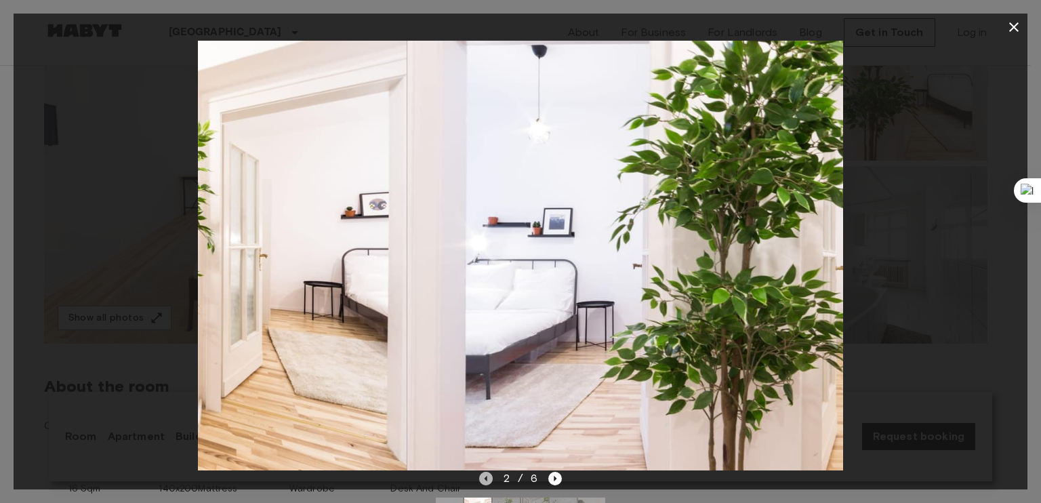
click at [484, 477] on icon "Previous image" at bounding box center [486, 479] width 14 height 14
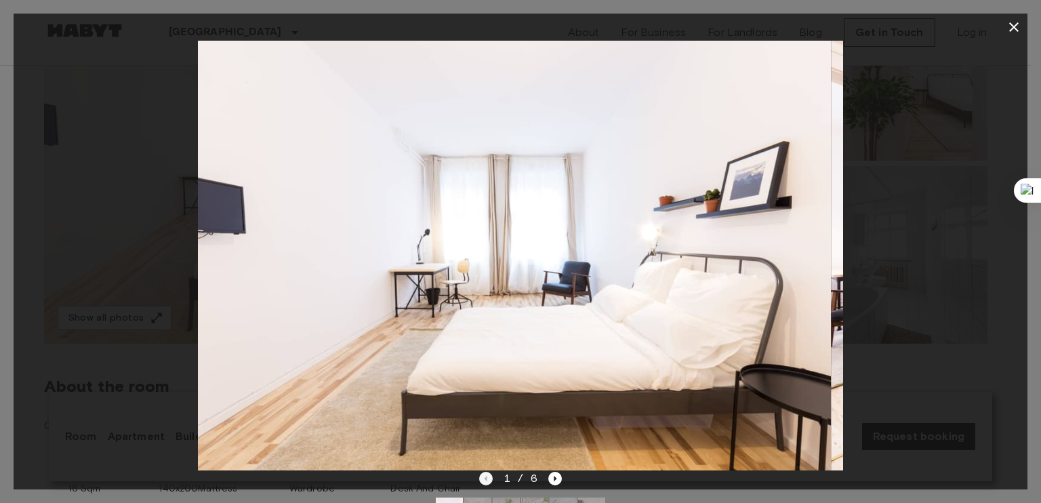
click at [484, 477] on div "1 / 6" at bounding box center [520, 478] width 83 height 16
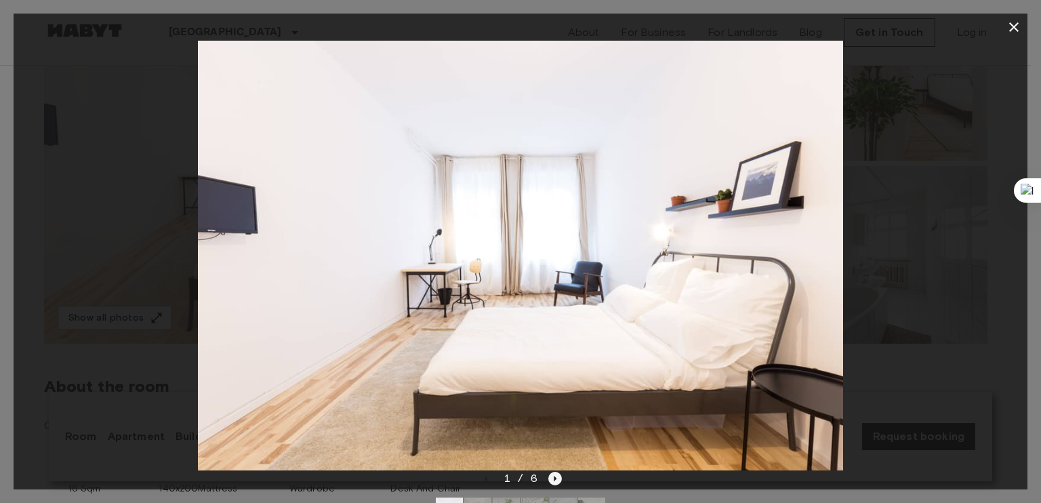
click at [556, 476] on icon "Next image" at bounding box center [555, 479] width 14 height 14
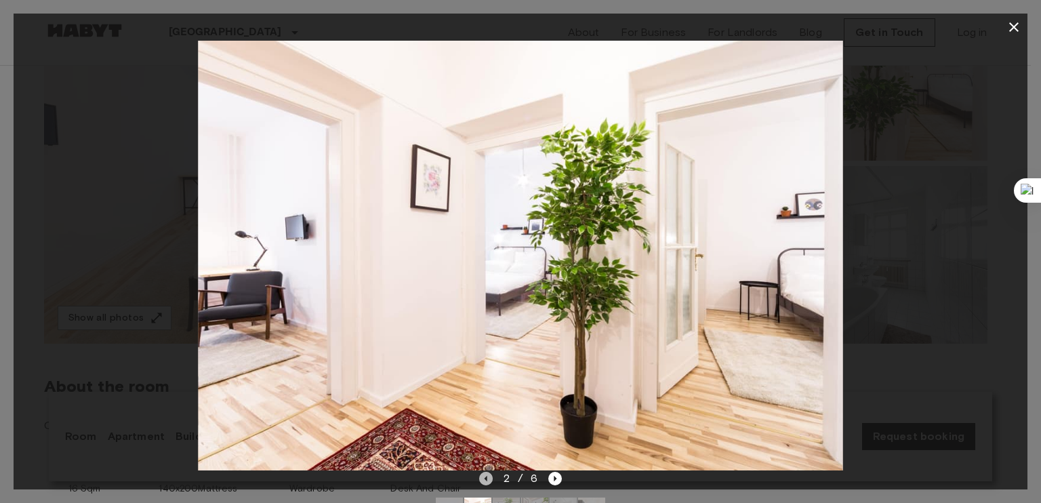
click at [484, 476] on icon "Previous image" at bounding box center [486, 479] width 14 height 14
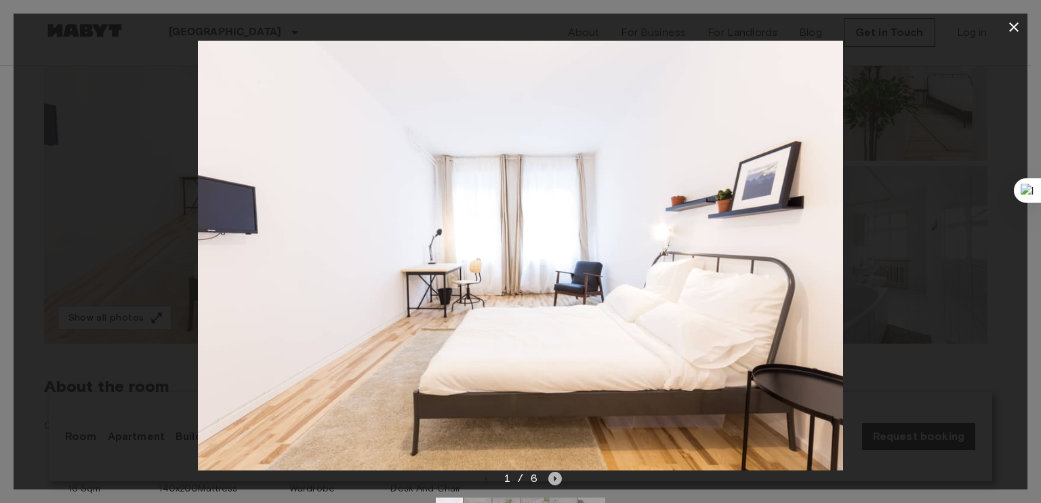
click at [555, 482] on icon "Next image" at bounding box center [555, 479] width 14 height 14
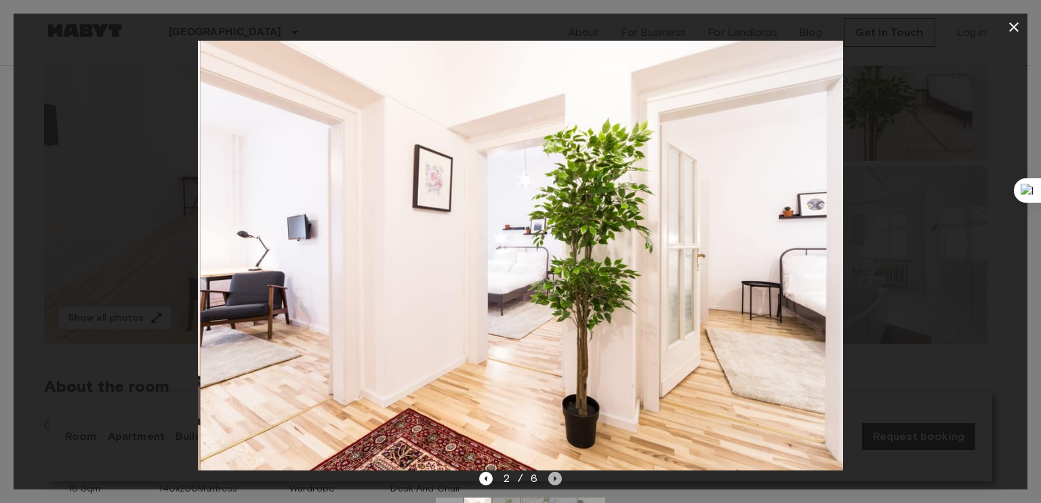
click at [555, 482] on icon "Next image" at bounding box center [555, 479] width 14 height 14
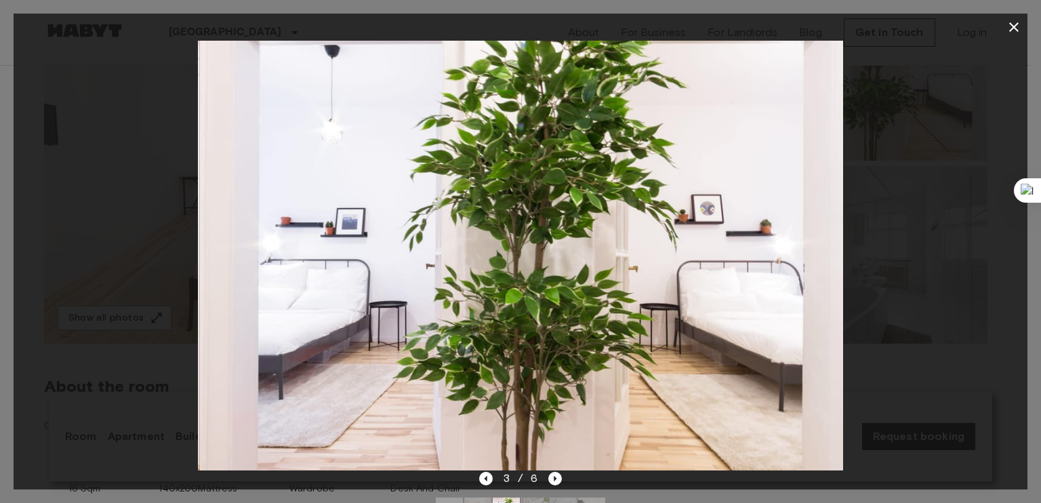
click at [957, 248] on div at bounding box center [521, 256] width 1014 height 430
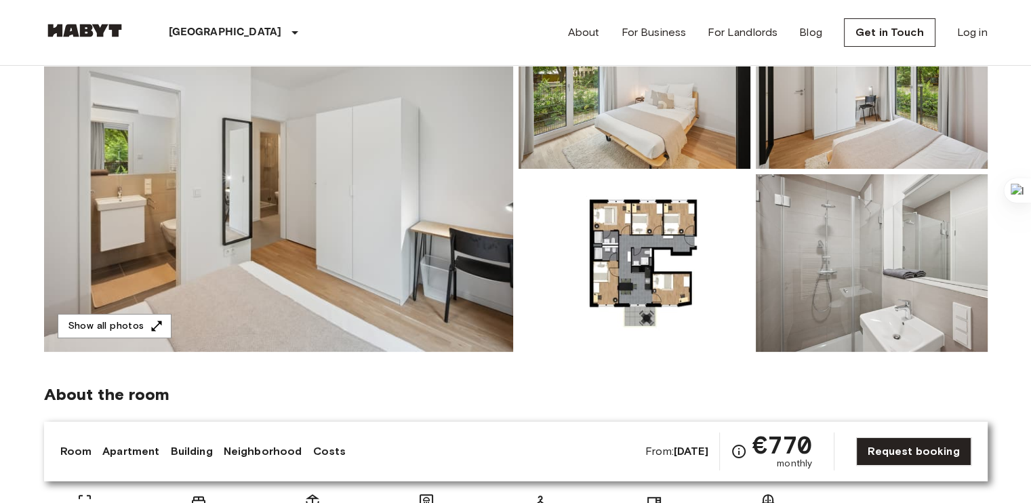
scroll to position [207, 0]
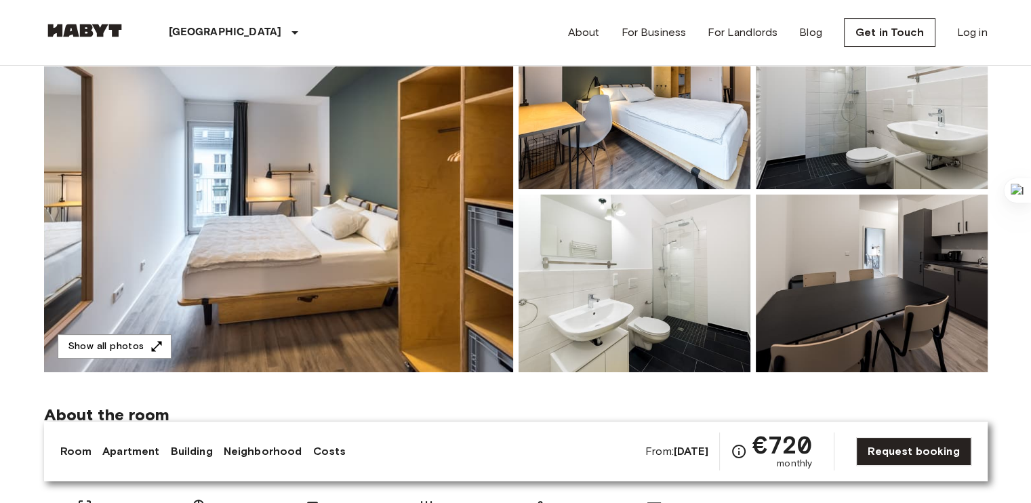
scroll to position [65, 0]
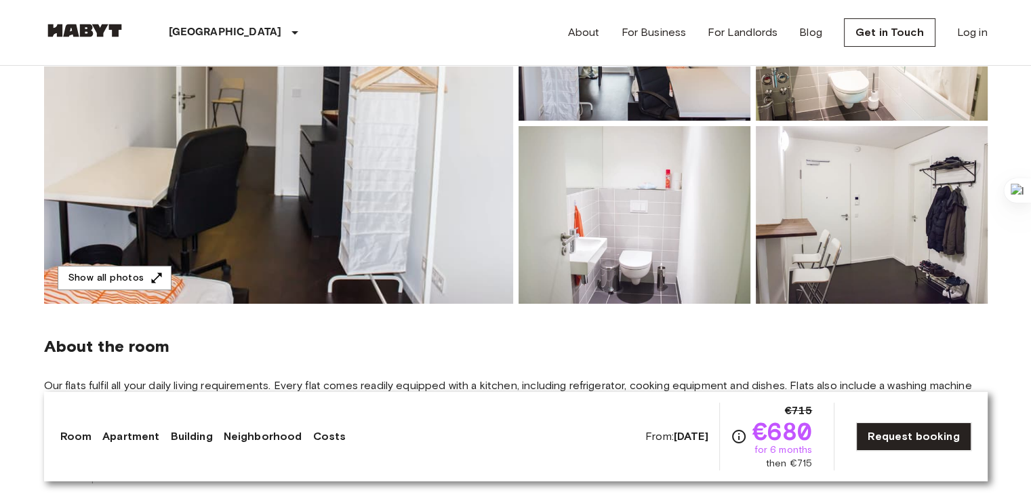
scroll to position [327, 0]
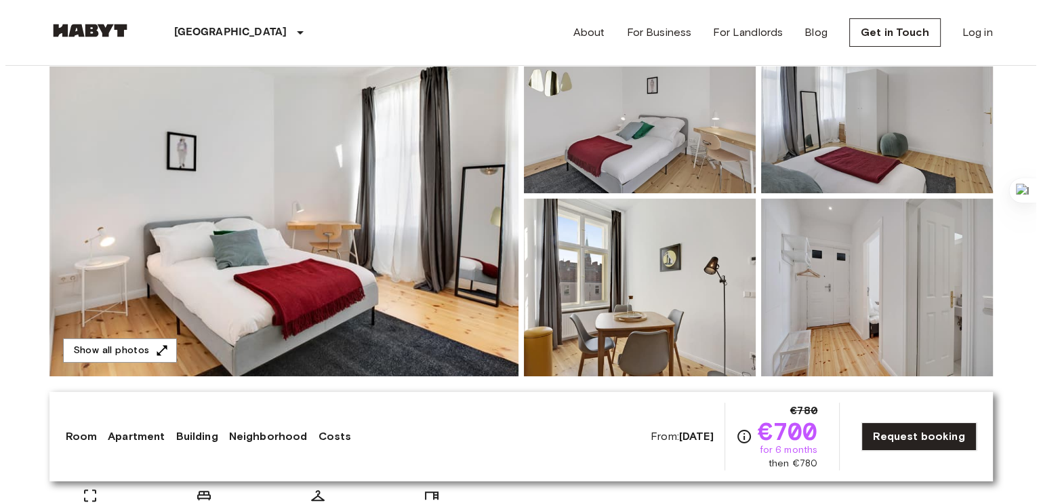
scroll to position [271, 0]
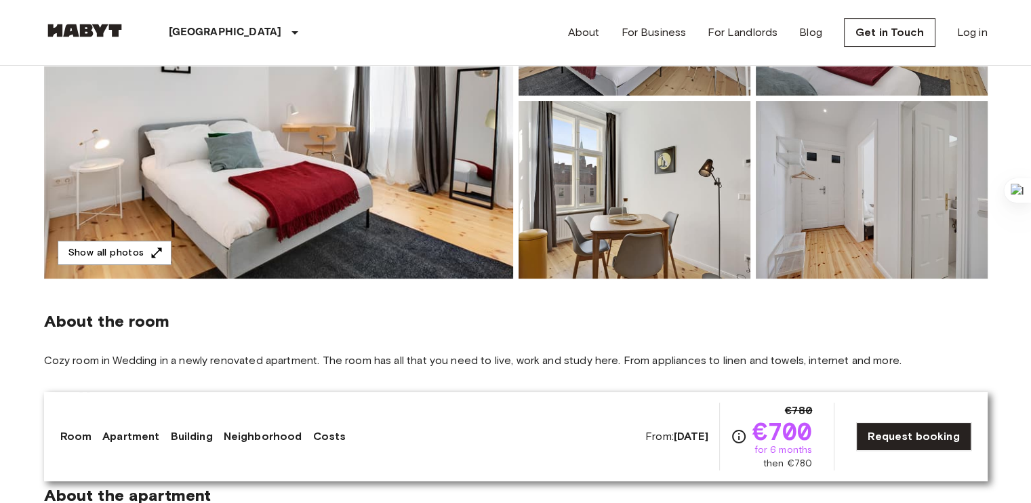
click at [422, 216] on img at bounding box center [278, 98] width 469 height 361
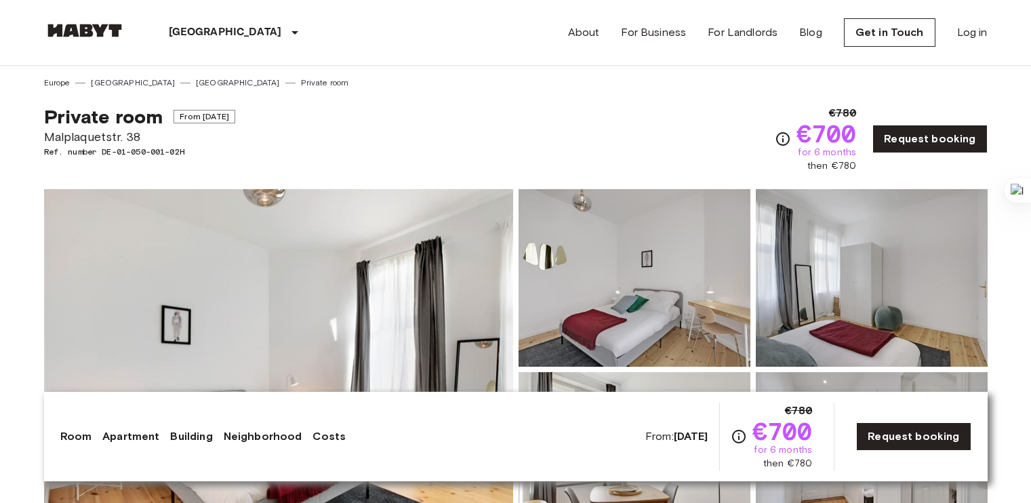
click at [409, 189] on img at bounding box center [278, 369] width 469 height 361
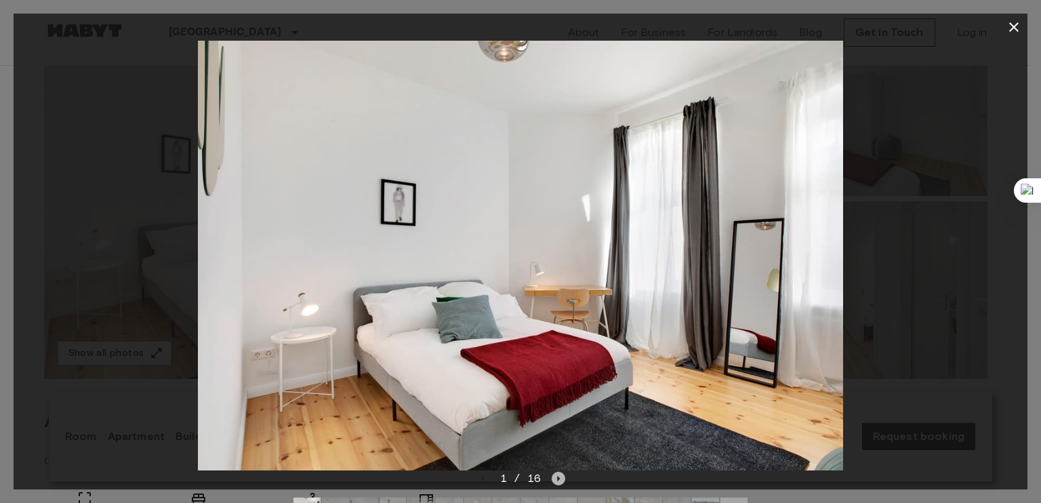
click at [559, 474] on icon "Next image" at bounding box center [559, 479] width 14 height 14
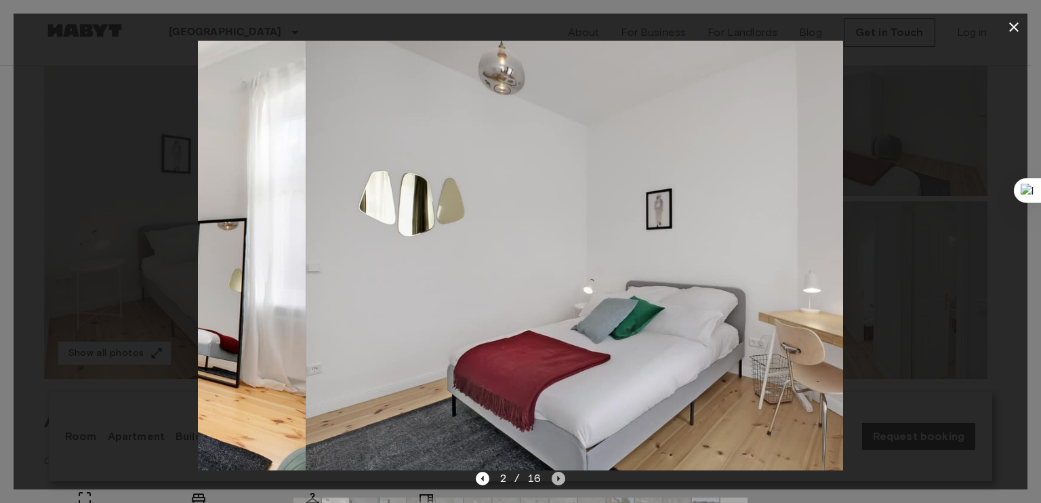
click at [559, 474] on icon "Next image" at bounding box center [559, 479] width 14 height 14
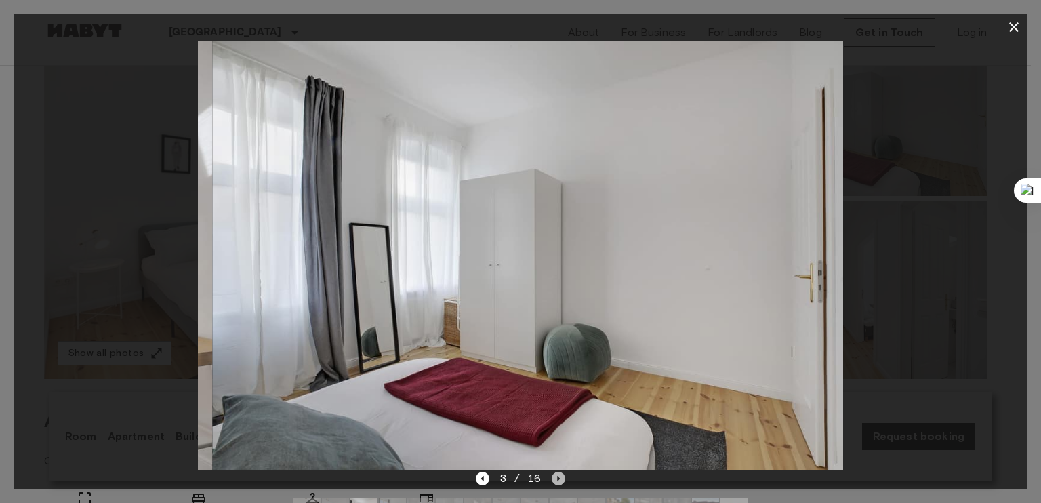
click at [559, 474] on icon "Next image" at bounding box center [559, 479] width 14 height 14
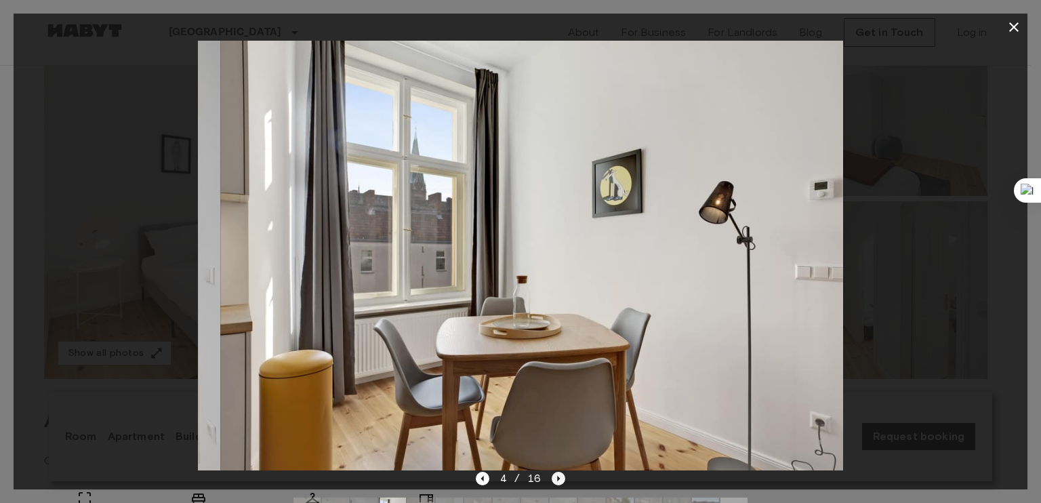
click at [559, 474] on icon "Next image" at bounding box center [559, 479] width 14 height 14
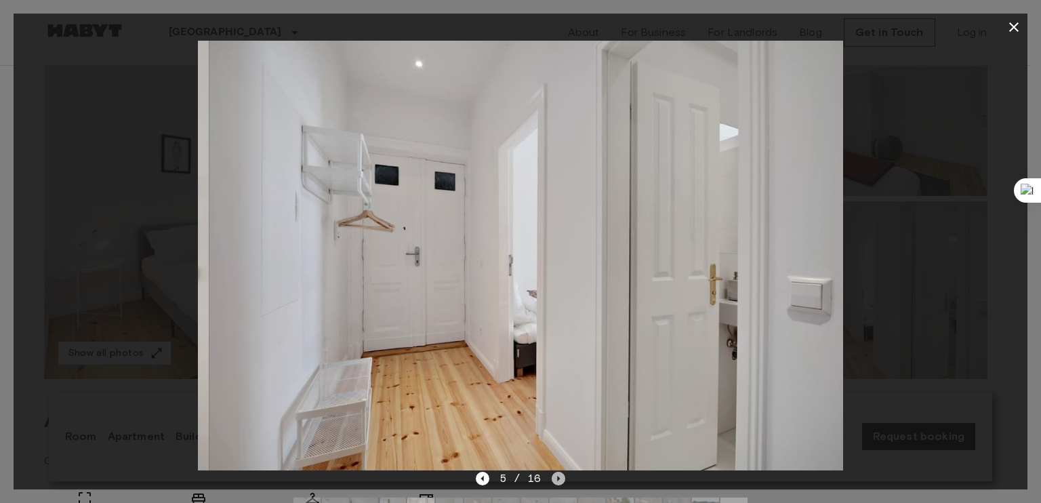
click at [559, 474] on icon "Next image" at bounding box center [559, 479] width 14 height 14
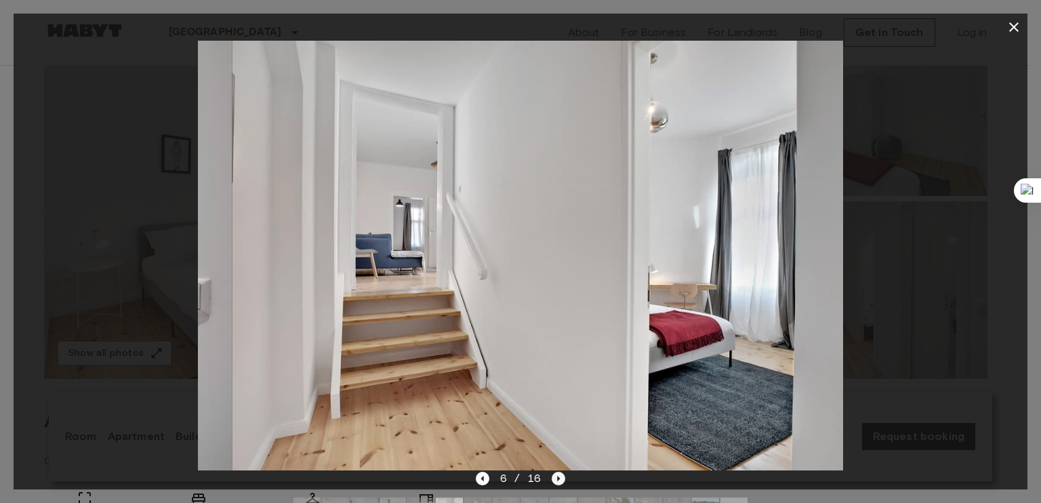
click at [559, 474] on icon "Next image" at bounding box center [559, 479] width 14 height 14
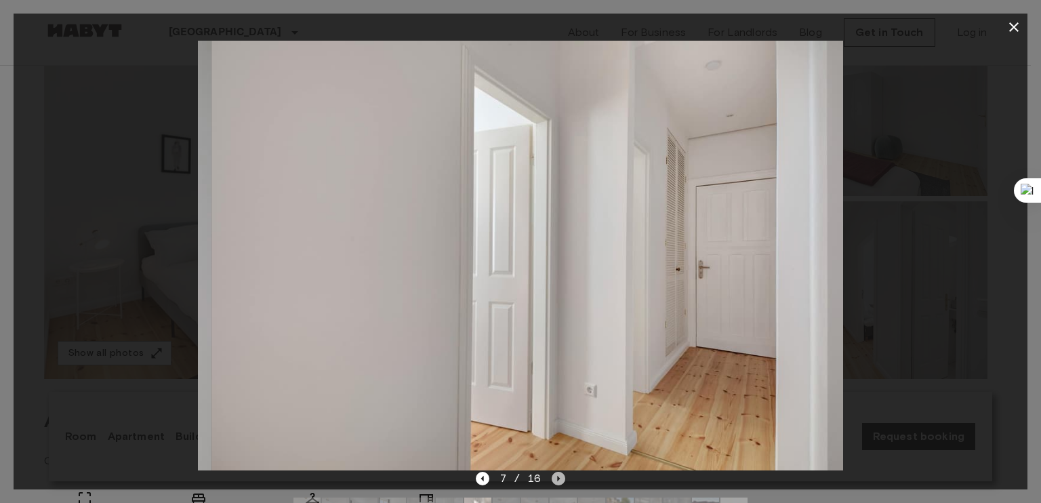
click at [559, 474] on icon "Next image" at bounding box center [559, 479] width 14 height 14
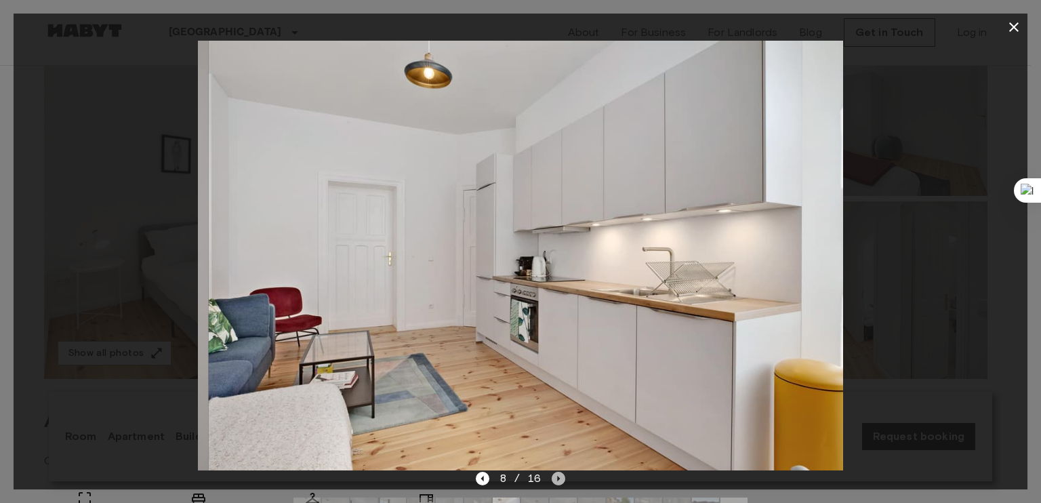
click at [559, 474] on icon "Next image" at bounding box center [559, 479] width 14 height 14
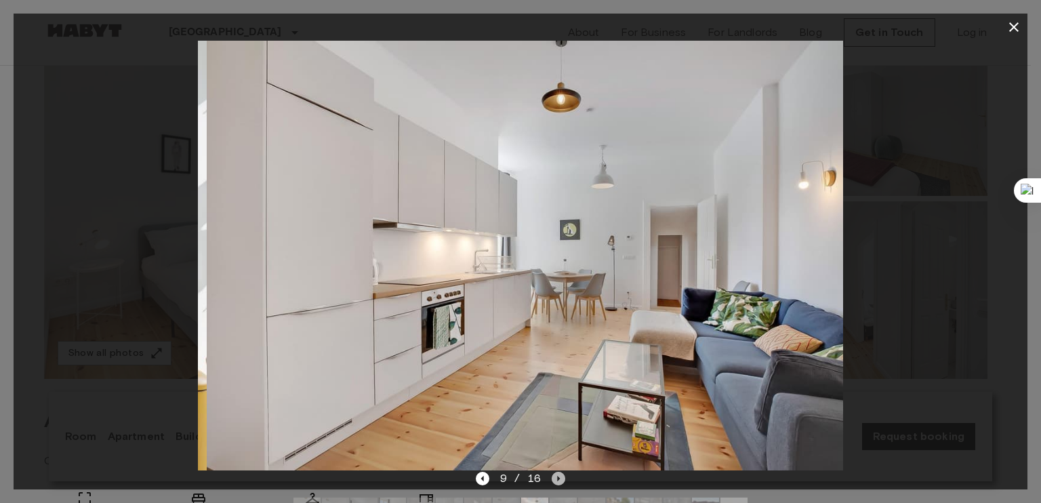
click at [559, 474] on icon "Next image" at bounding box center [559, 479] width 14 height 14
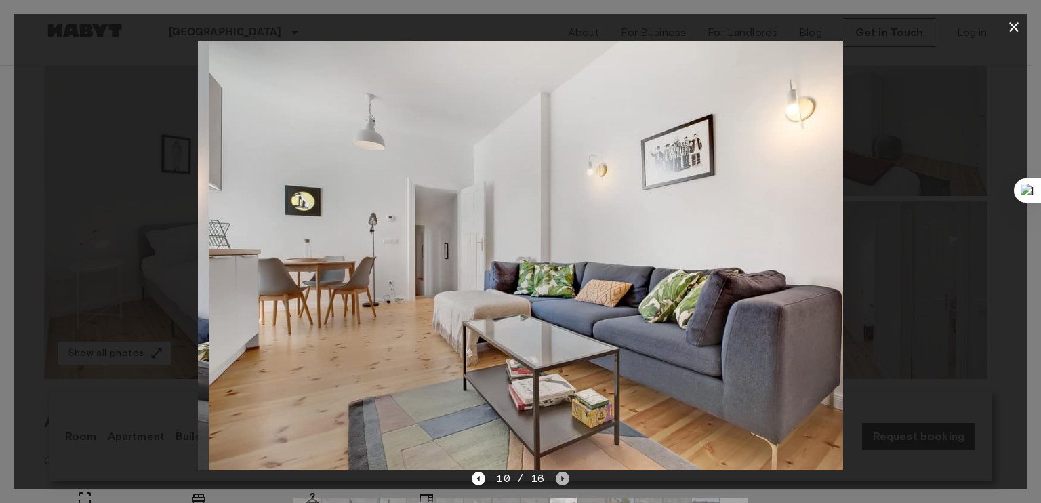
click at [559, 474] on icon "Next image" at bounding box center [563, 479] width 14 height 14
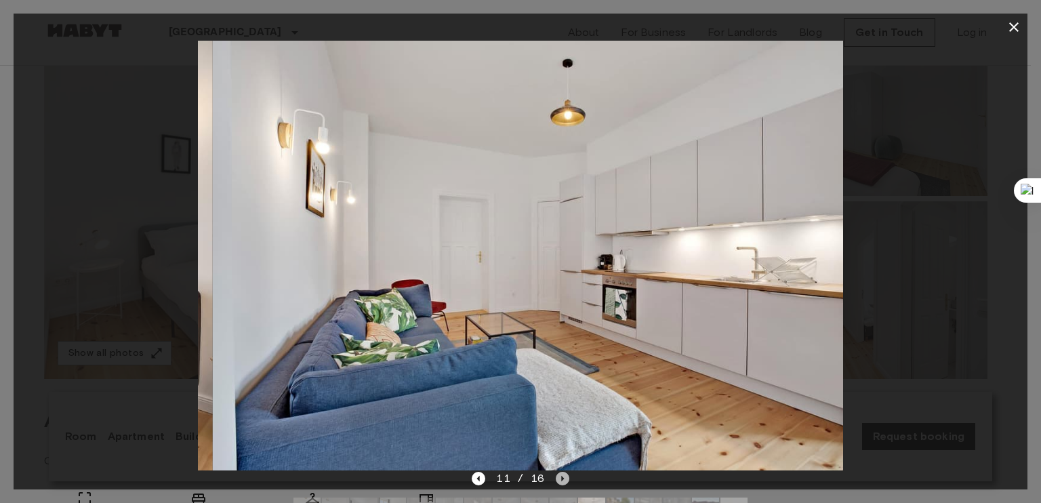
click at [559, 474] on icon "Next image" at bounding box center [563, 479] width 14 height 14
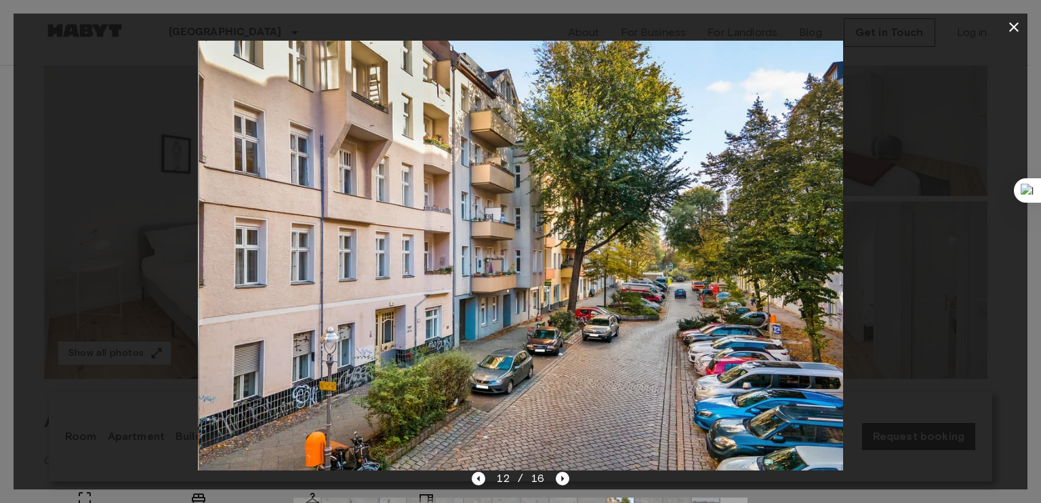
click at [878, 338] on div at bounding box center [521, 256] width 1014 height 430
click at [1013, 31] on icon "button" at bounding box center [1014, 27] width 16 height 16
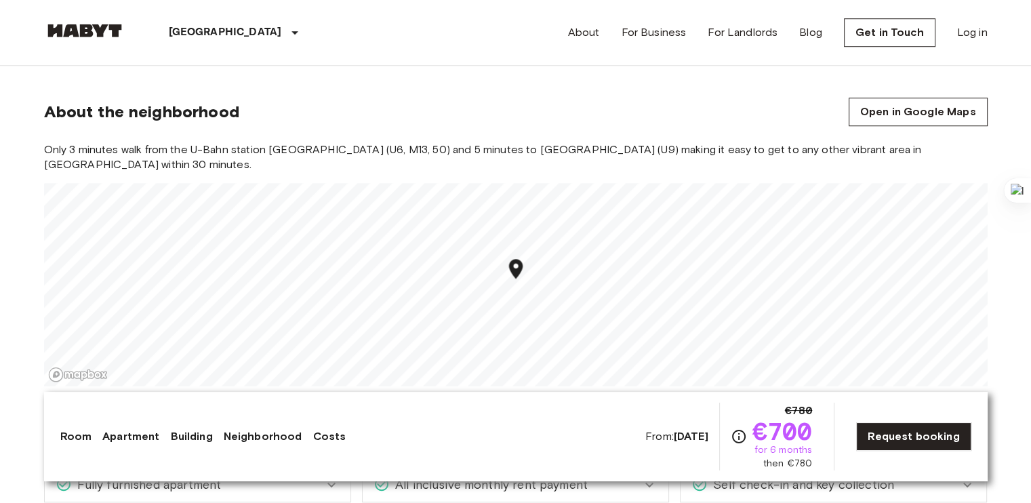
scroll to position [1079, 0]
